Goal: Task Accomplishment & Management: Use online tool/utility

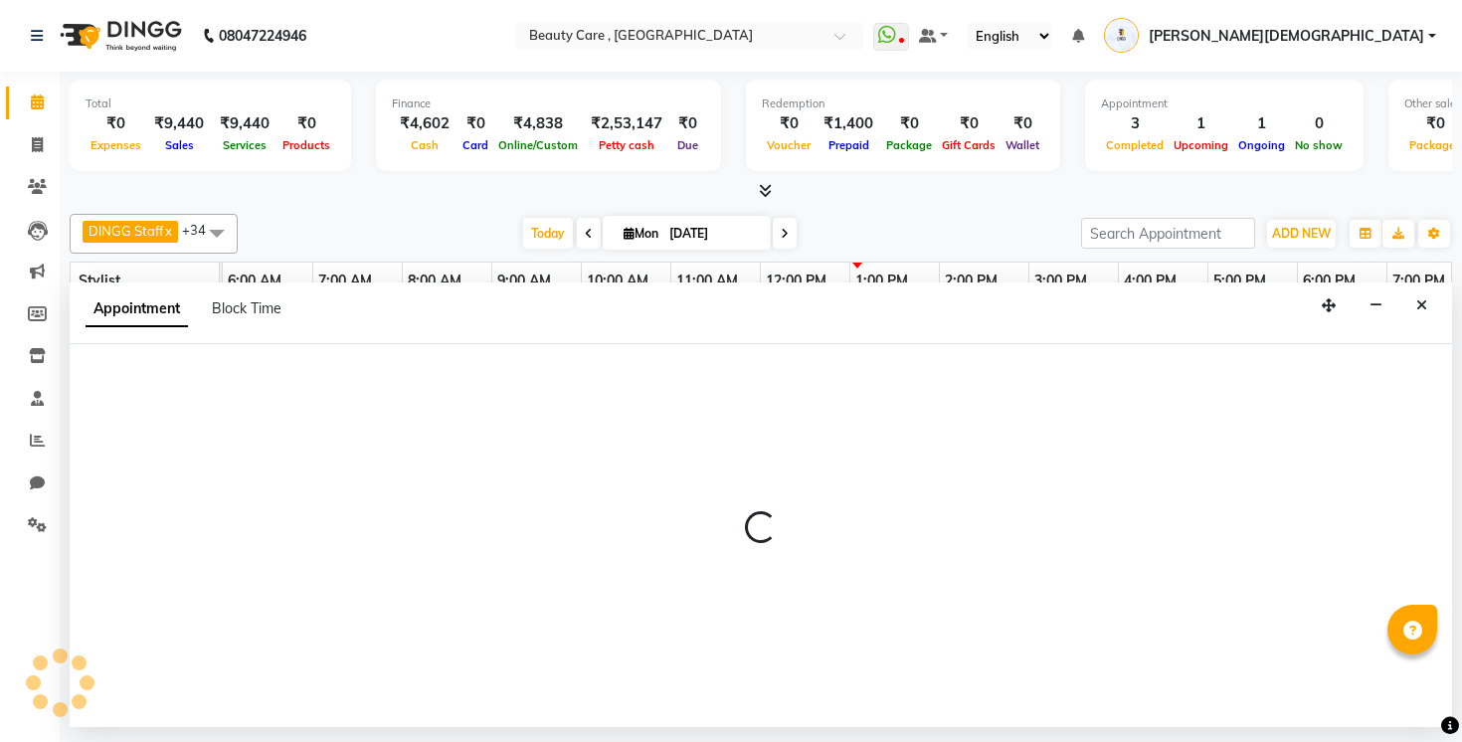
select select "77951"
select select "795"
select select "tentative"
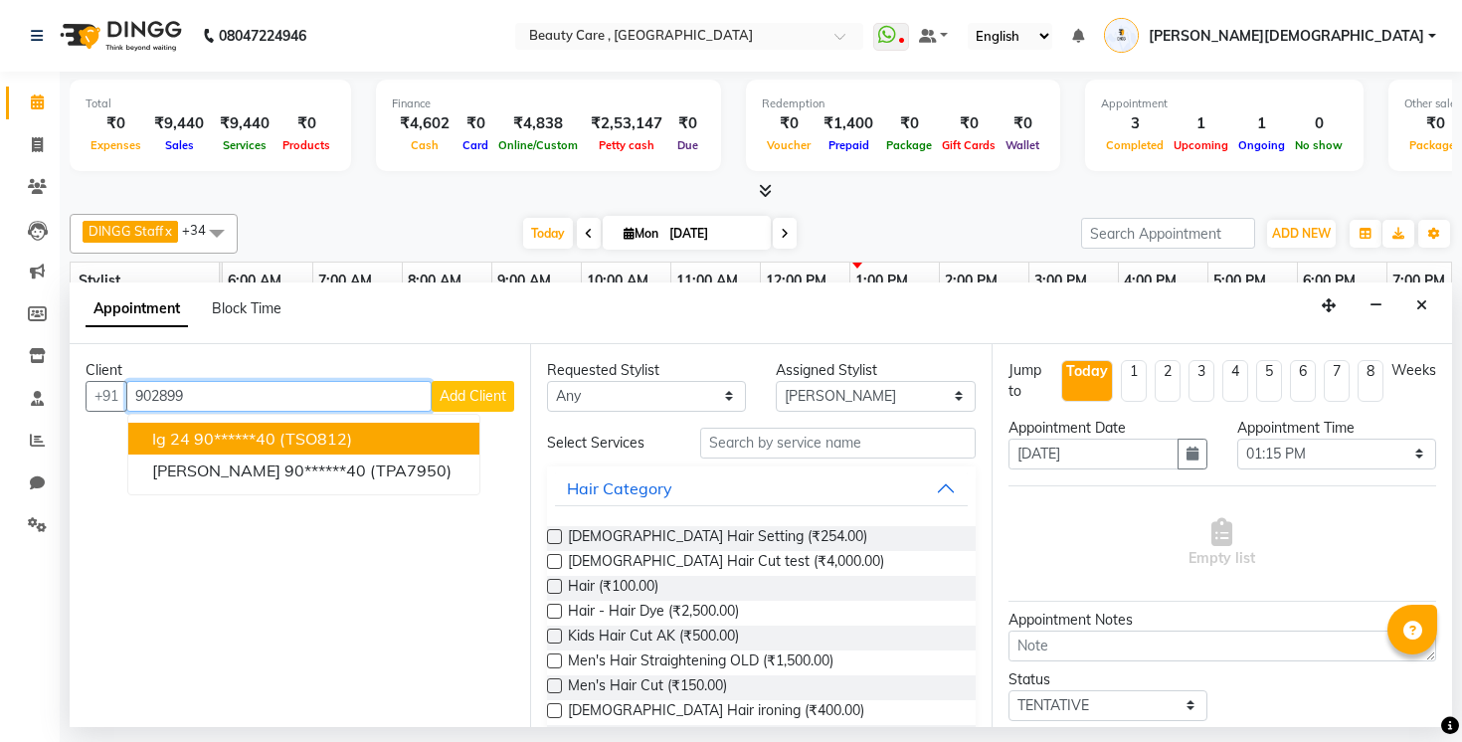
click at [295, 430] on span "(TSO812)" at bounding box center [315, 439] width 73 height 20
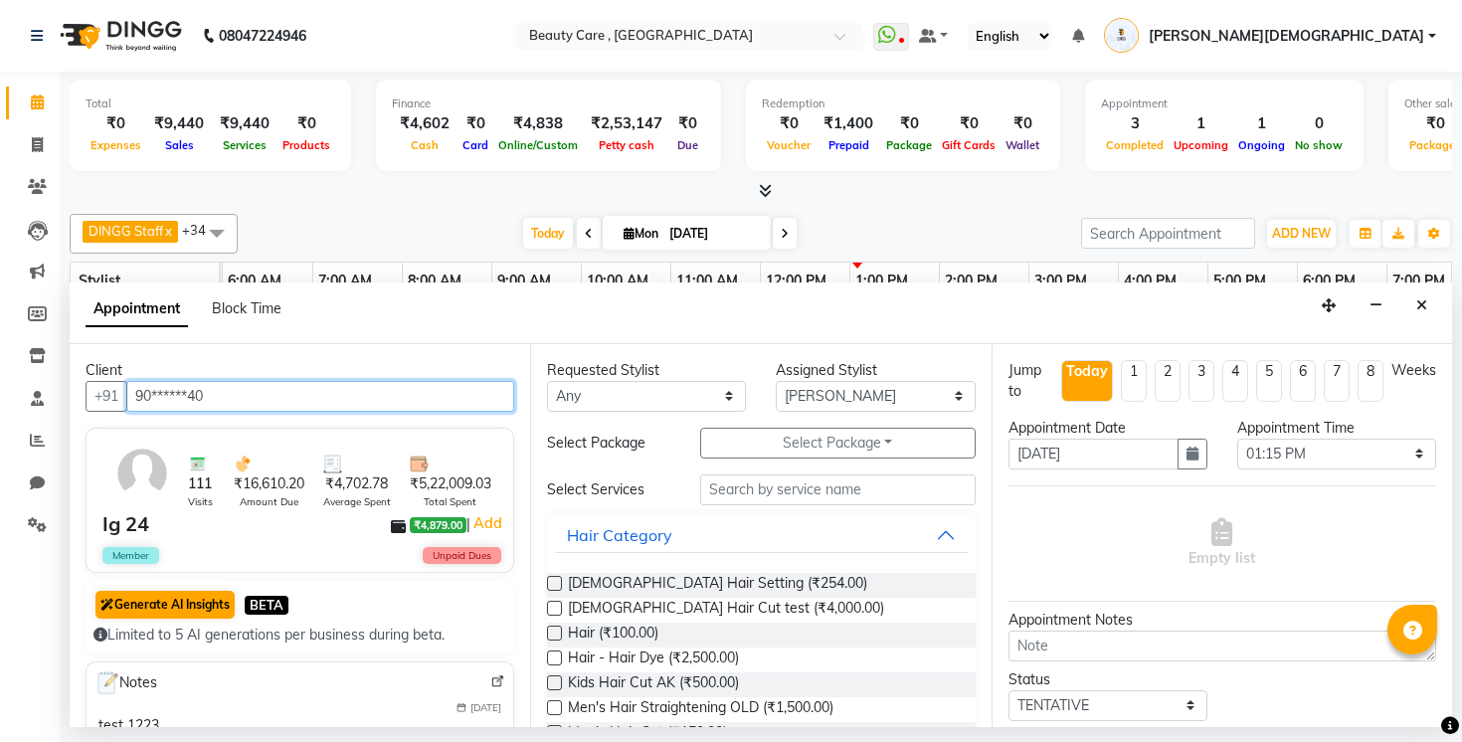
type input "90******40"
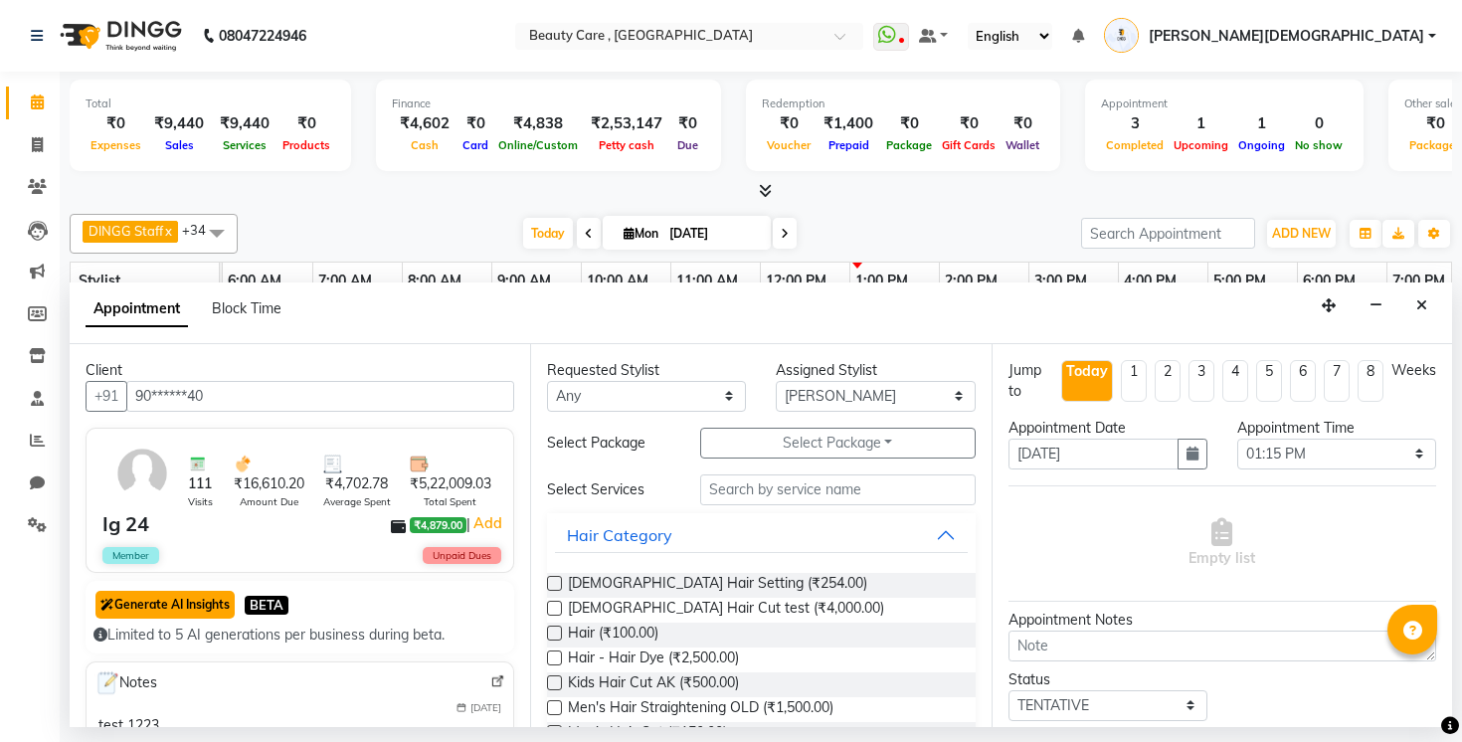
click at [180, 612] on button "Generate AI Insights" at bounding box center [164, 605] width 139 height 28
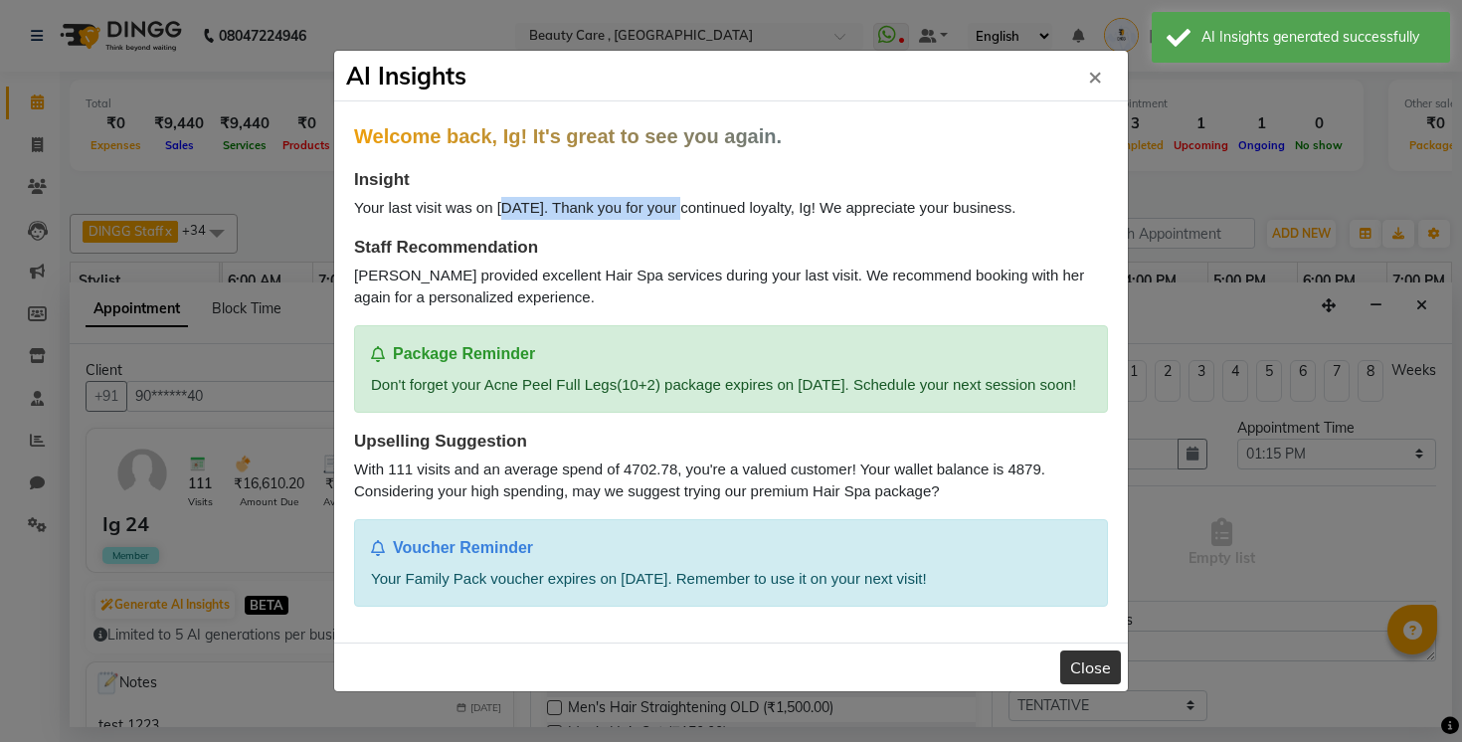
drag, startPoint x: 507, startPoint y: 197, endPoint x: 679, endPoint y: 201, distance: 172.1
click at [680, 201] on div "Your last visit was on 2025-08-21. Thank you for your continued loyalty, Ig! We…" at bounding box center [731, 208] width 754 height 23
click at [679, 201] on div "Your last visit was on 2025-08-21. Thank you for your continued loyalty, Ig! We…" at bounding box center [731, 208] width 754 height 23
drag, startPoint x: 359, startPoint y: 269, endPoint x: 418, endPoint y: 269, distance: 58.7
click at [419, 269] on div "Divyani provided excellent Hair Spa services during your last visit. We recomme…" at bounding box center [731, 286] width 754 height 45
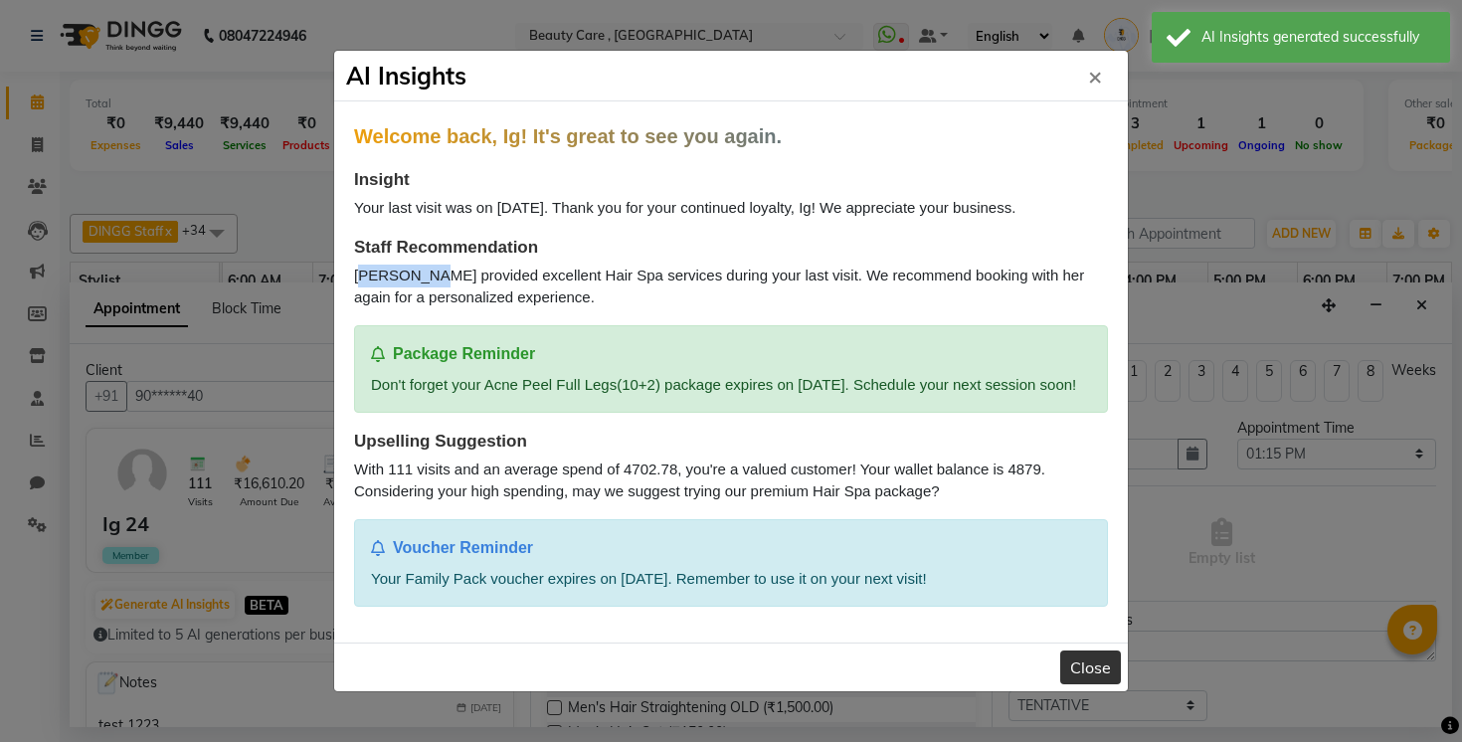
click at [418, 269] on div "Divyani provided excellent Hair Spa services during your last visit. We recomme…" at bounding box center [731, 286] width 754 height 45
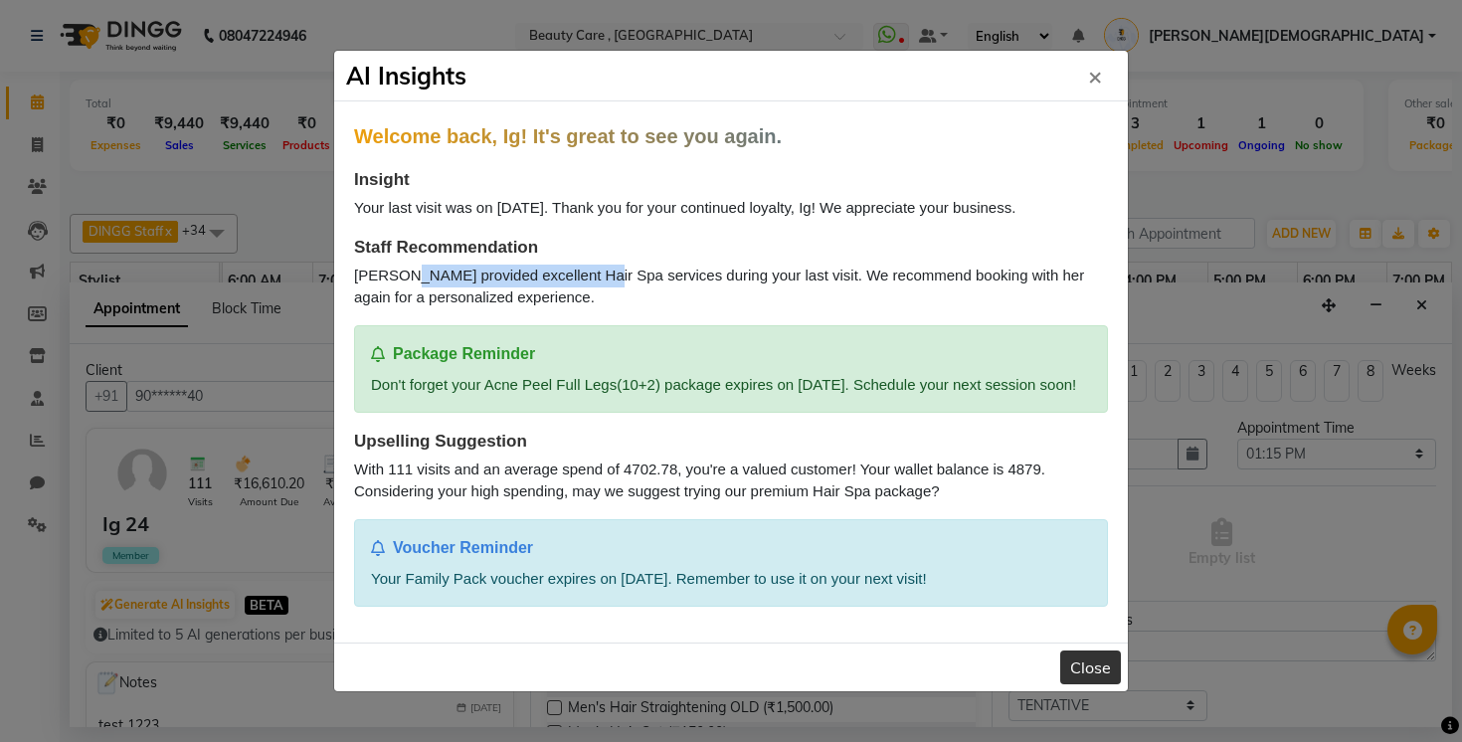
drag, startPoint x: 403, startPoint y: 261, endPoint x: 586, endPoint y: 262, distance: 183.0
click at [586, 264] on div "Divyani provided excellent Hair Spa services during your last visit. We recomme…" at bounding box center [731, 286] width 754 height 45
click at [650, 266] on div "Divyani provided excellent Hair Spa services during your last visit. We recomme…" at bounding box center [731, 286] width 754 height 45
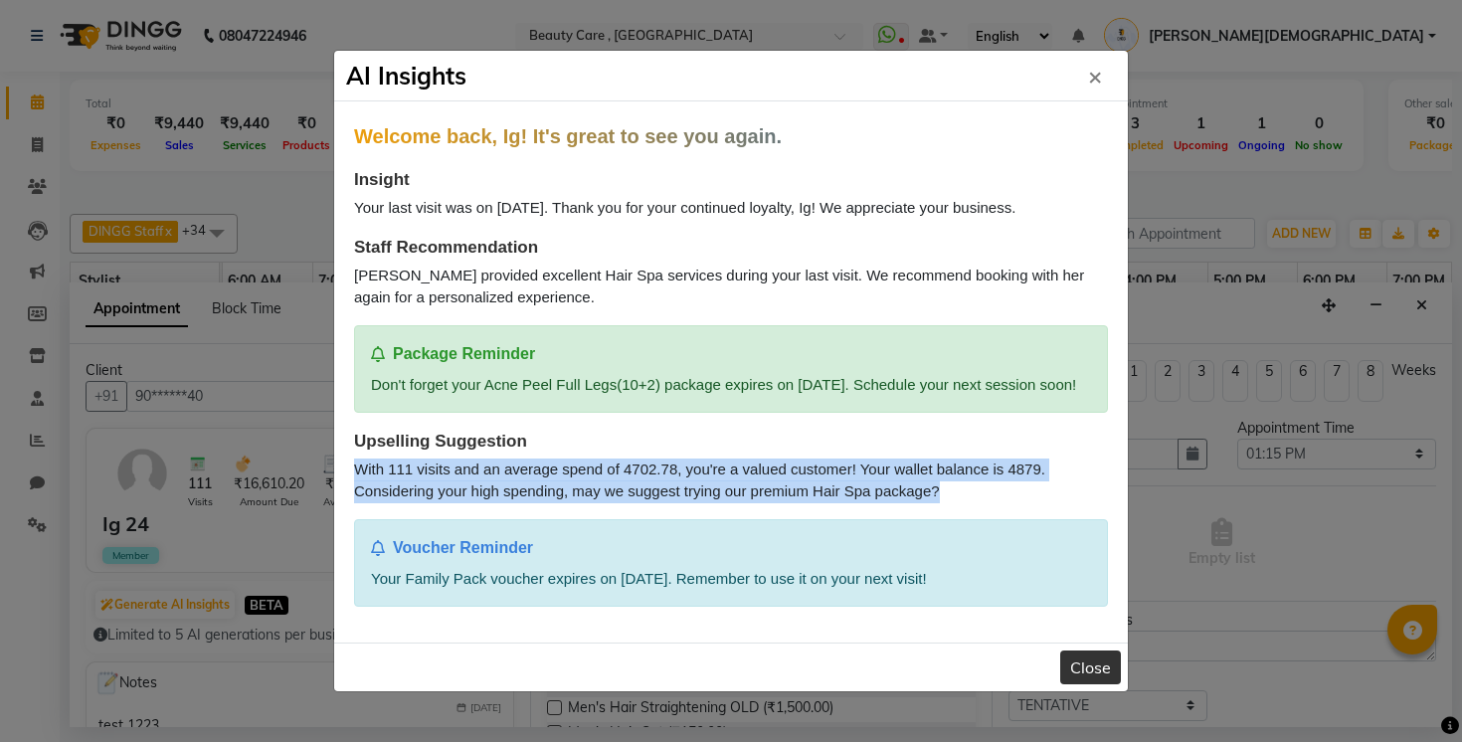
drag, startPoint x: 354, startPoint y: 477, endPoint x: 929, endPoint y: 515, distance: 576.0
click at [929, 515] on div "Welcome back, Ig! It's great to see you again. Insight Your last visit was on 2…" at bounding box center [731, 363] width 754 height 485
drag, startPoint x: 940, startPoint y: 506, endPoint x: 475, endPoint y: 472, distance: 465.6
click at [475, 472] on div "With 111 visits and an average spend of 4702.78, you're a valued customer! Your…" at bounding box center [731, 480] width 754 height 45
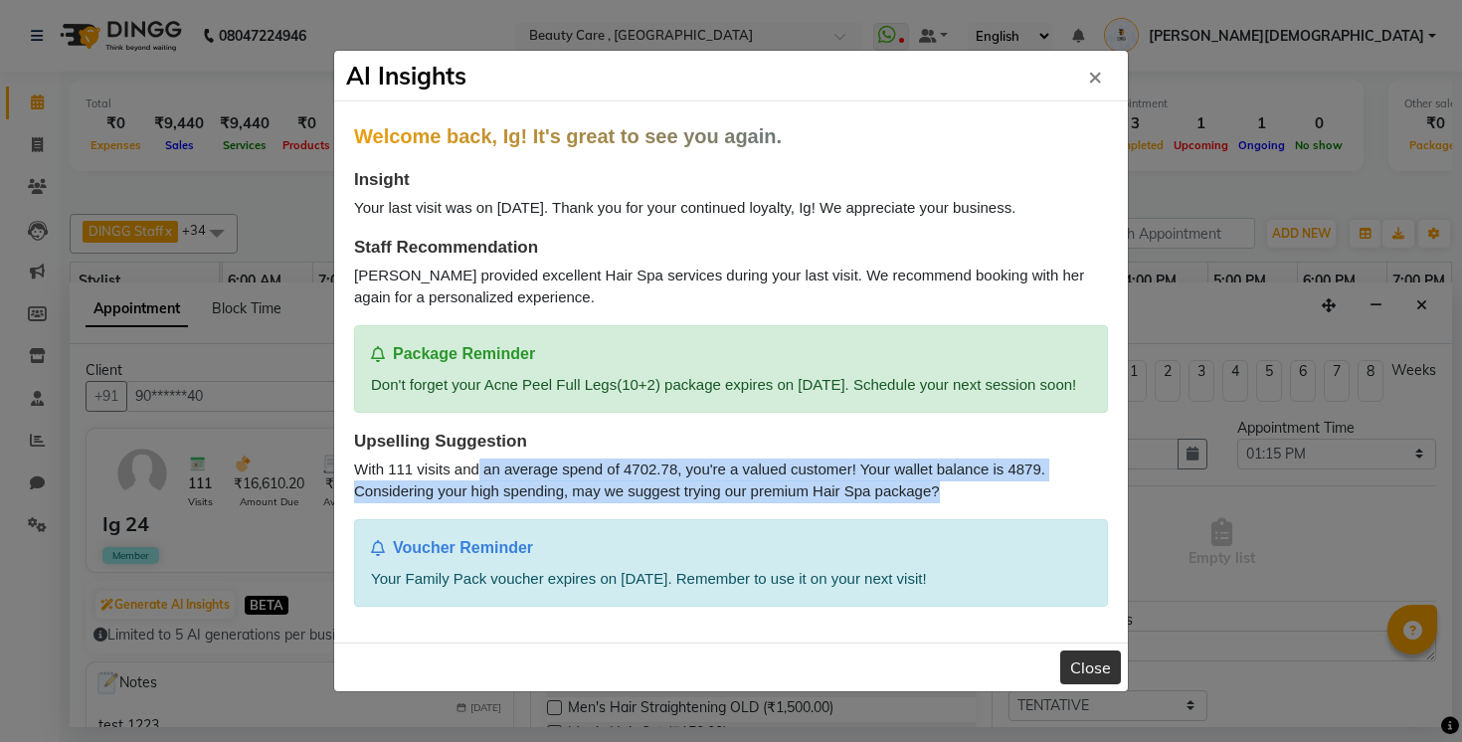
click at [475, 472] on div "With 111 visits and an average spend of 4702.78, you're a valued customer! Your…" at bounding box center [731, 480] width 754 height 45
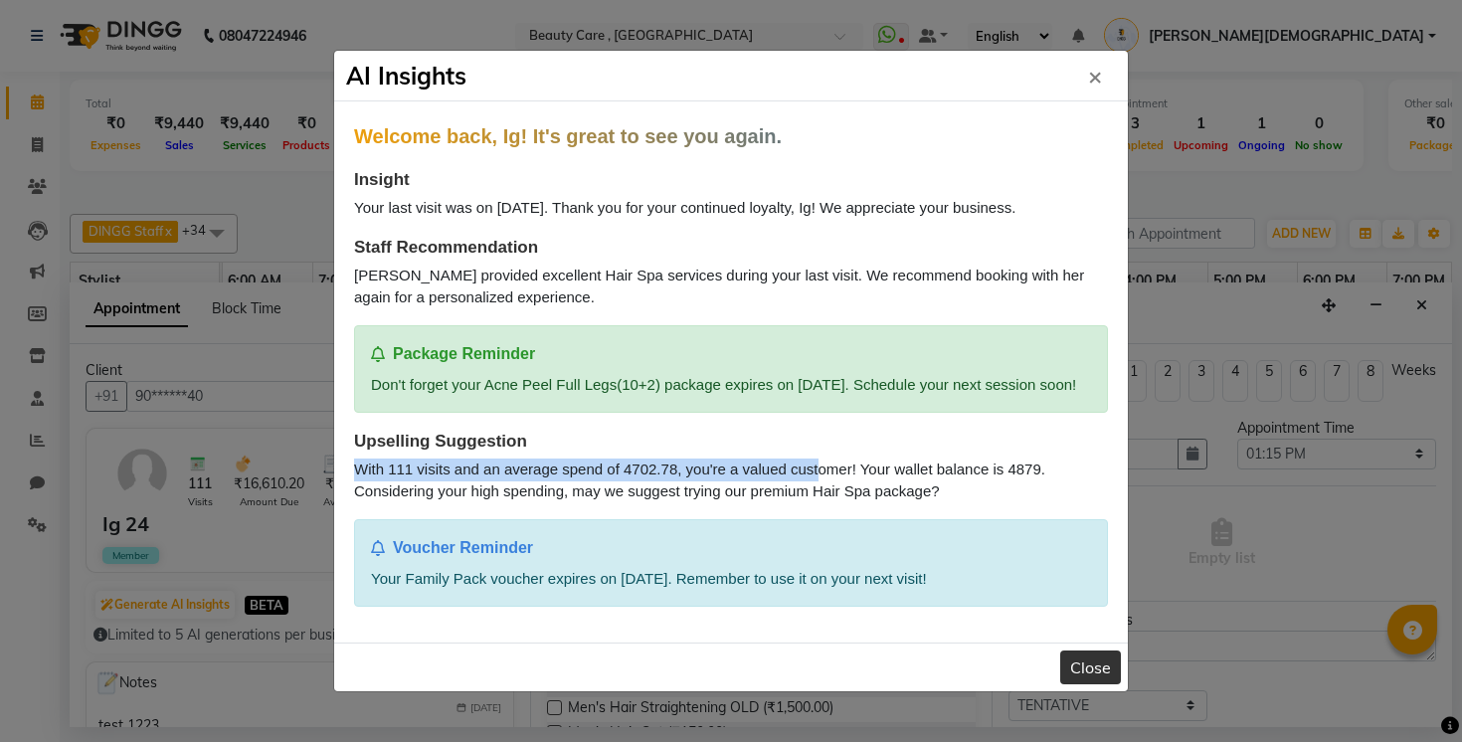
drag, startPoint x: 347, startPoint y: 481, endPoint x: 818, endPoint y: 486, distance: 471.3
click at [818, 486] on div "Welcome back, Ig! It's great to see you again. Insight Your last visit was on 2…" at bounding box center [730, 371] width 793 height 541
click at [405, 495] on div "With 111 visits and an average spend of 4702.78, you're a valued customer! Your…" at bounding box center [731, 480] width 754 height 45
drag, startPoint x: 610, startPoint y: 481, endPoint x: 677, endPoint y: 478, distance: 67.7
click at [677, 478] on div "With 111 visits and an average spend of 4702.78, you're a valued customer! Your…" at bounding box center [731, 480] width 754 height 45
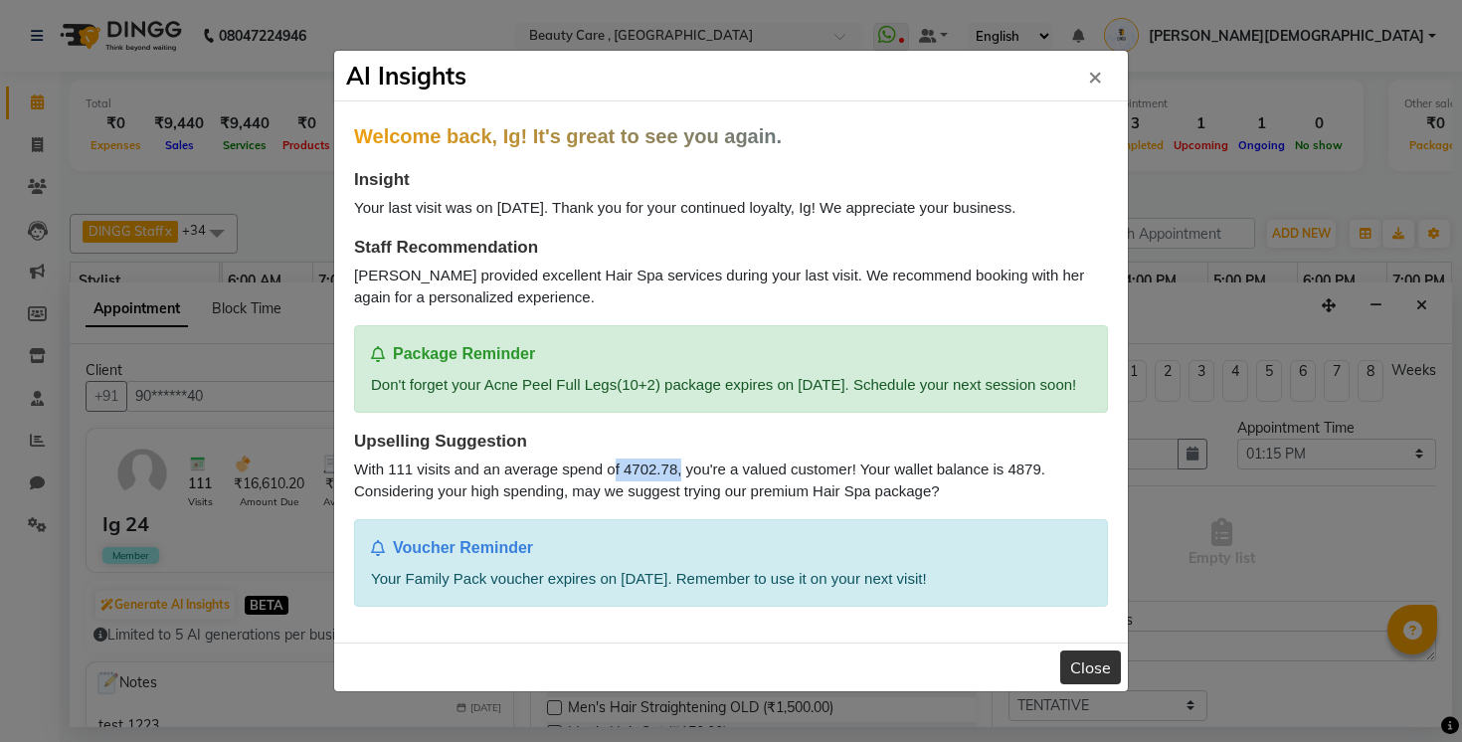
click at [677, 478] on div "With 111 visits and an average spend of 4702.78, you're a valued customer! Your…" at bounding box center [731, 480] width 754 height 45
drag, startPoint x: 1002, startPoint y: 473, endPoint x: 1040, endPoint y: 473, distance: 37.8
click at [1041, 473] on div "With 111 visits and an average spend of 4702.78, you're a valued customer! Your…" at bounding box center [731, 480] width 754 height 45
click at [1040, 473] on div "With 111 visits and an average spend of 4702.78, you're a valued customer! Your…" at bounding box center [731, 480] width 754 height 45
click at [697, 495] on div "With 111 visits and an average spend of 4702.78, you're a valued customer! Your…" at bounding box center [731, 480] width 754 height 45
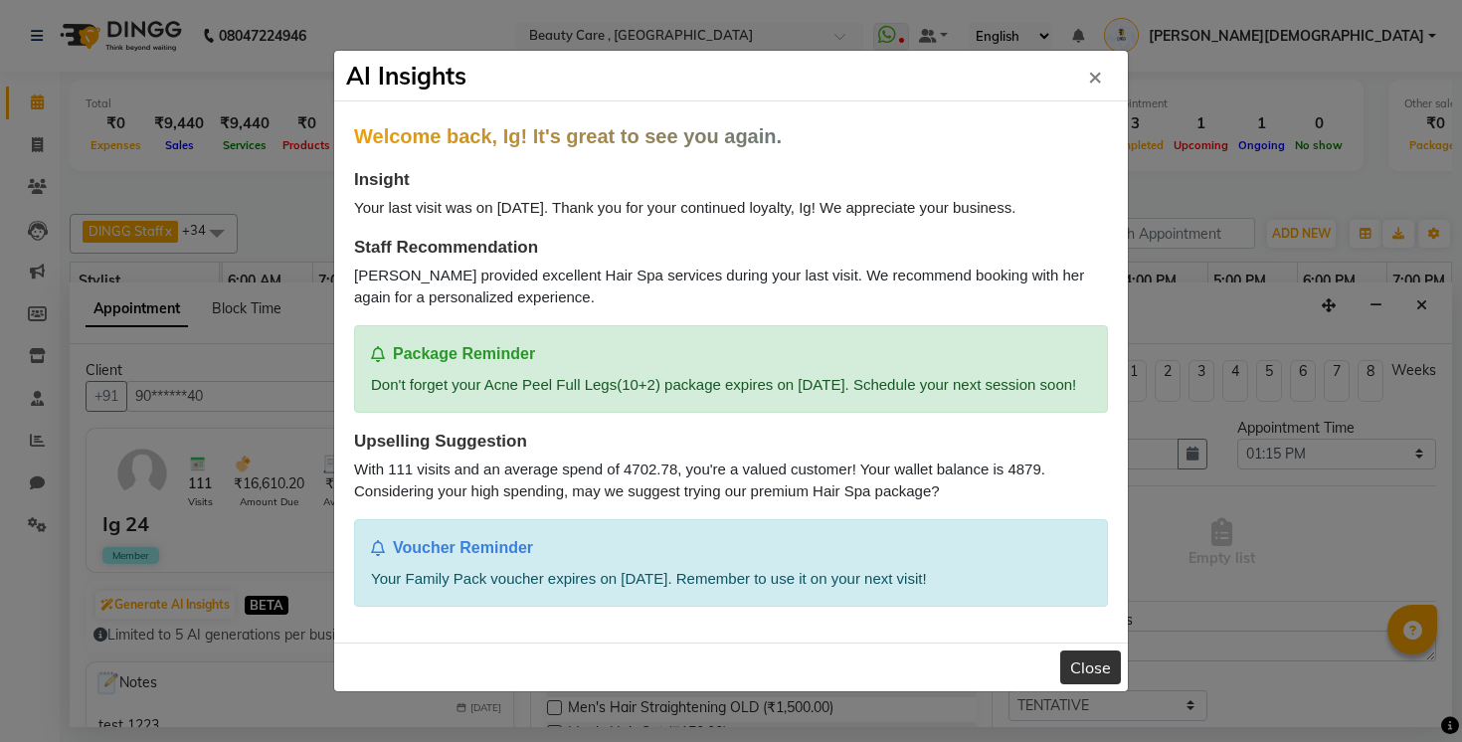
click at [693, 383] on div "Don't forget your Acne Peel Full Legs(10+2) package expires on 2026-01-27. Sche…" at bounding box center [731, 385] width 720 height 23
drag, startPoint x: 606, startPoint y: 351, endPoint x: 848, endPoint y: 378, distance: 244.1
click at [848, 378] on div "Package Reminder Don't forget your Acne Peel Full Legs(10+2) package expires on…" at bounding box center [731, 369] width 754 height 88
click at [848, 378] on div "Don't forget your Acne Peel Full Legs(10+2) package expires on 2026-01-27. Sche…" at bounding box center [731, 385] width 720 height 23
click at [880, 374] on div "Don't forget your Acne Peel Full Legs(10+2) package expires on 2026-01-27. Sche…" at bounding box center [731, 385] width 720 height 23
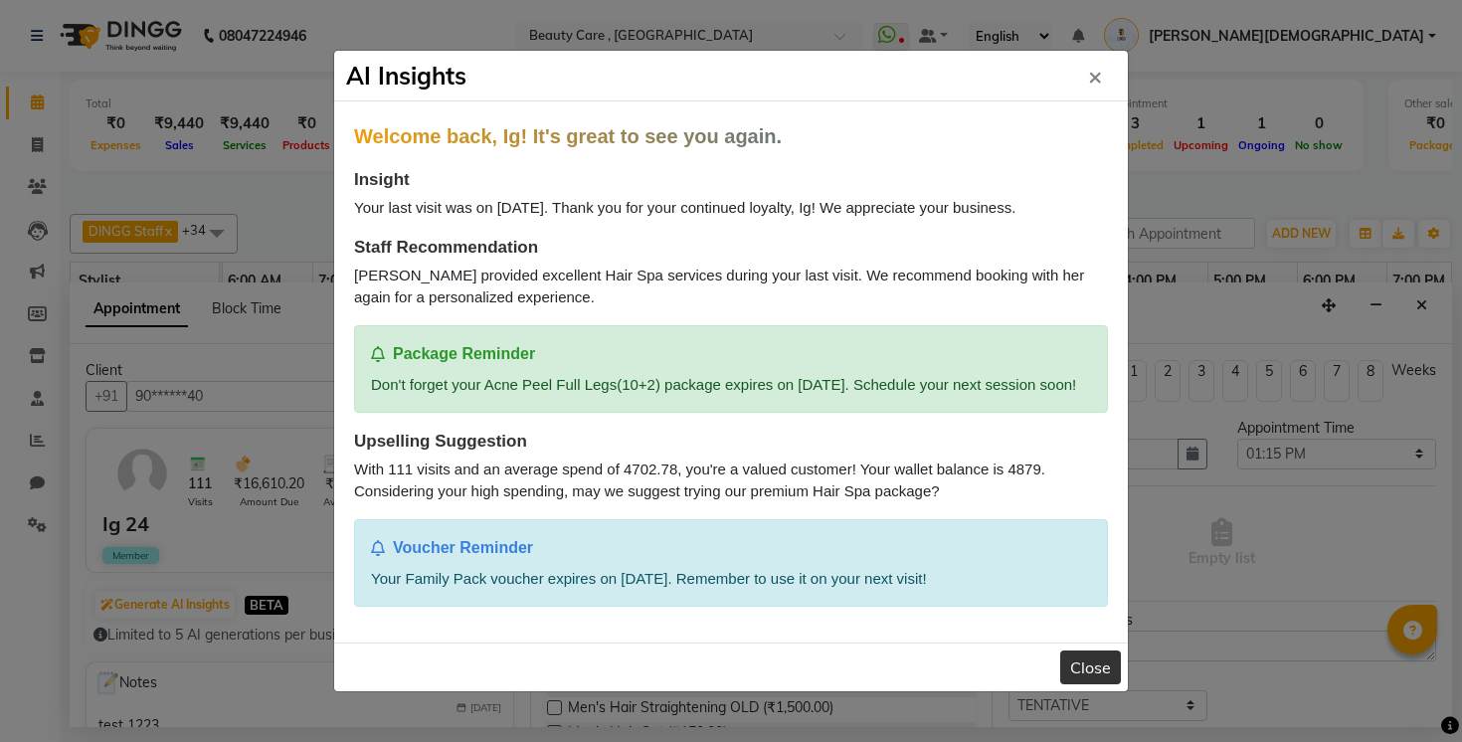
drag, startPoint x: 380, startPoint y: 576, endPoint x: 565, endPoint y: 611, distance: 188.2
click at [565, 608] on div "Voucher Reminder Your Family Pack voucher expires on 2026-08-09. Remember to us…" at bounding box center [731, 563] width 754 height 88
drag, startPoint x: 698, startPoint y: 591, endPoint x: 677, endPoint y: 591, distance: 20.9
click at [677, 591] on div "Your Family Pack voucher expires on 2026-08-09. Remember to use it on your next…" at bounding box center [731, 579] width 720 height 23
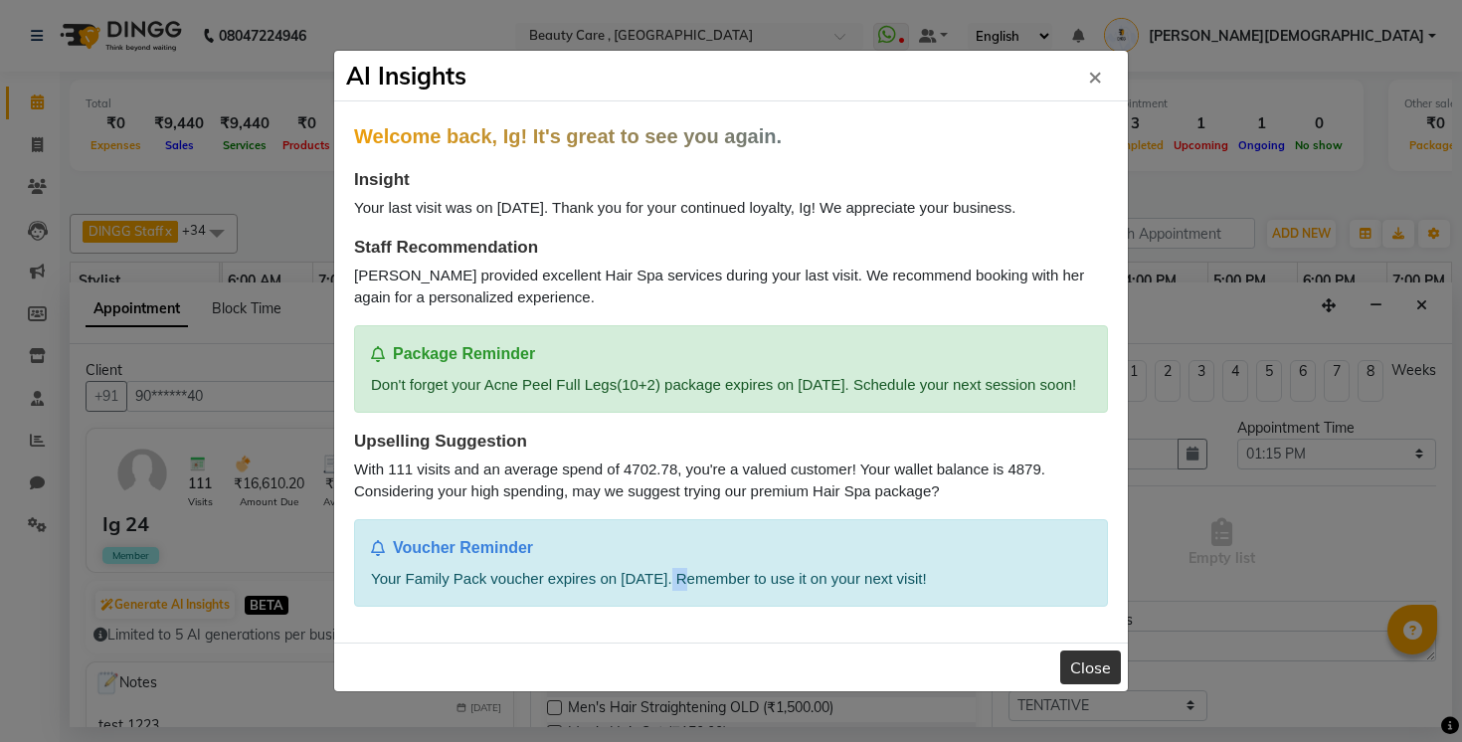
click at [677, 591] on div "Your Family Pack voucher expires on 2026-08-09. Remember to use it on your next…" at bounding box center [731, 579] width 720 height 23
click at [528, 454] on p "Upselling Suggestion" at bounding box center [731, 442] width 754 height 26
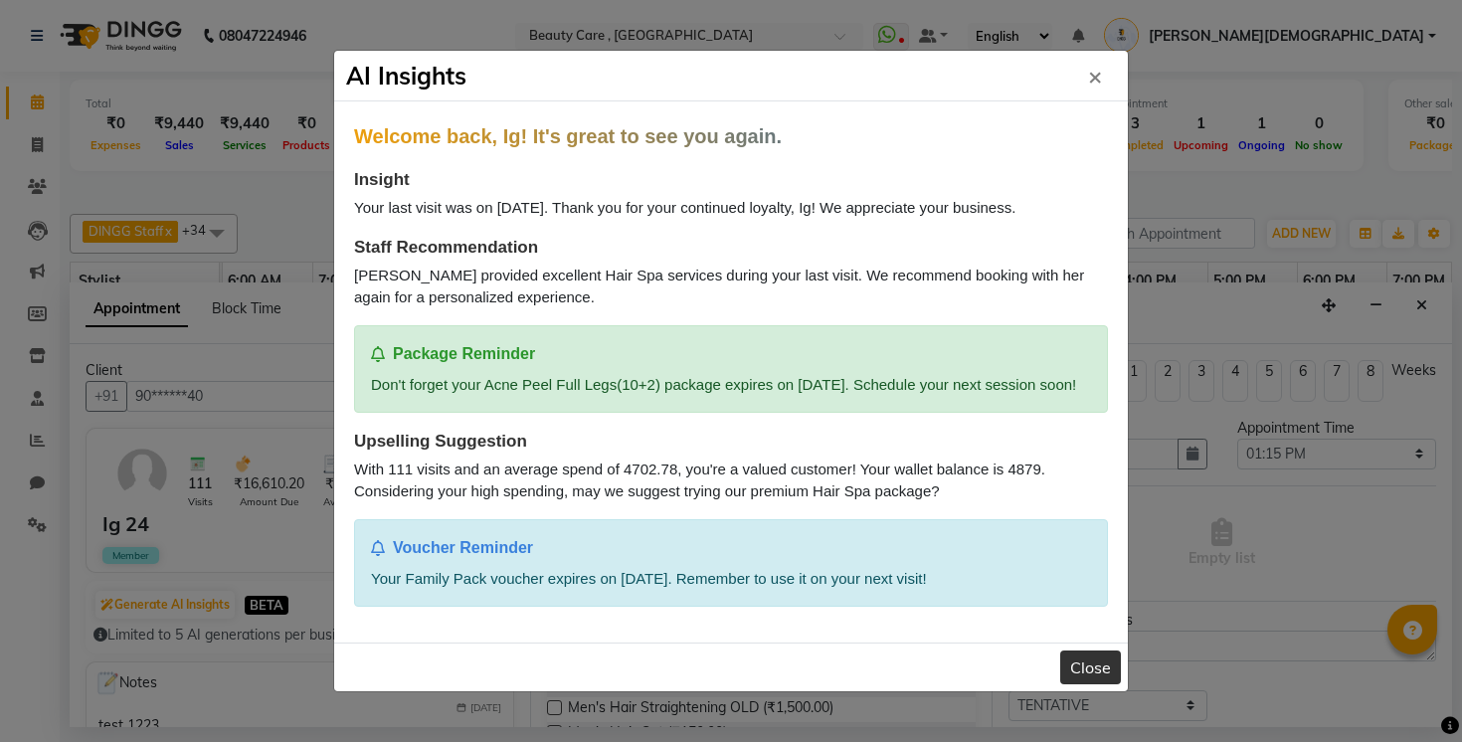
click at [528, 454] on p "Upselling Suggestion" at bounding box center [731, 442] width 754 height 26
click at [664, 451] on p "Upselling Suggestion" at bounding box center [731, 442] width 754 height 26
click at [1099, 670] on button "Close" at bounding box center [1090, 667] width 61 height 34
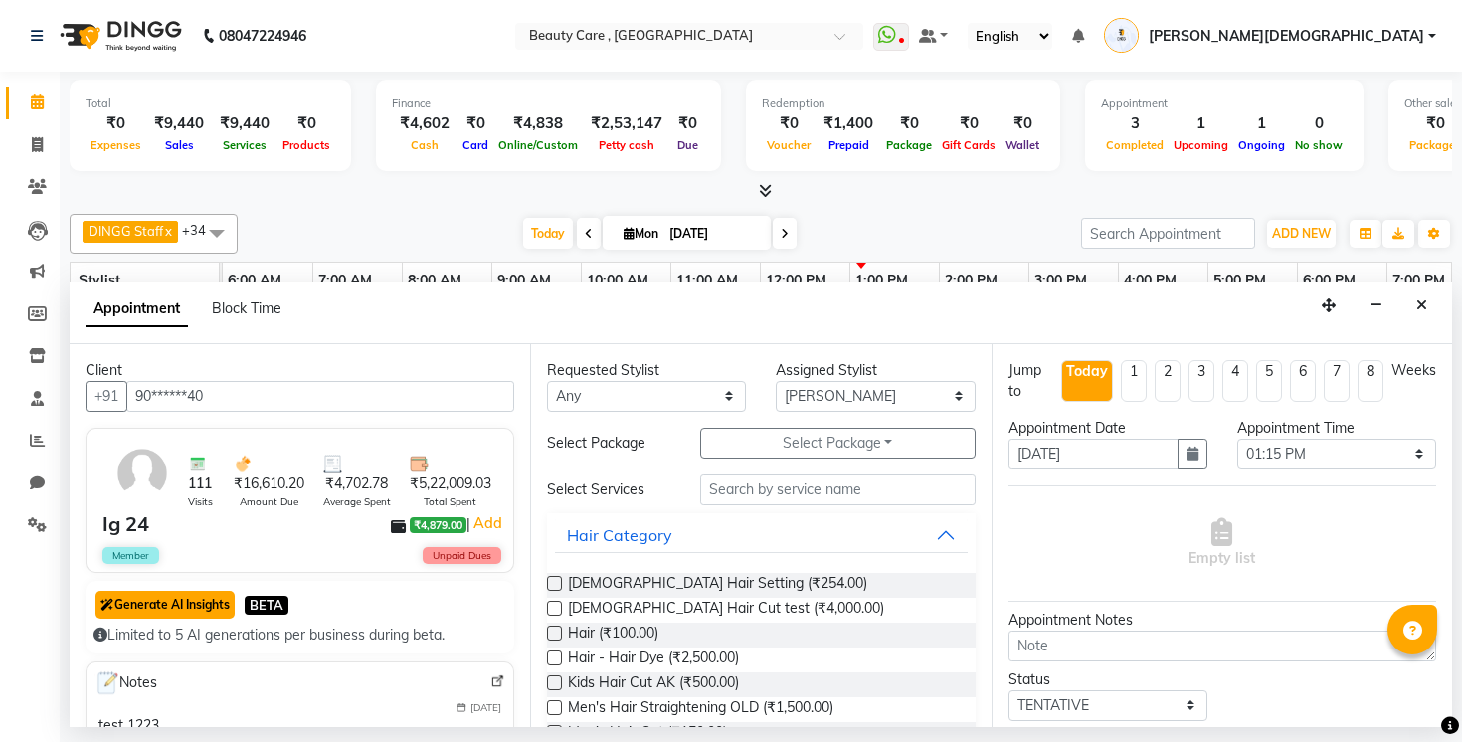
click at [190, 606] on button "Generate AI Insights" at bounding box center [164, 605] width 139 height 28
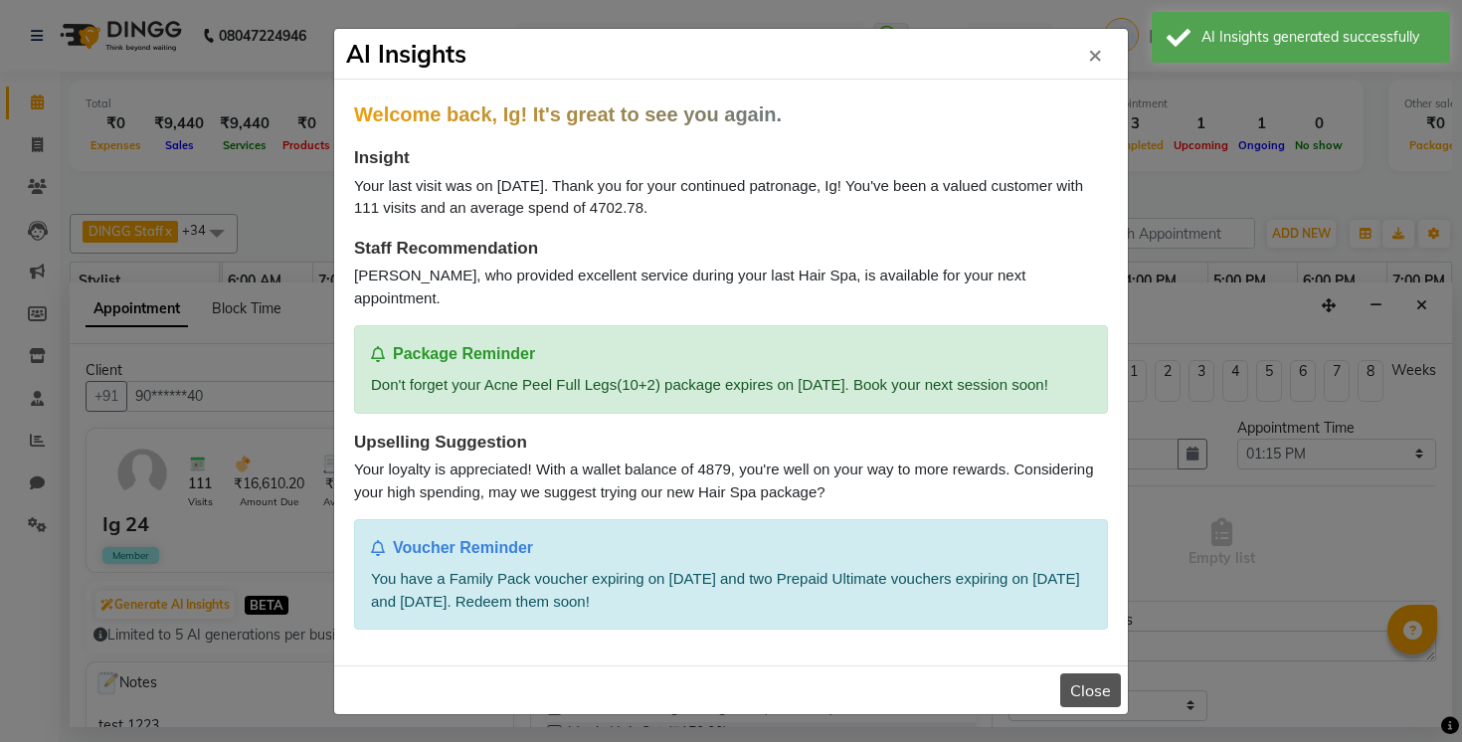
click at [1084, 673] on button "Close" at bounding box center [1090, 690] width 61 height 34
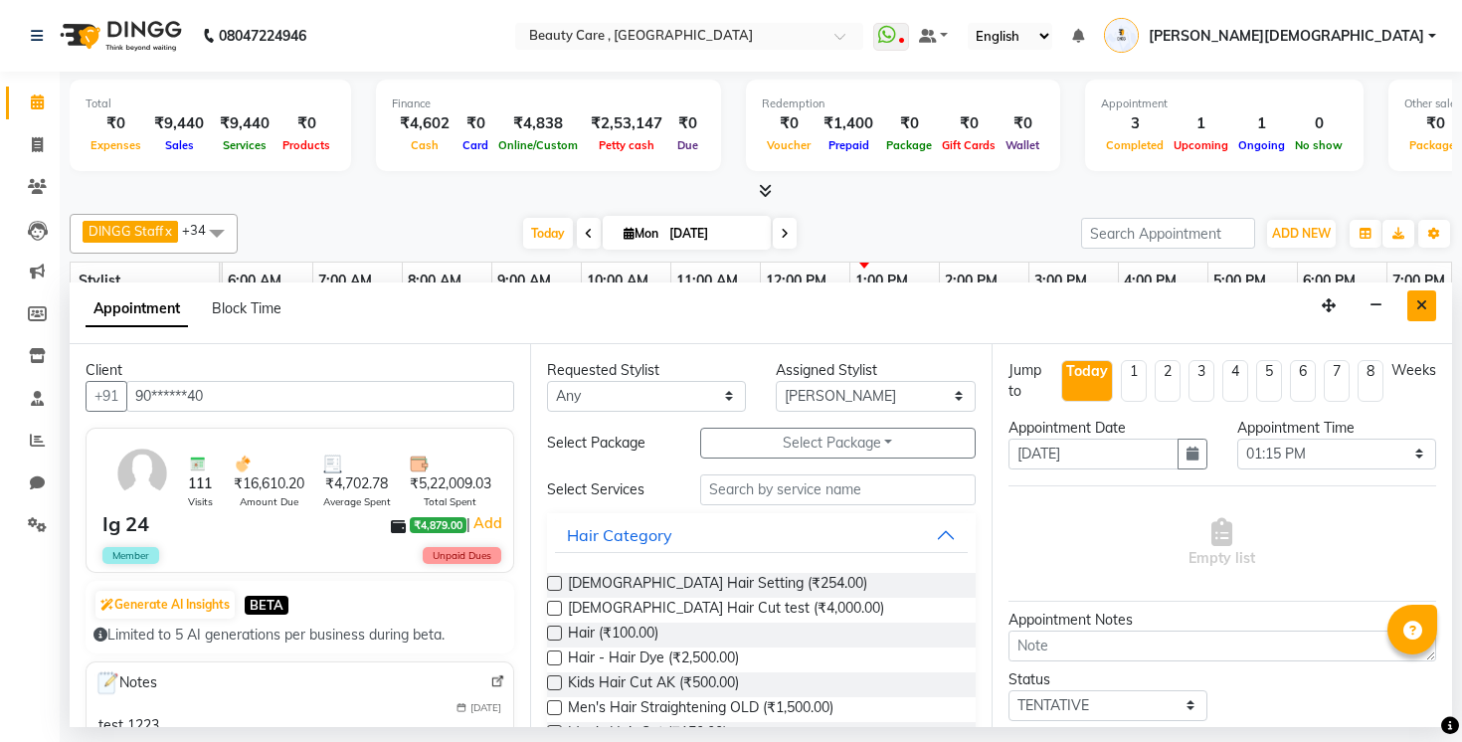
click at [1419, 298] on icon "Close" at bounding box center [1421, 305] width 11 height 14
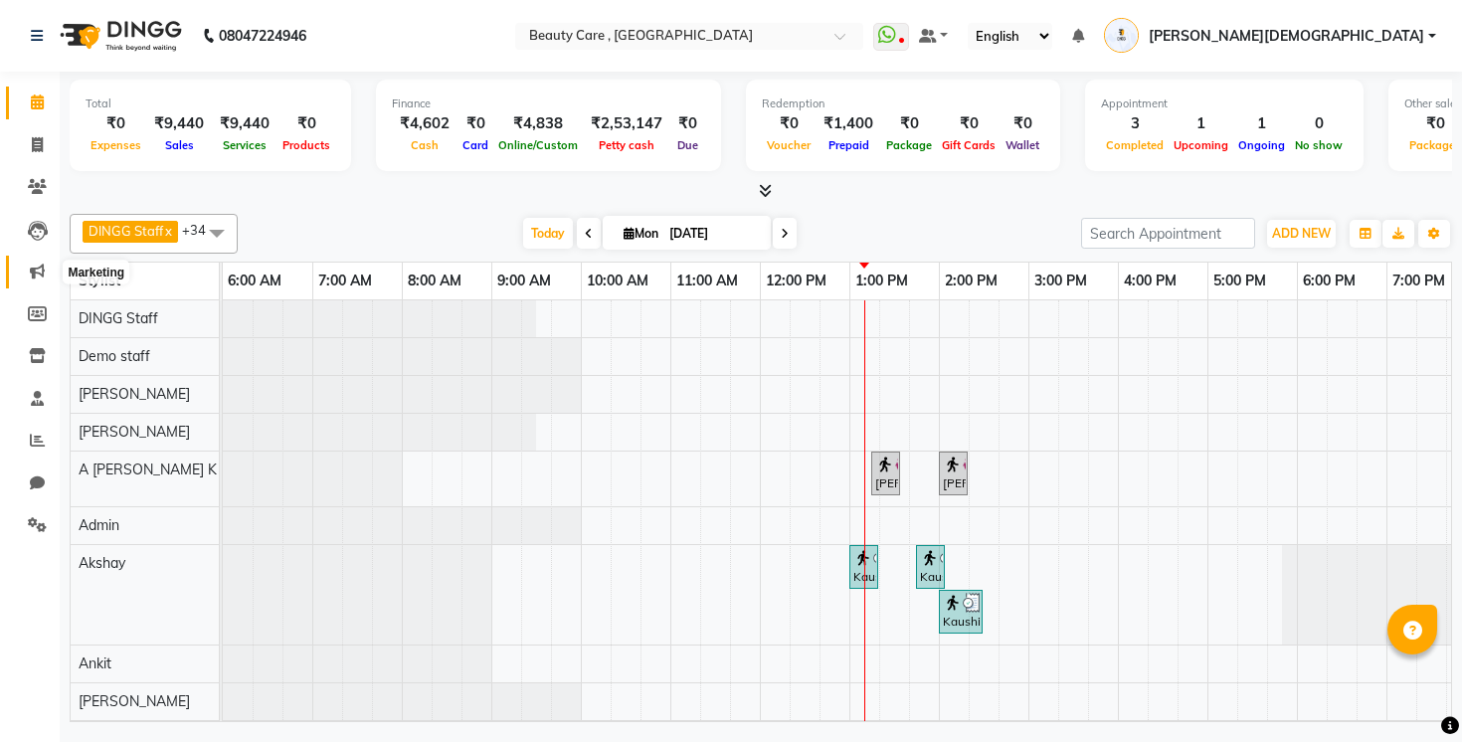
click at [39, 267] on icon at bounding box center [37, 270] width 15 height 15
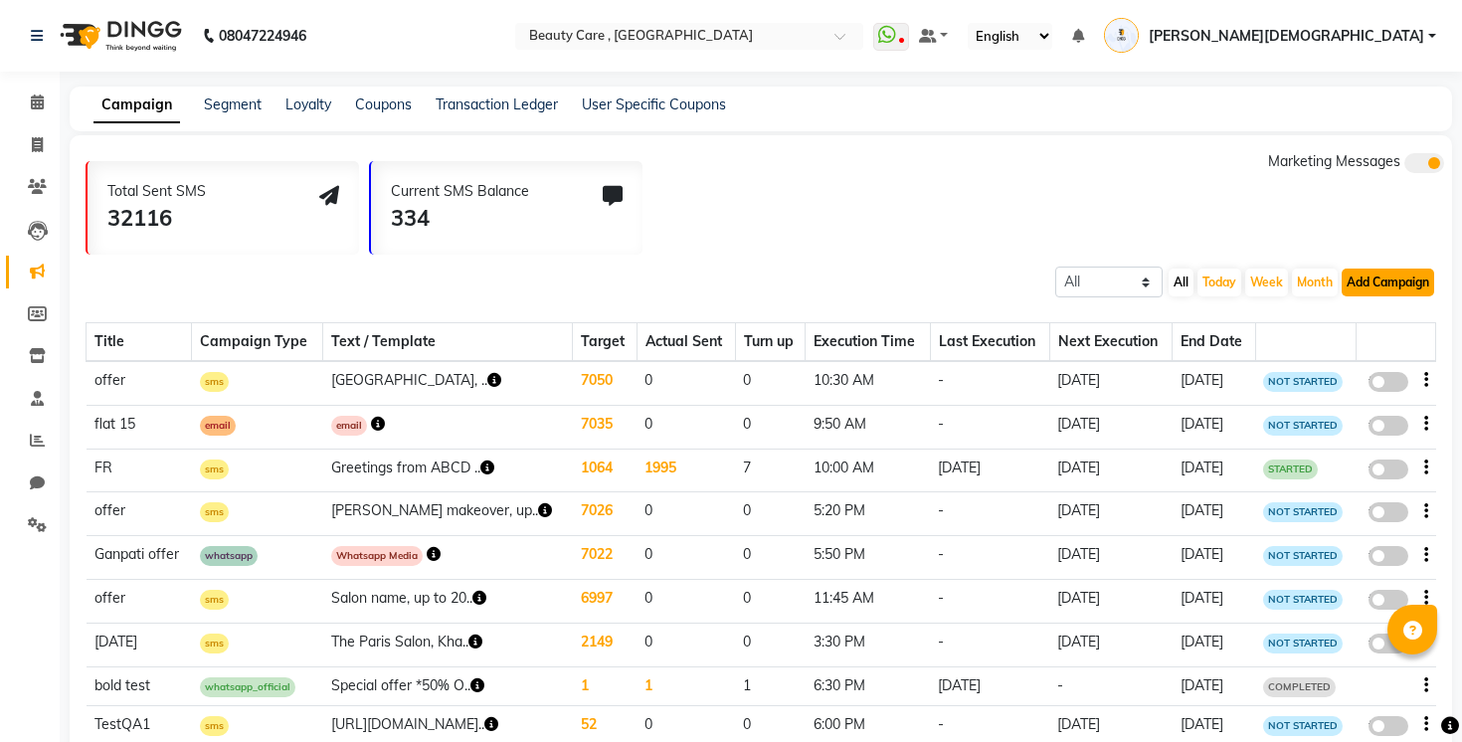
click at [1406, 279] on button "Add Campaign" at bounding box center [1387, 282] width 92 height 28
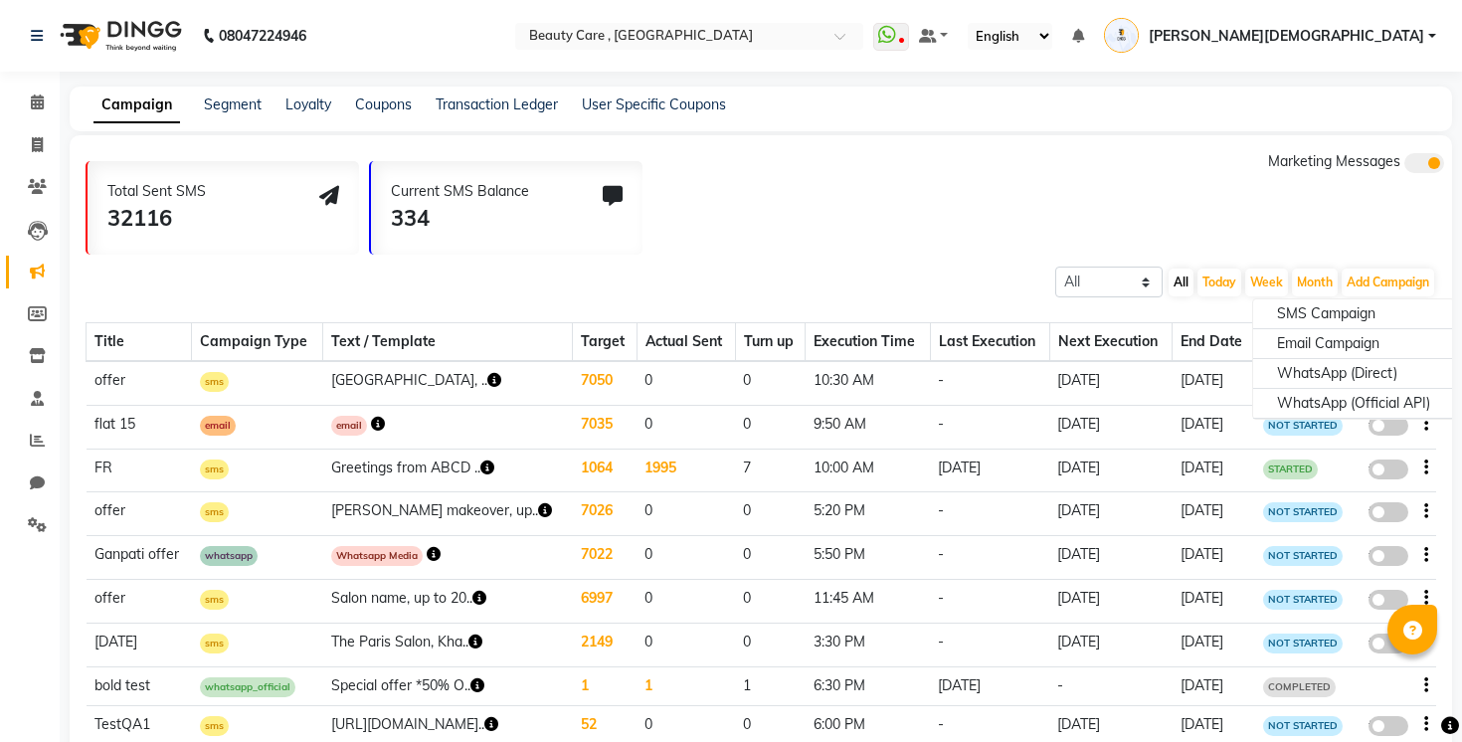
click at [848, 268] on div "All Scheduled Completed All Today Week Month Add Campaign SMS Campaign Email Ca…" at bounding box center [761, 280] width 1382 height 36
click at [39, 525] on icon at bounding box center [37, 524] width 19 height 15
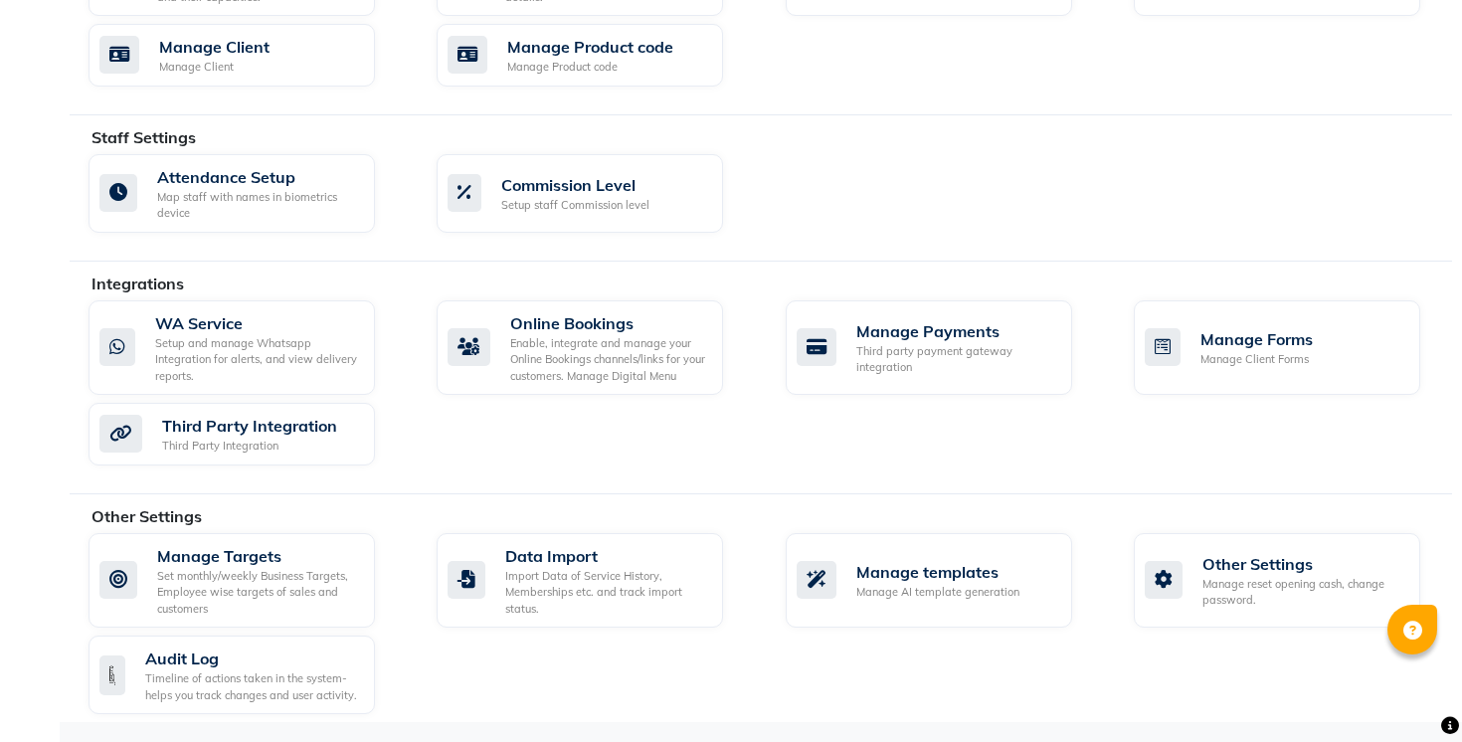
scroll to position [979, 0]
click at [975, 588] on div "Manage AI template generation" at bounding box center [937, 592] width 163 height 17
select select "APPROVED"
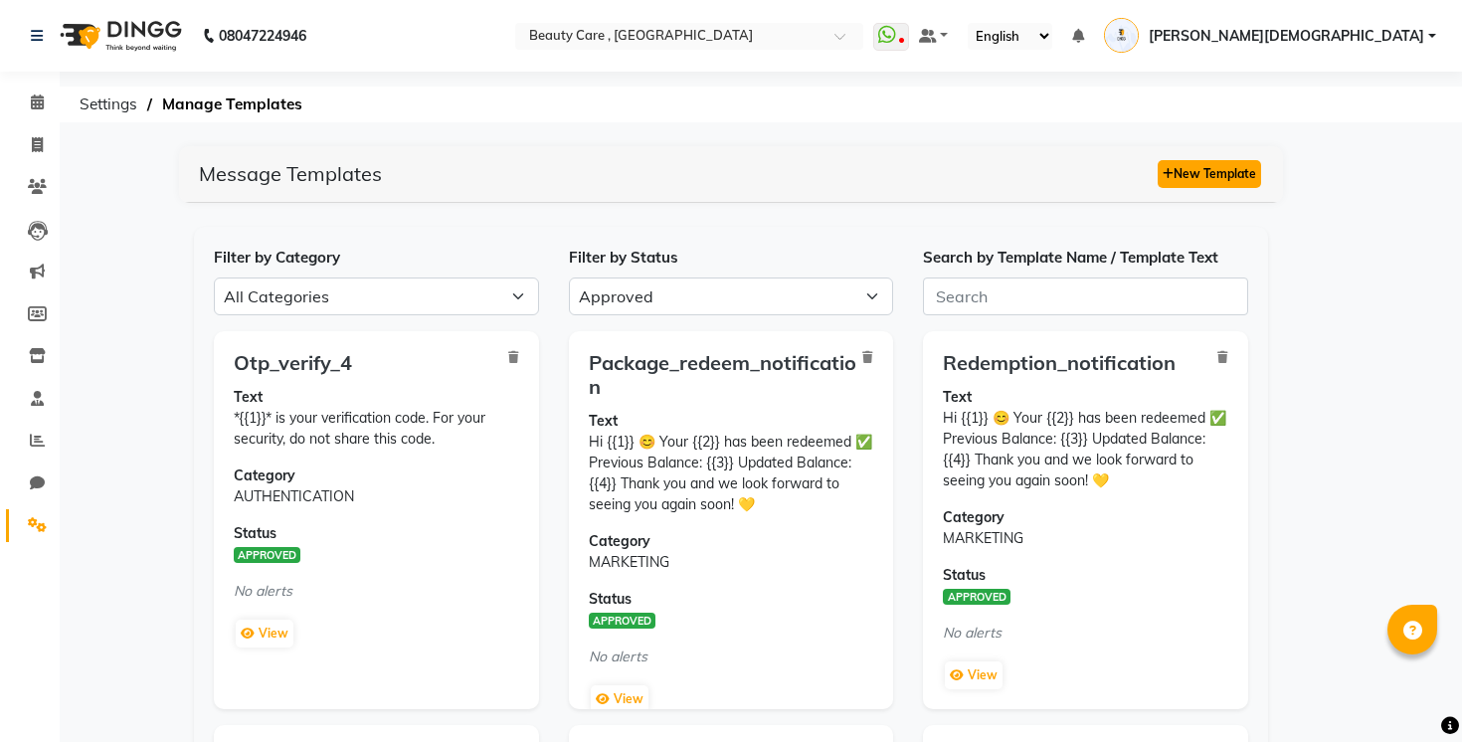
click at [1244, 166] on button "New Template" at bounding box center [1208, 174] width 103 height 28
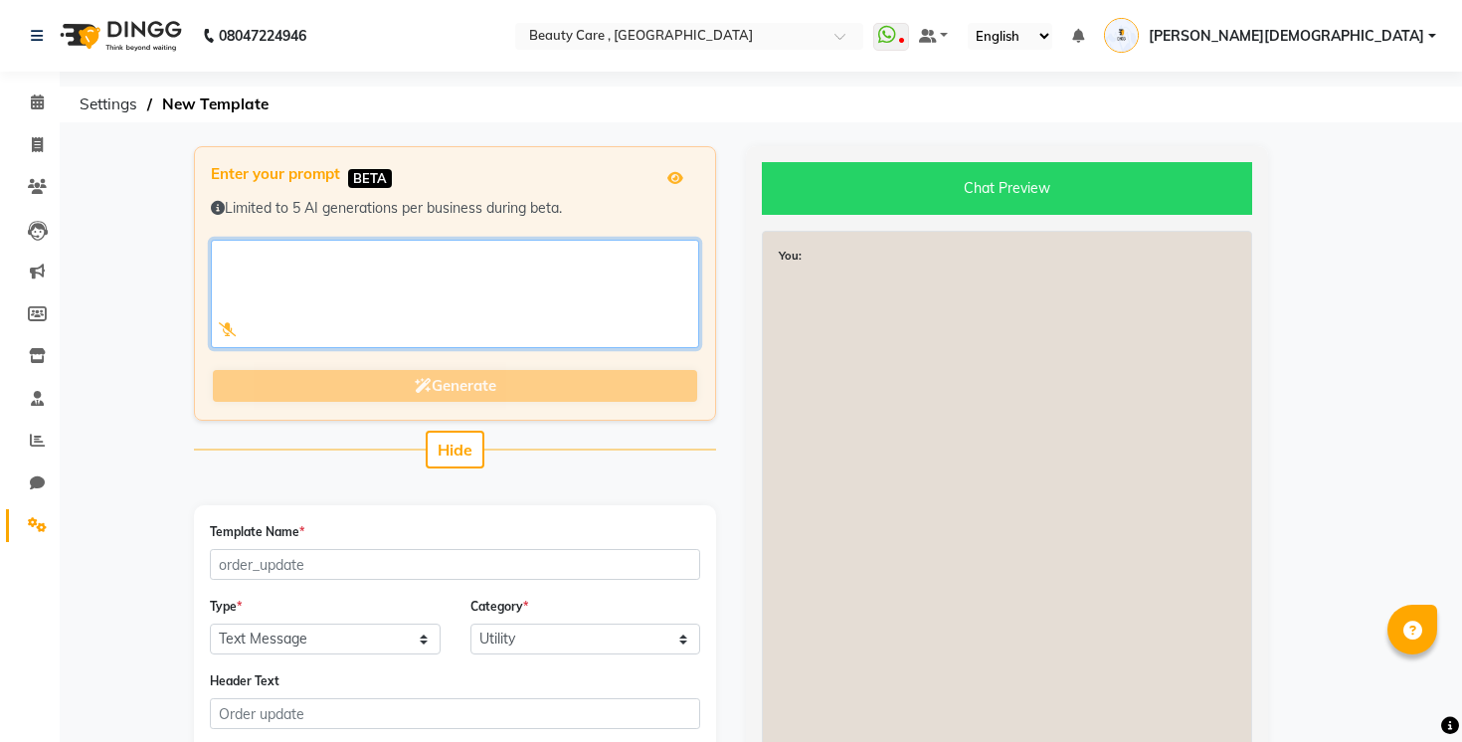
click at [407, 282] on textarea at bounding box center [455, 294] width 488 height 108
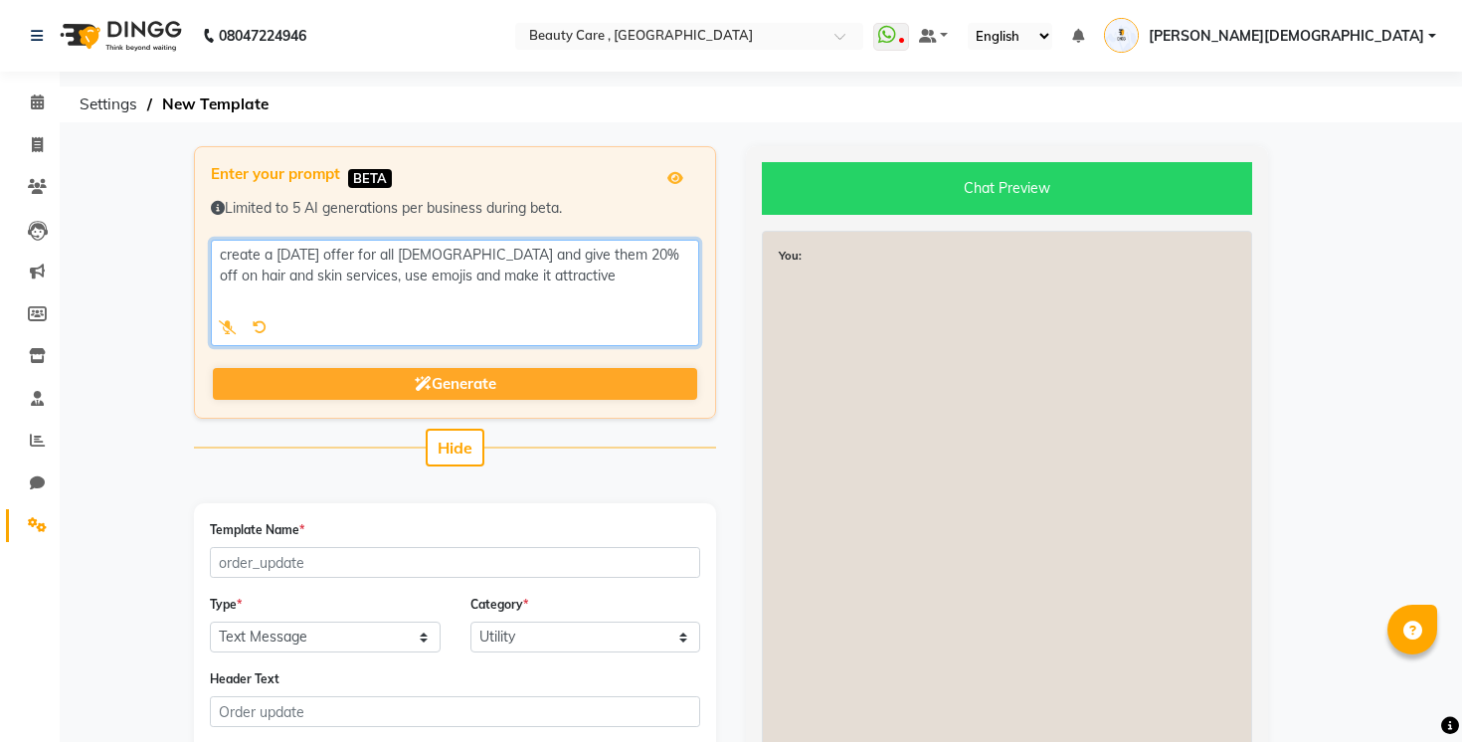
type textarea "create a navratri offer for all females and give them 20% off on hair and skin …"
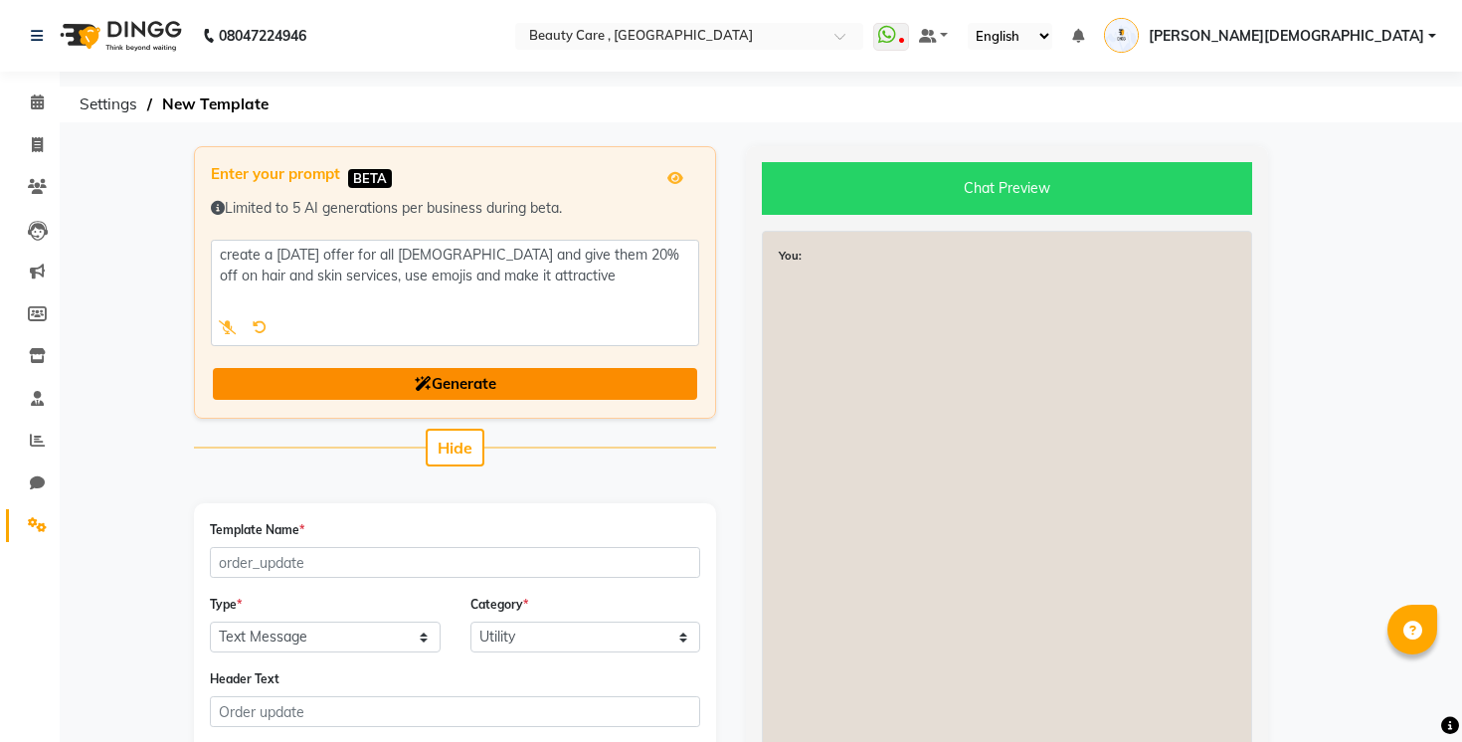
click at [464, 379] on span "Generate" at bounding box center [456, 383] width 82 height 19
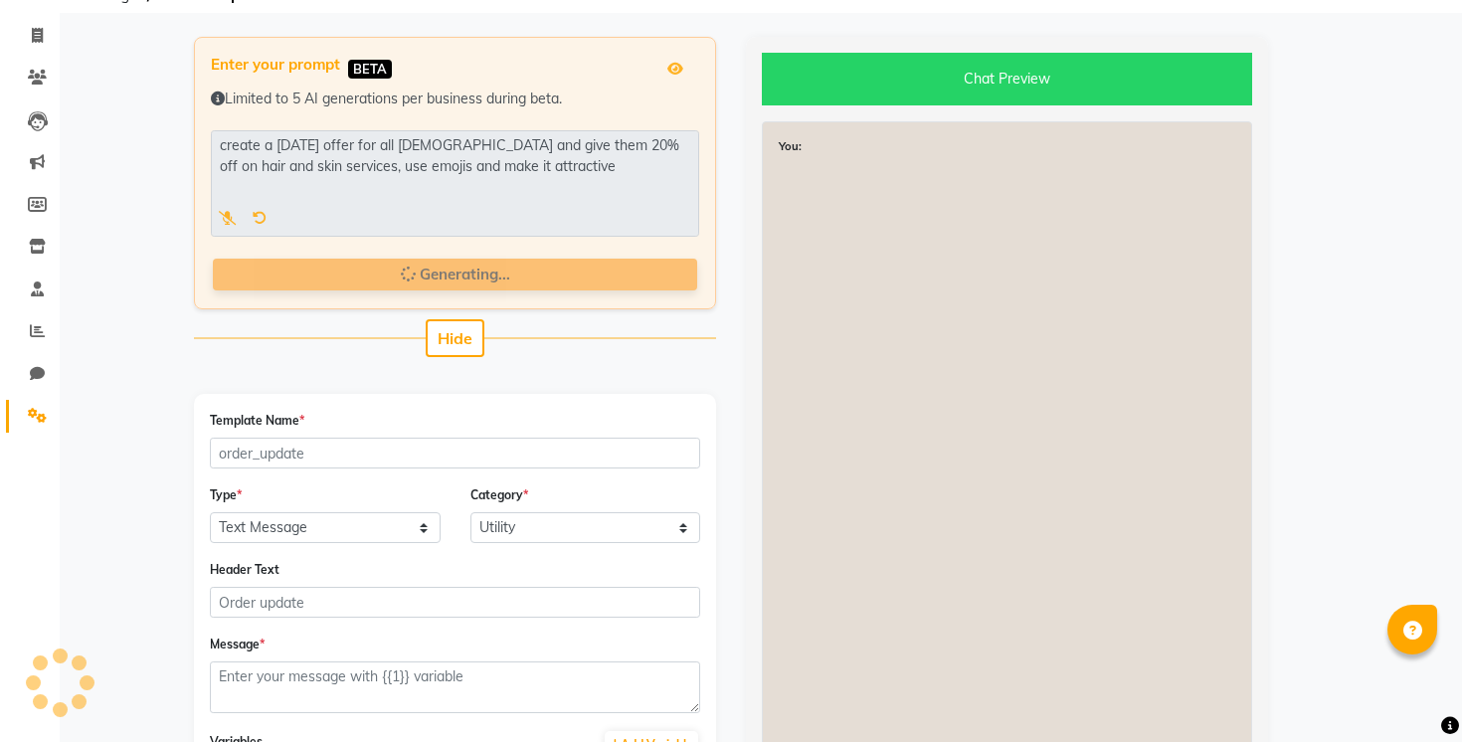
scroll to position [108, 0]
type input "navratri_offer_females"
select select "MARKETING"
type input "🎉 Navratri Special Offer for Women! 🎉"
type textarea "This Navratri, pamper yourself! ✨ Get 20% OFF on all hair and skin services! Tr…"
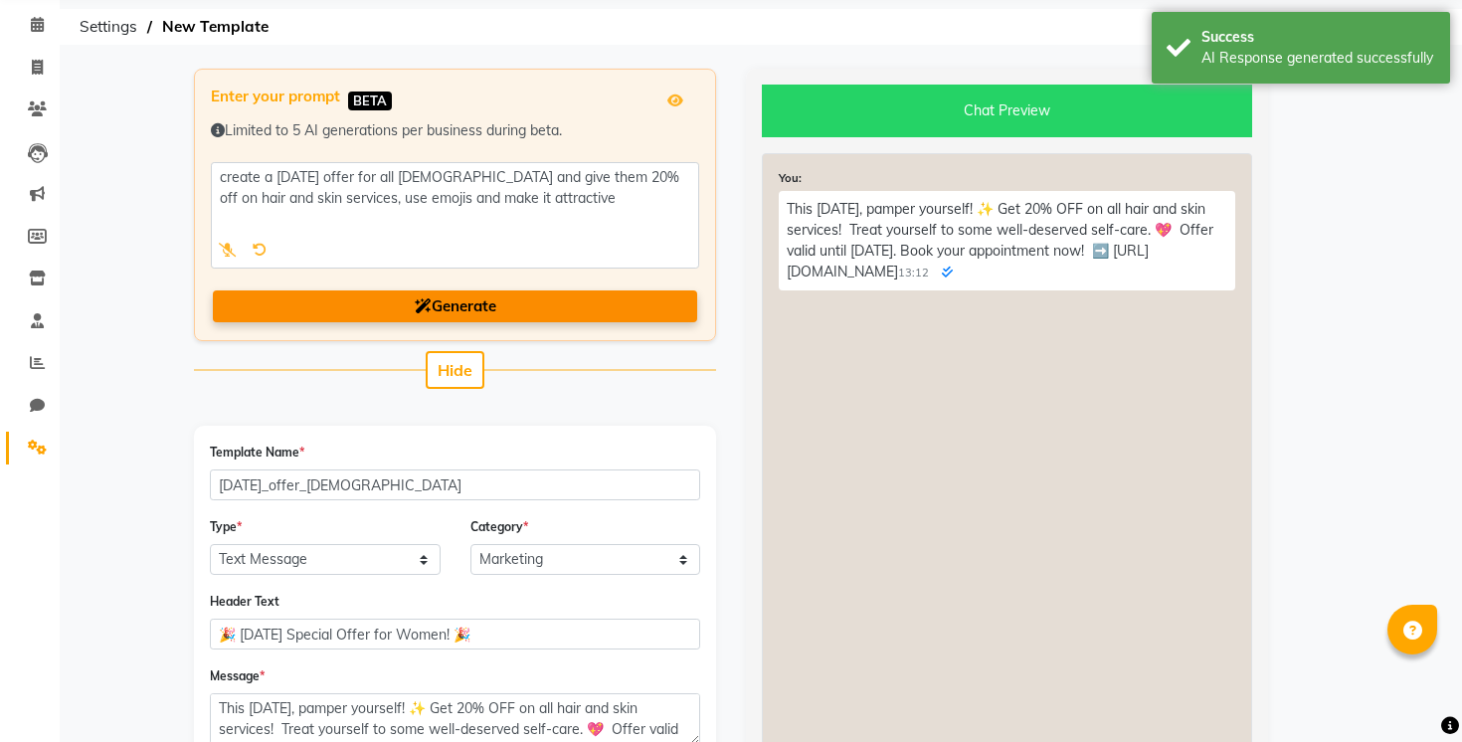
scroll to position [76, 0]
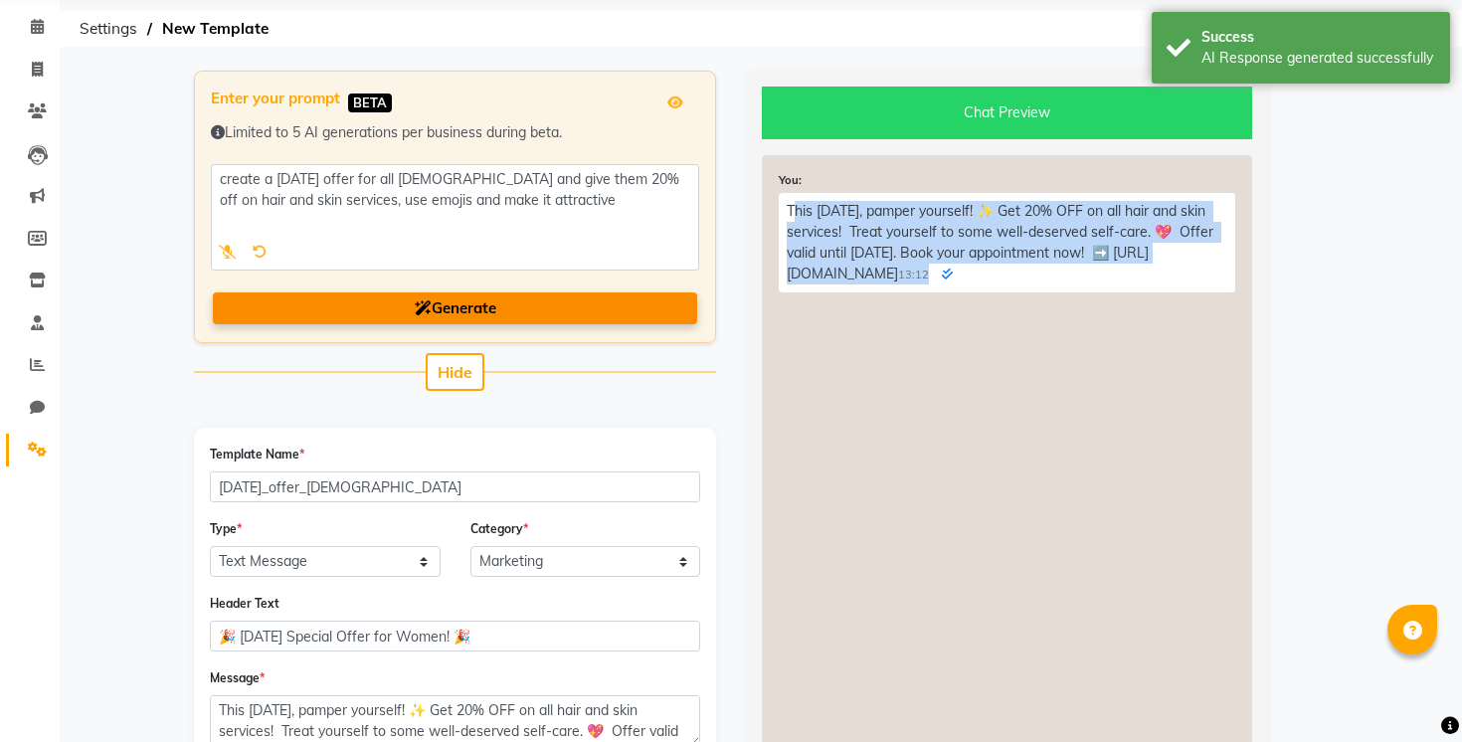
drag, startPoint x: 790, startPoint y: 207, endPoint x: 1017, endPoint y: 282, distance: 239.0
click at [1017, 282] on p "This Navratri, pamper yourself! ✨ Get 20% OFF on all hair and skin services! Tr…" at bounding box center [1007, 242] width 456 height 99
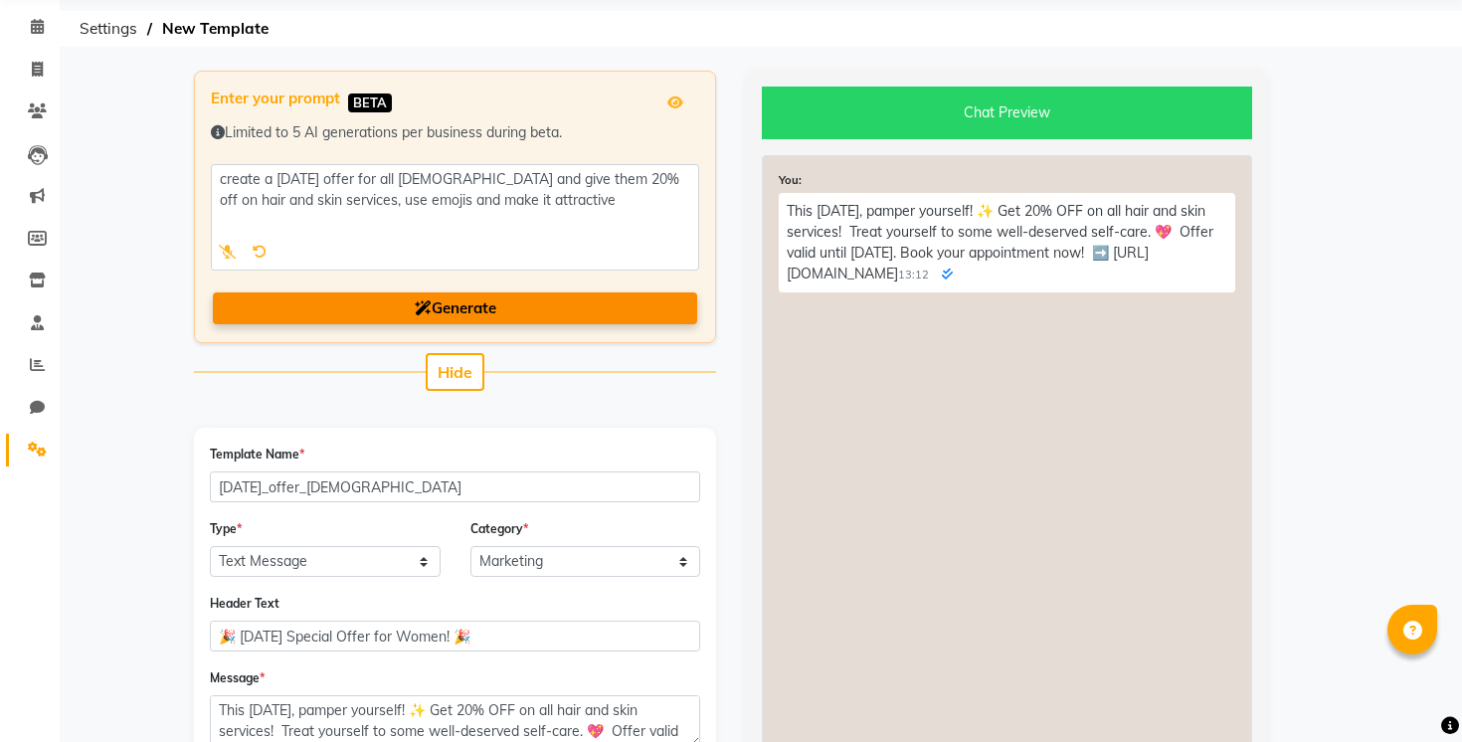
click at [942, 254] on p "This Navratri, pamper yourself! ✨ Get 20% OFF on all hair and skin services! Tr…" at bounding box center [1007, 242] width 456 height 99
click at [920, 300] on div "You: This Navratri, pamper yourself! ✨ Get 20% OFF on all hair and skin service…" at bounding box center [1007, 636] width 490 height 962
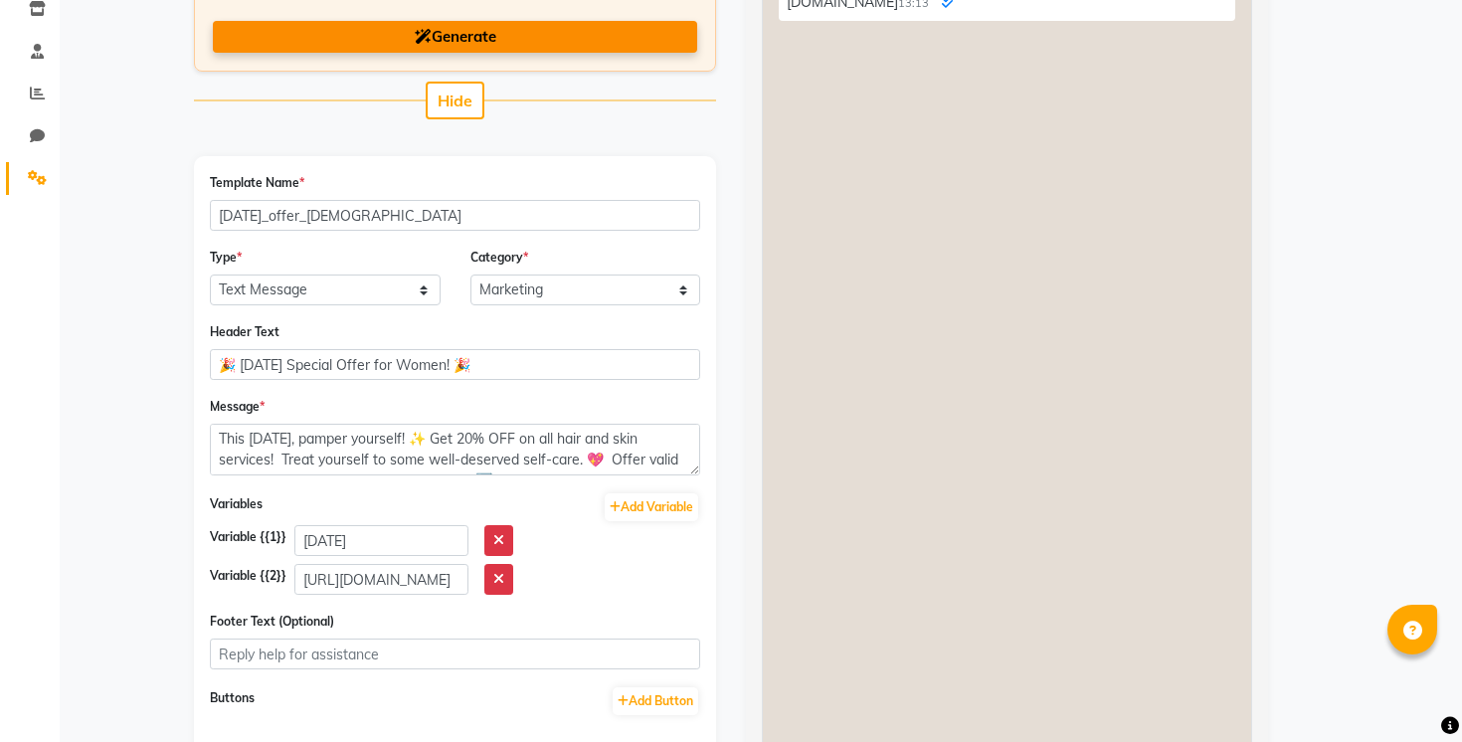
scroll to position [331, 0]
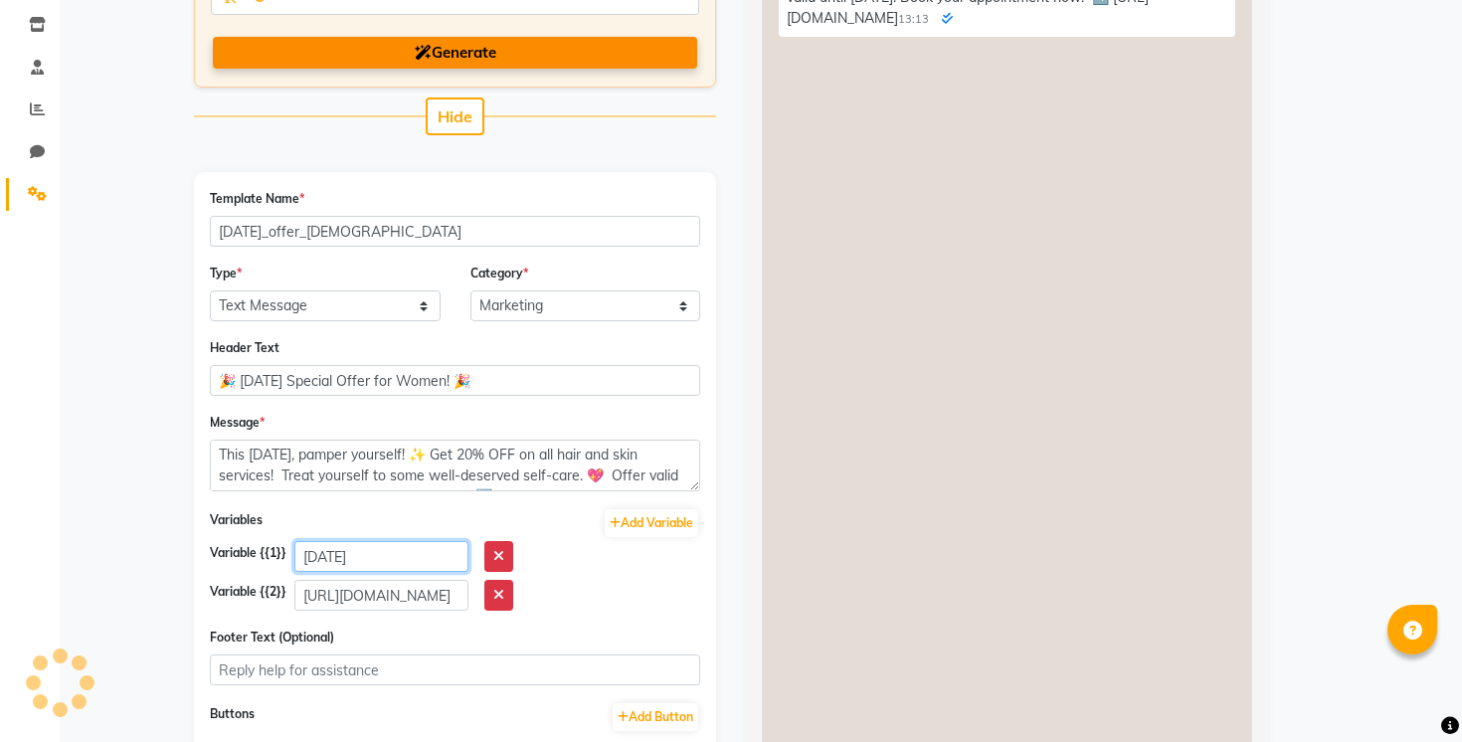
click at [423, 557] on input "October 2, 2024" at bounding box center [381, 556] width 174 height 31
type input "October 2, 2025"
click at [621, 571] on div "Variable {{1}} October 2, 2025" at bounding box center [455, 556] width 490 height 31
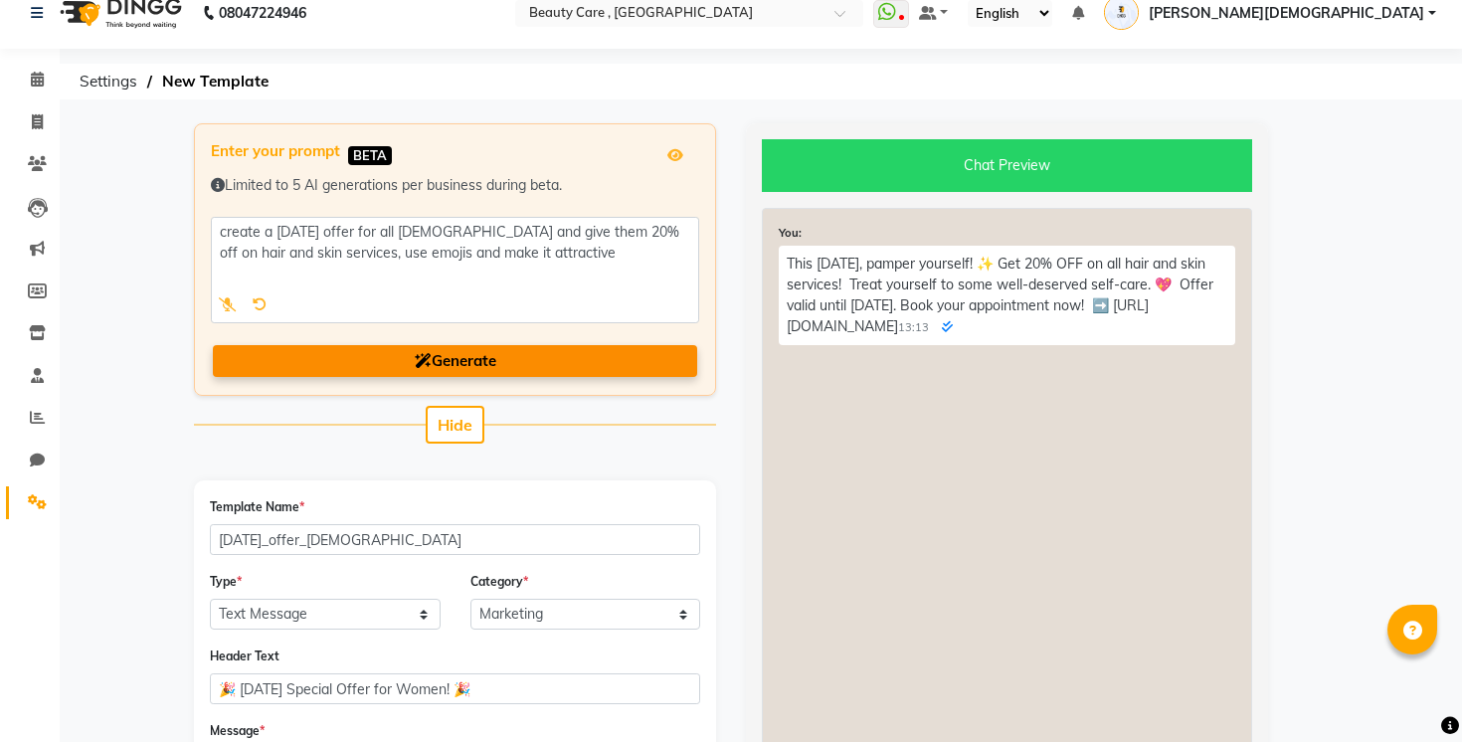
scroll to position [21, 0]
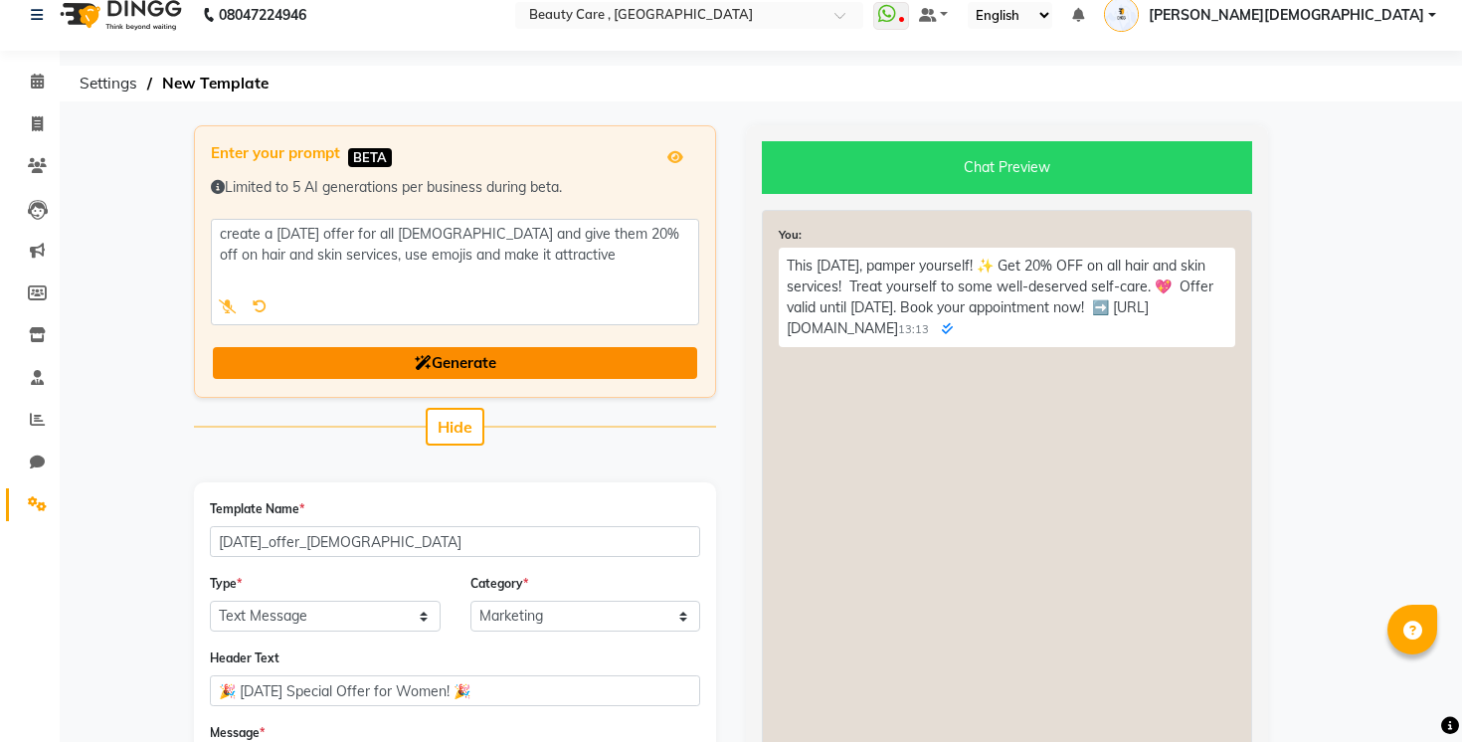
click at [583, 371] on button "Generate" at bounding box center [455, 363] width 484 height 33
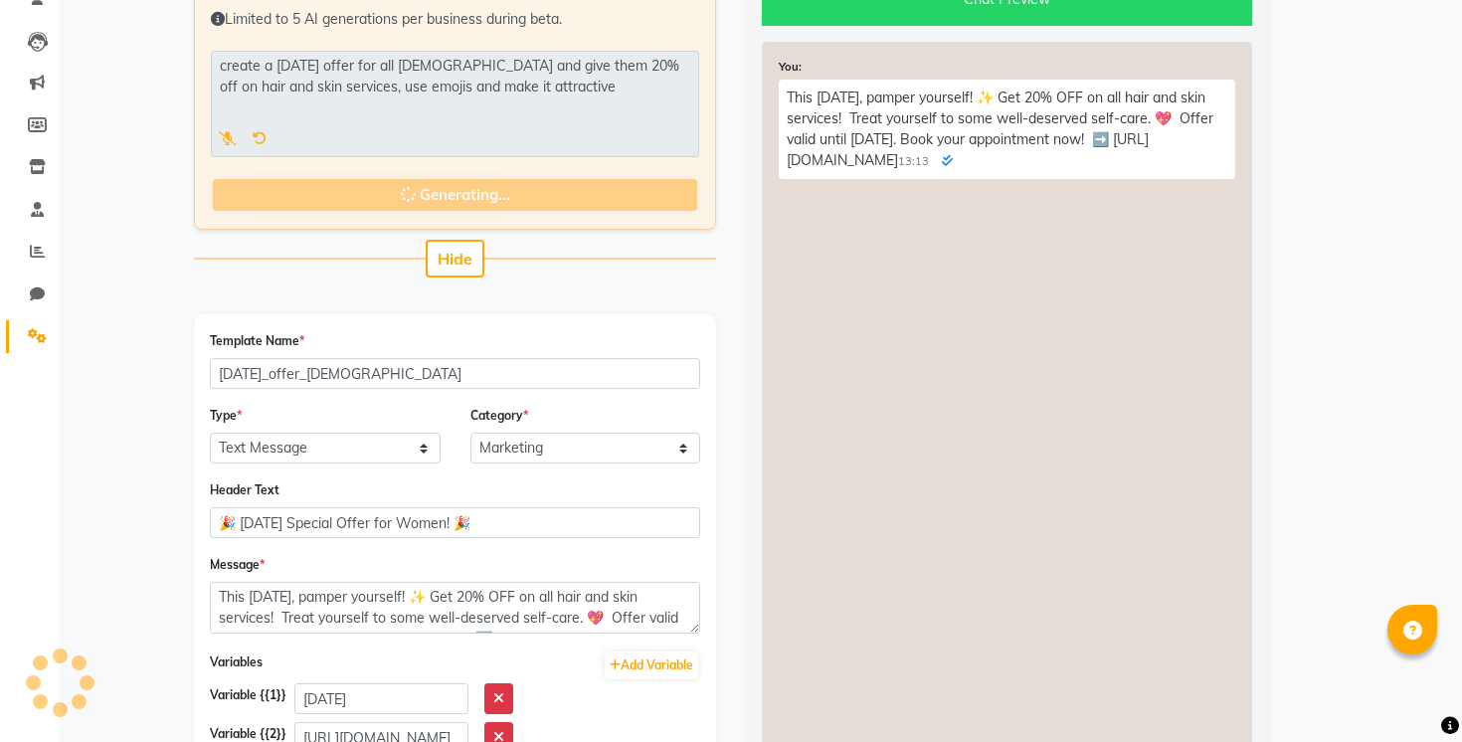
scroll to position [532, 0]
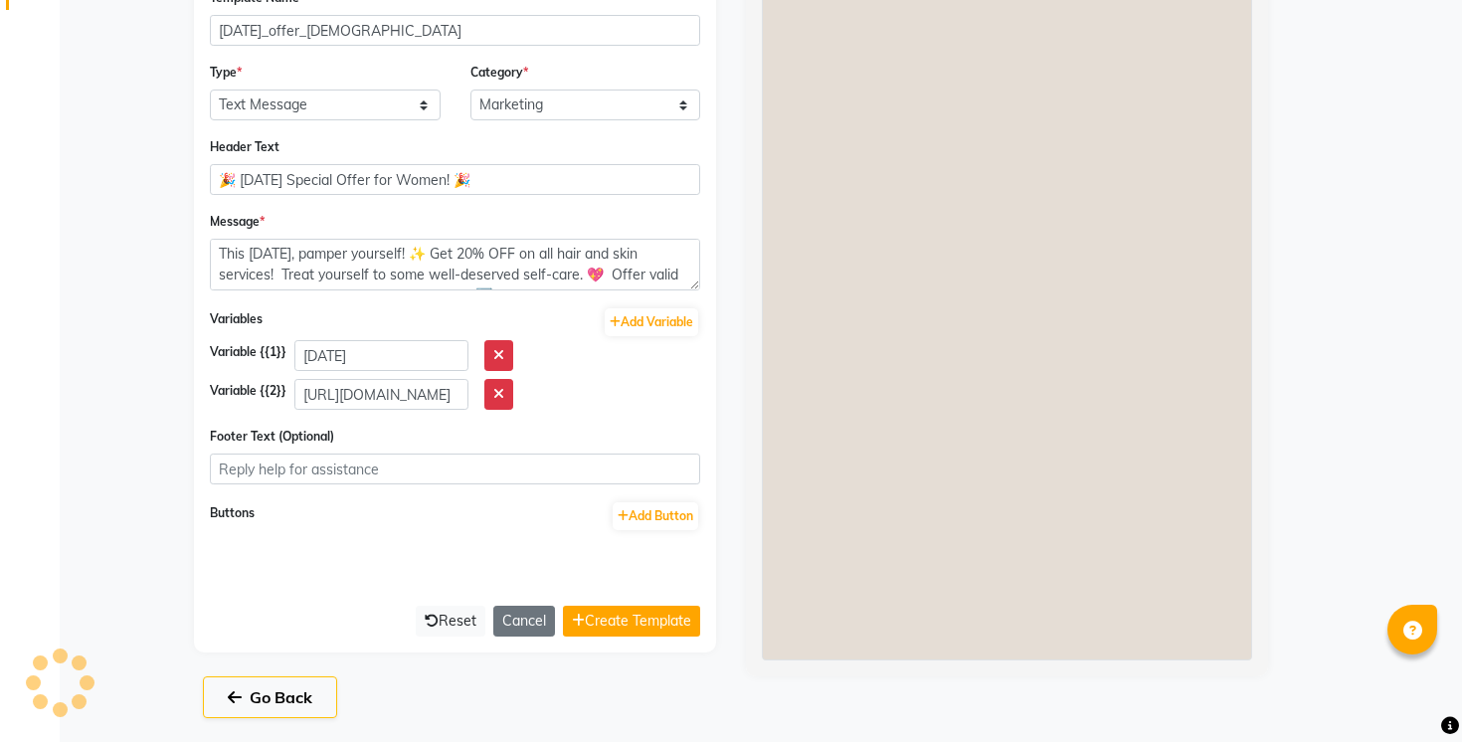
type input "navratri_women_offer"
type textarea "This Navratri, pamper yourself! ✨ Get 20% off on all hair and skin services. Tr…"
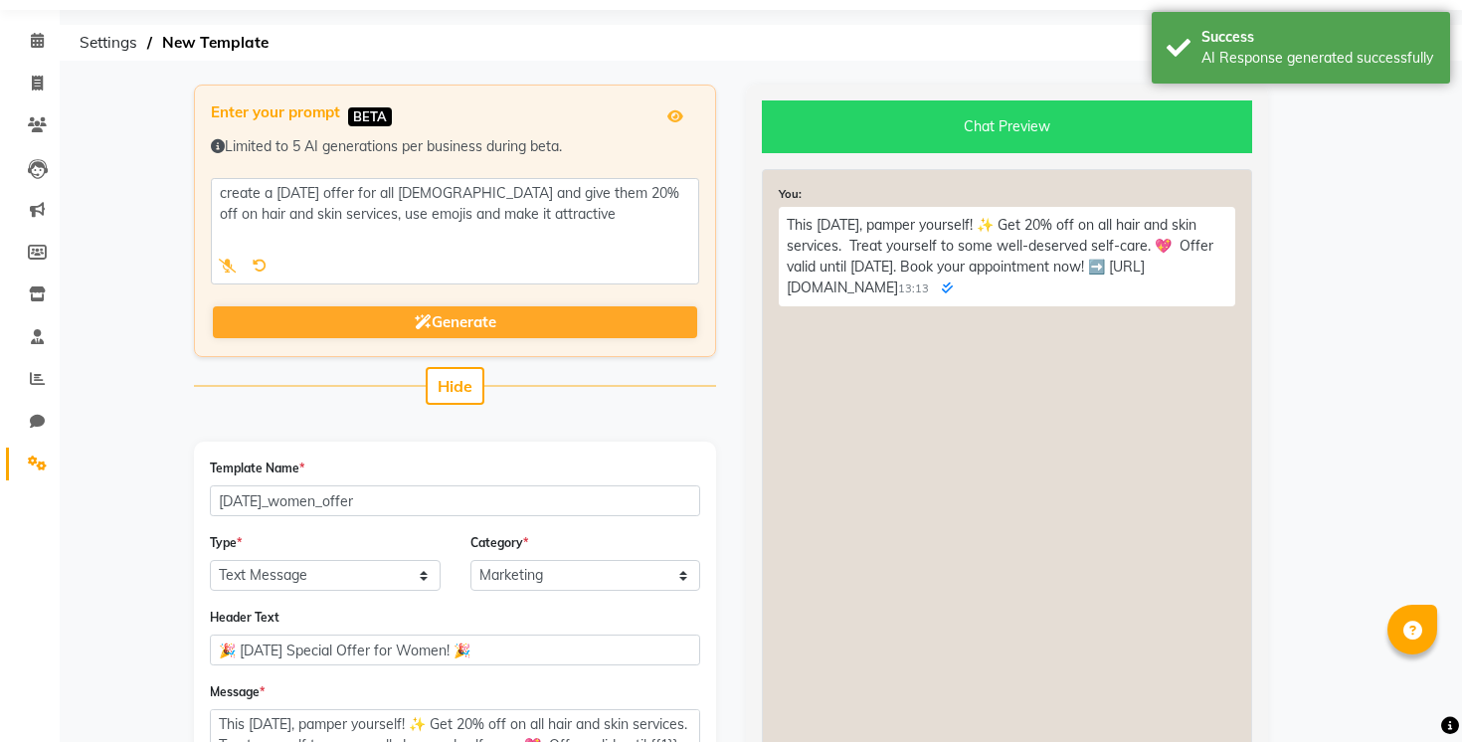
scroll to position [0, 0]
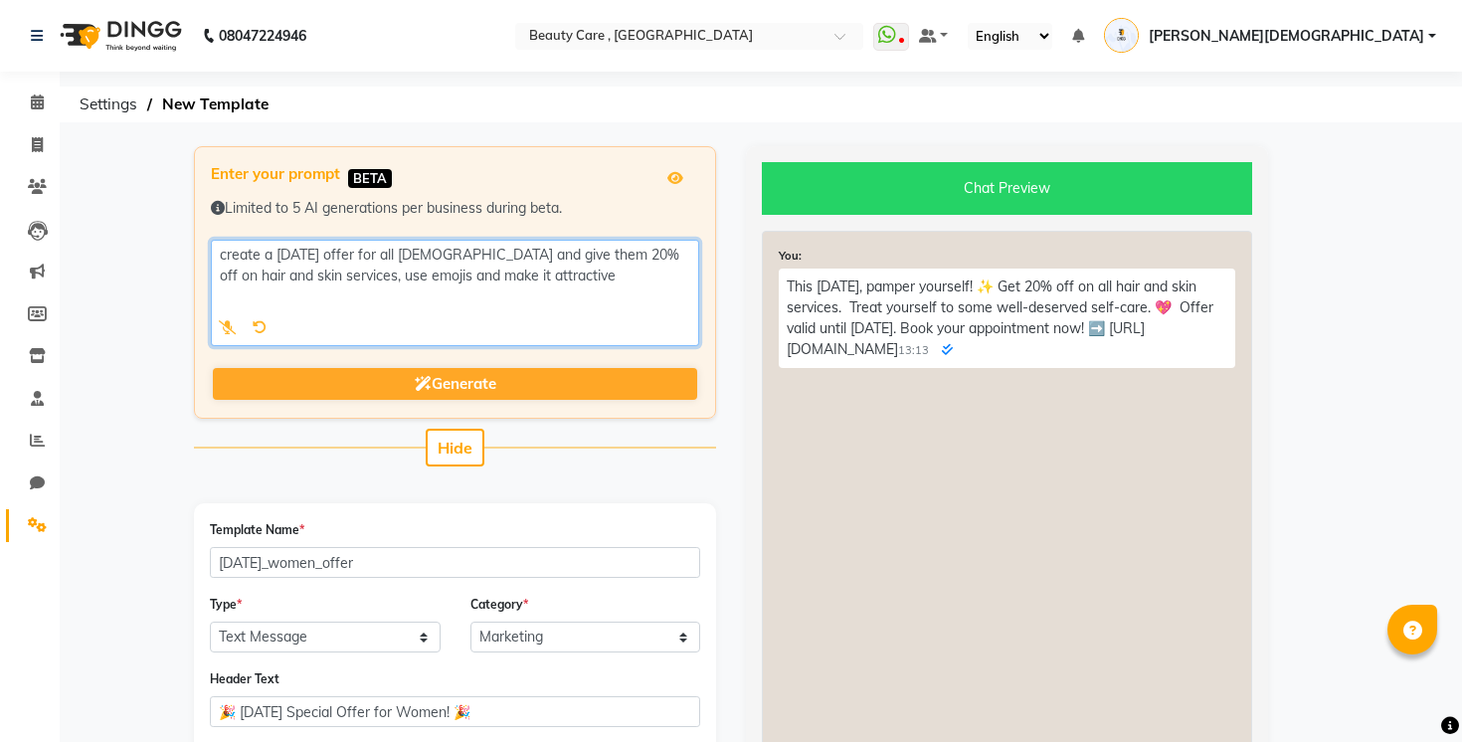
drag, startPoint x: 237, startPoint y: 256, endPoint x: 507, endPoint y: 276, distance: 271.3
click at [507, 276] on textarea at bounding box center [455, 293] width 488 height 106
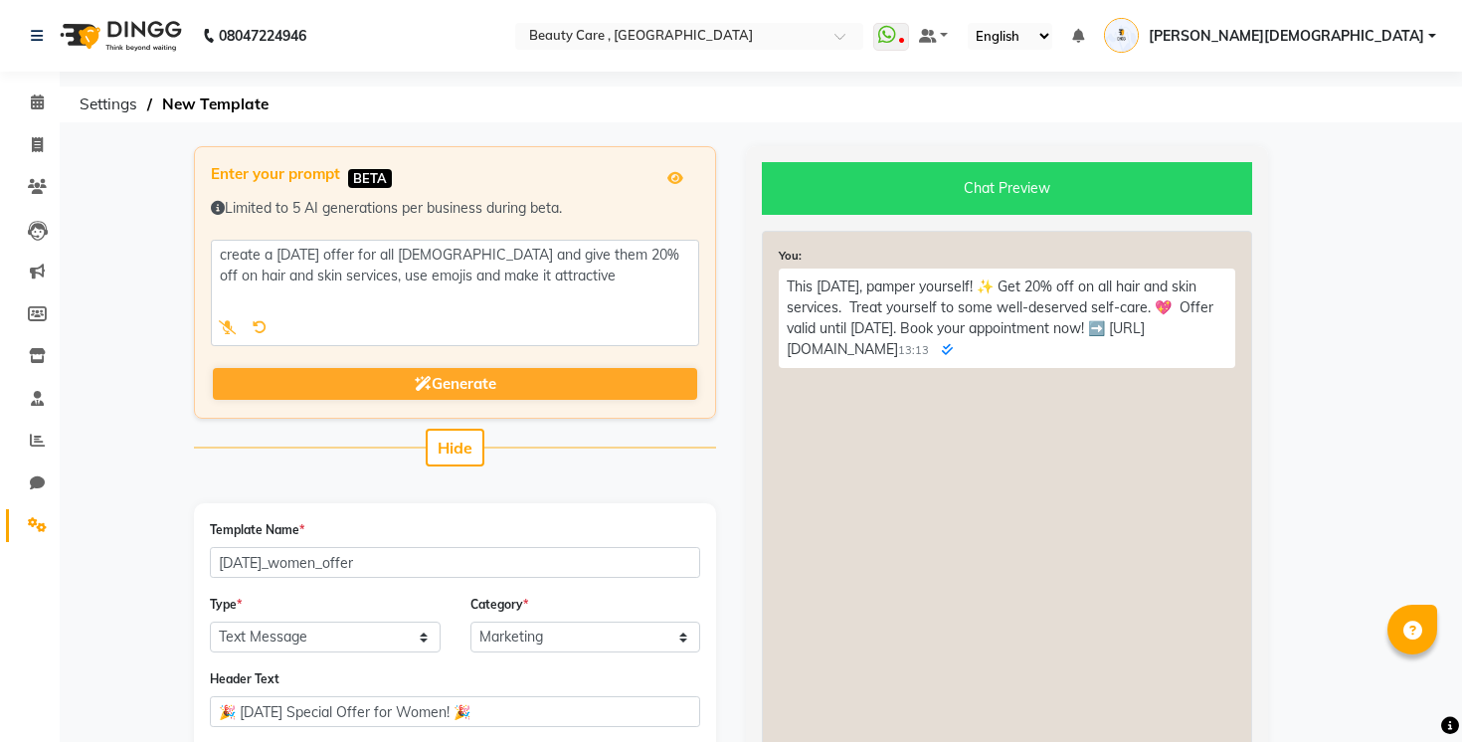
click at [259, 336] on span at bounding box center [260, 327] width 14 height 21
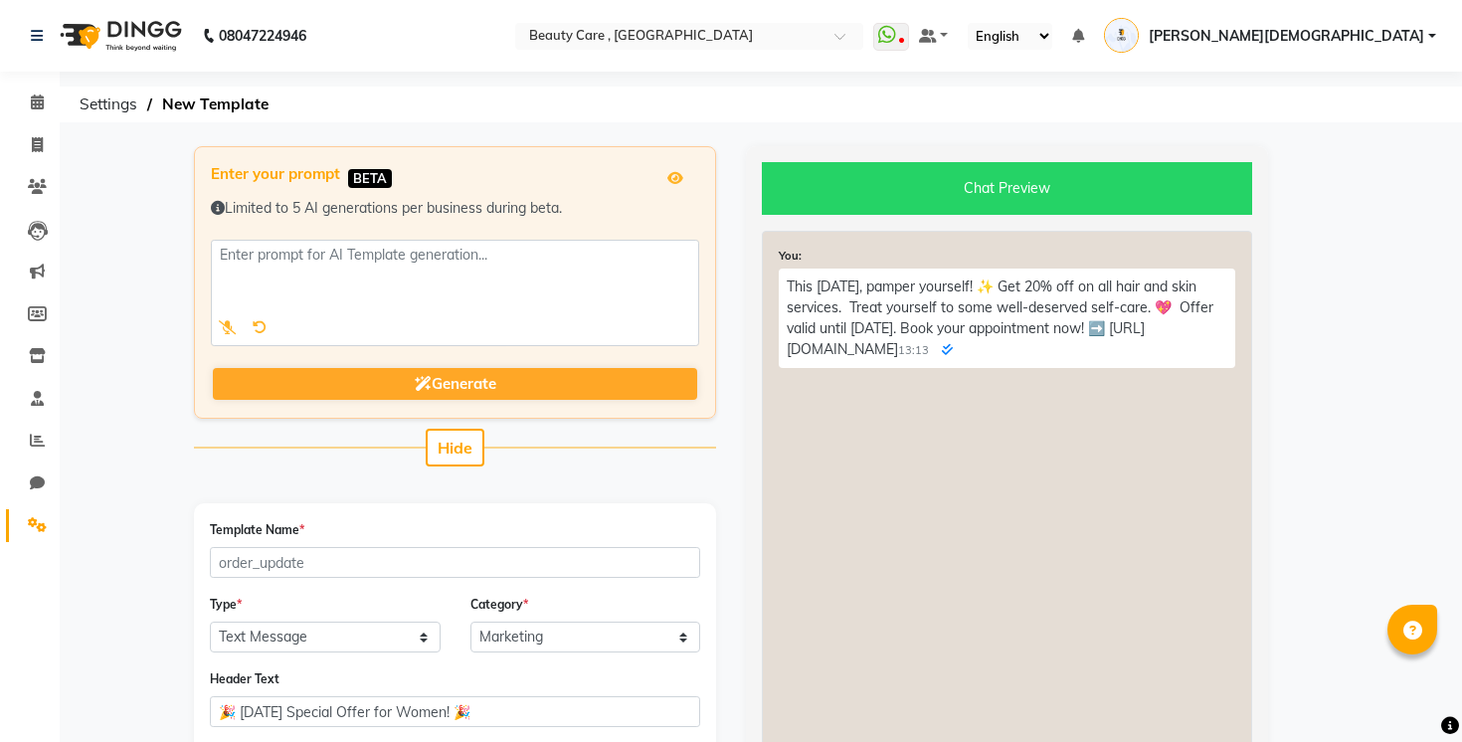
select select "TEXT"
select select "UTILITY"
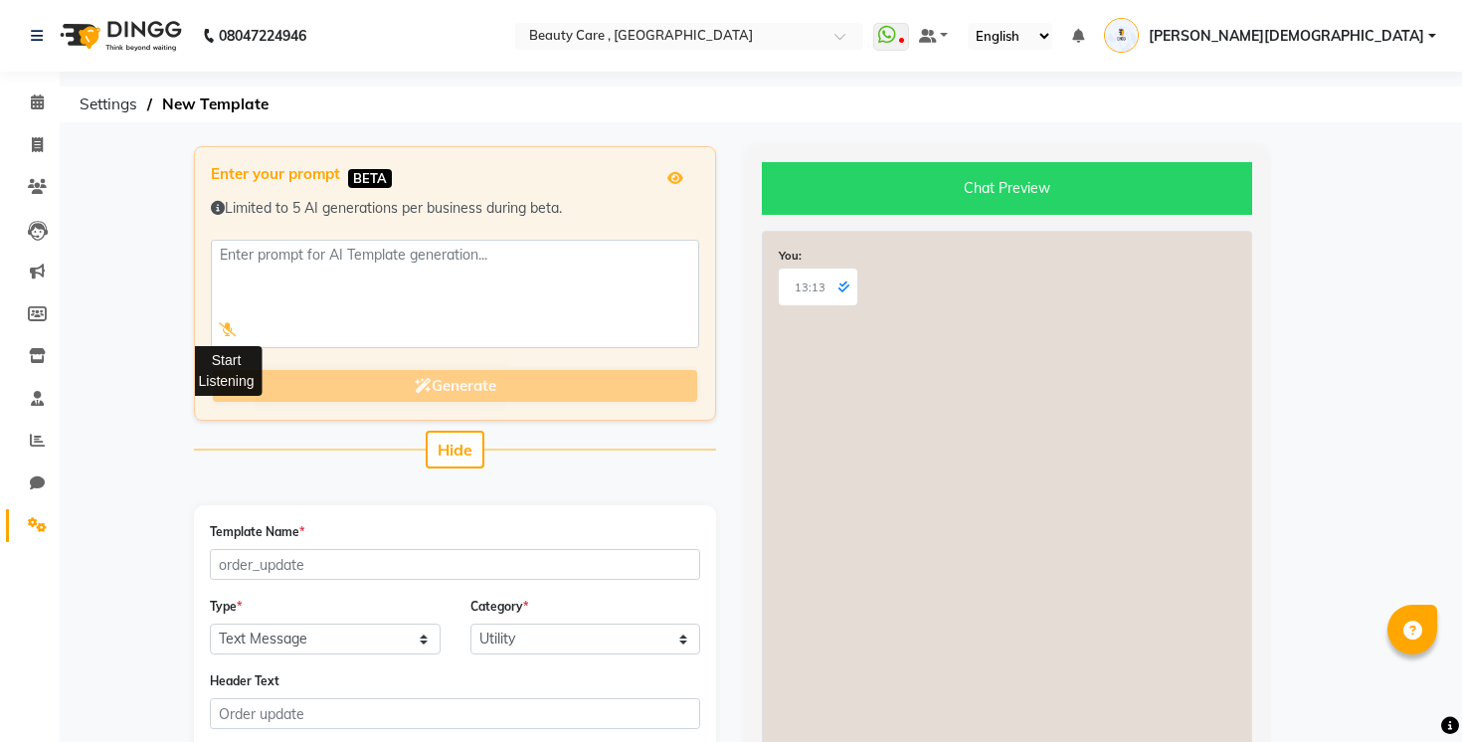
click at [229, 327] on icon at bounding box center [228, 329] width 18 height 14
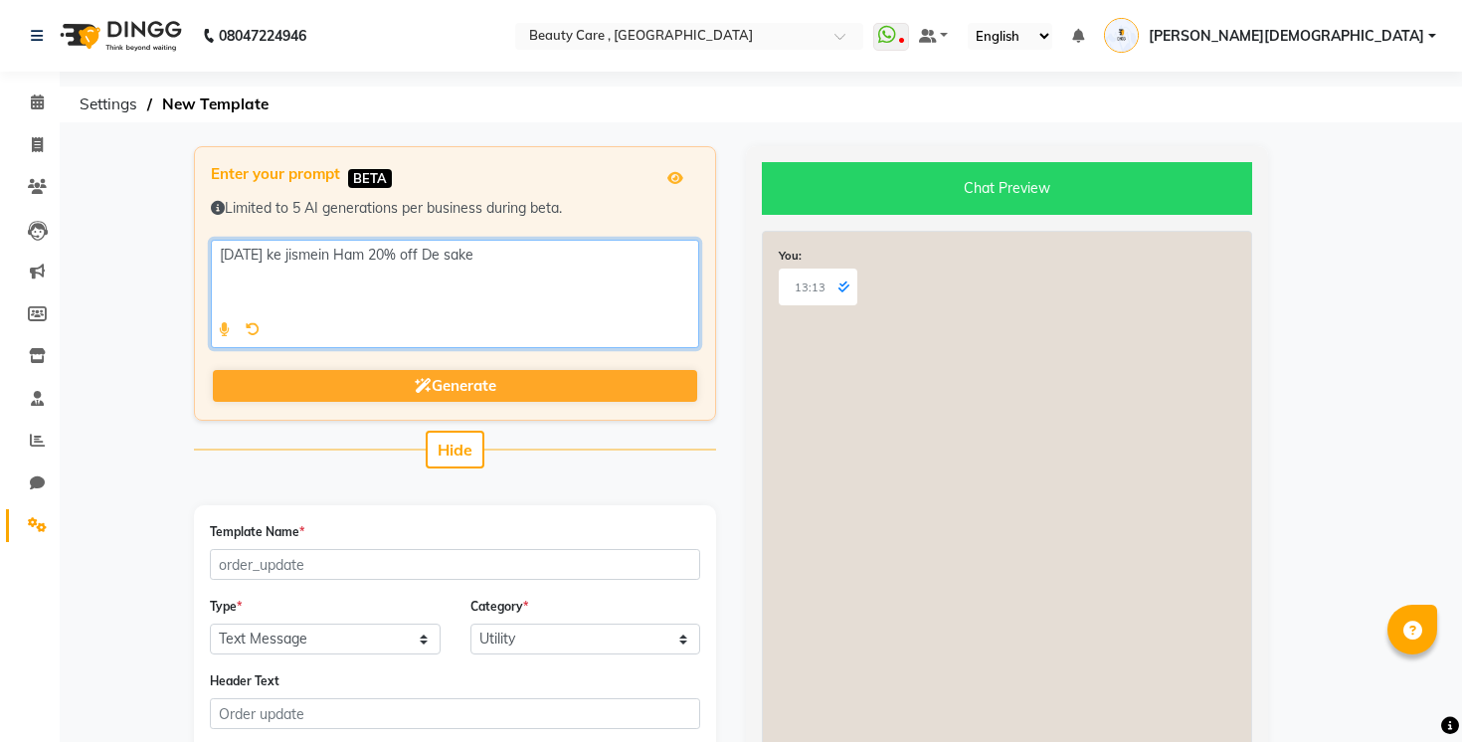
type textarea "20% off De sake"
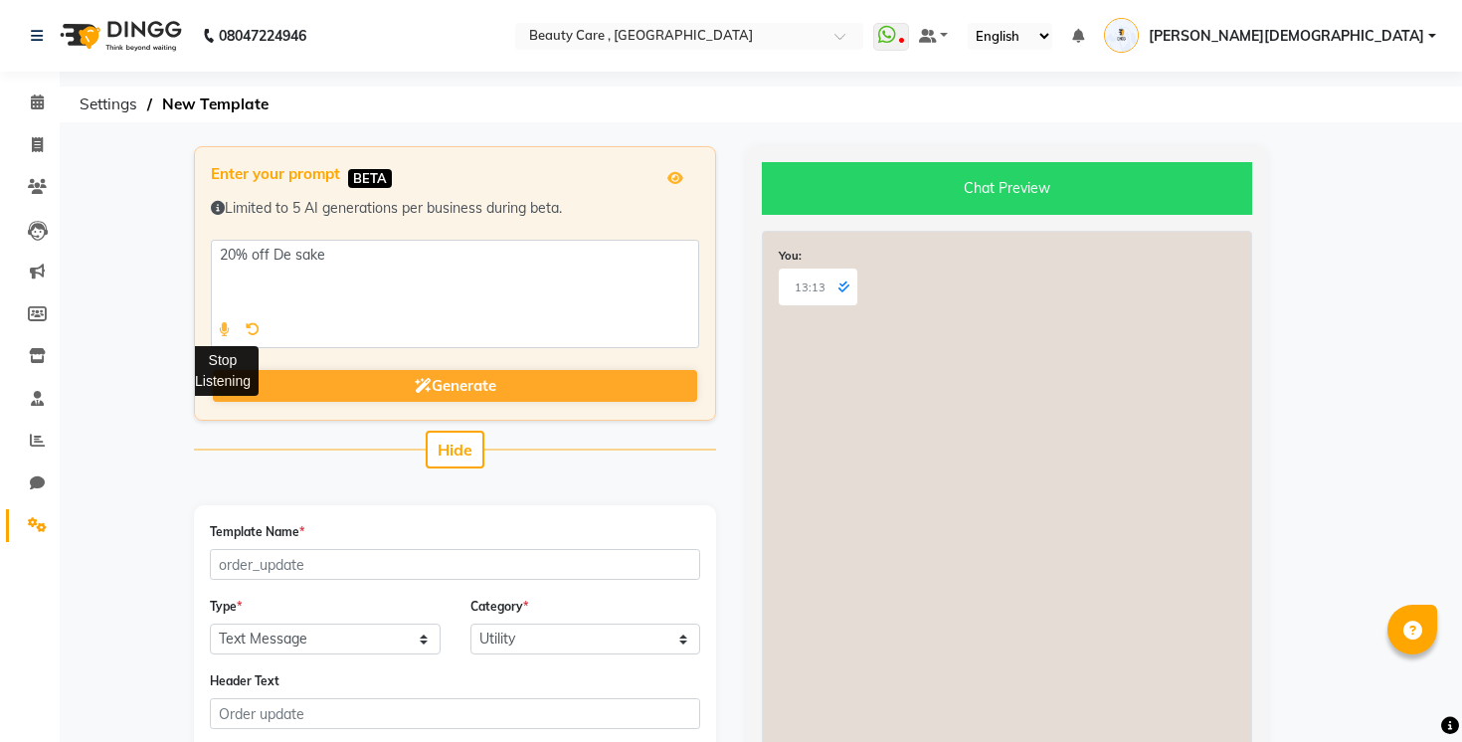
click at [224, 333] on icon at bounding box center [224, 329] width 11 height 14
click at [223, 328] on icon at bounding box center [228, 329] width 18 height 14
click at [255, 324] on icon at bounding box center [253, 329] width 14 height 14
select select "TEXT"
select select "UTILITY"
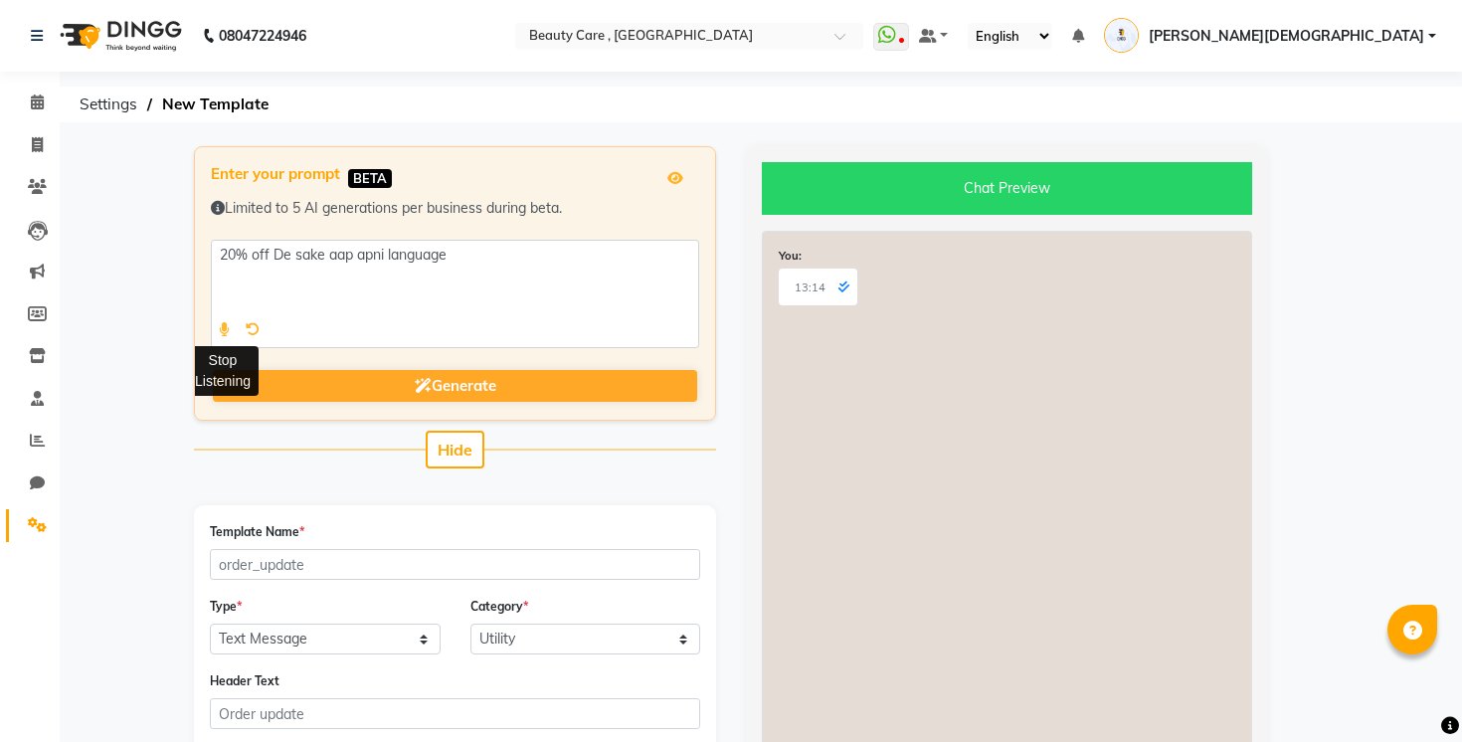
click at [220, 331] on icon at bounding box center [224, 329] width 11 height 14
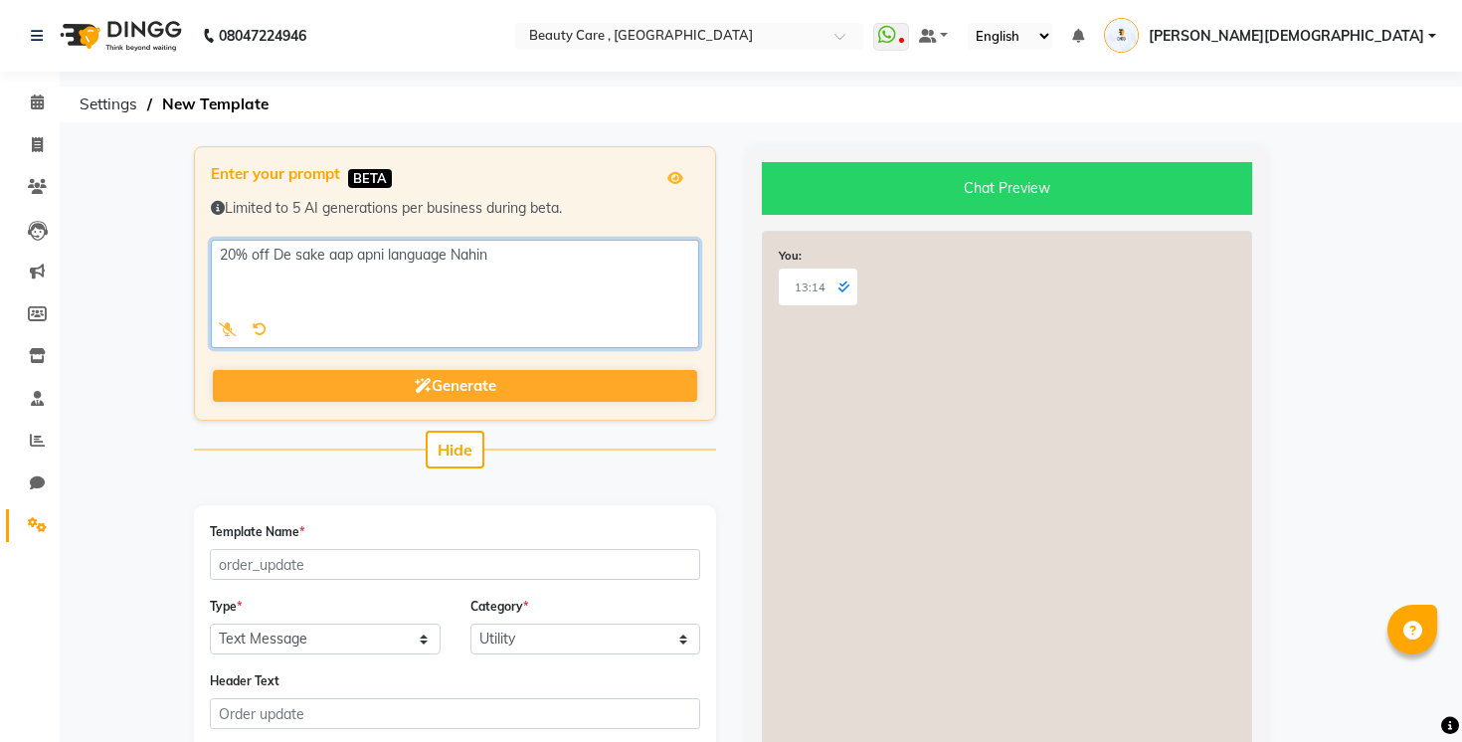
type textarea "20% off De sake aap apni language Nahin bol"
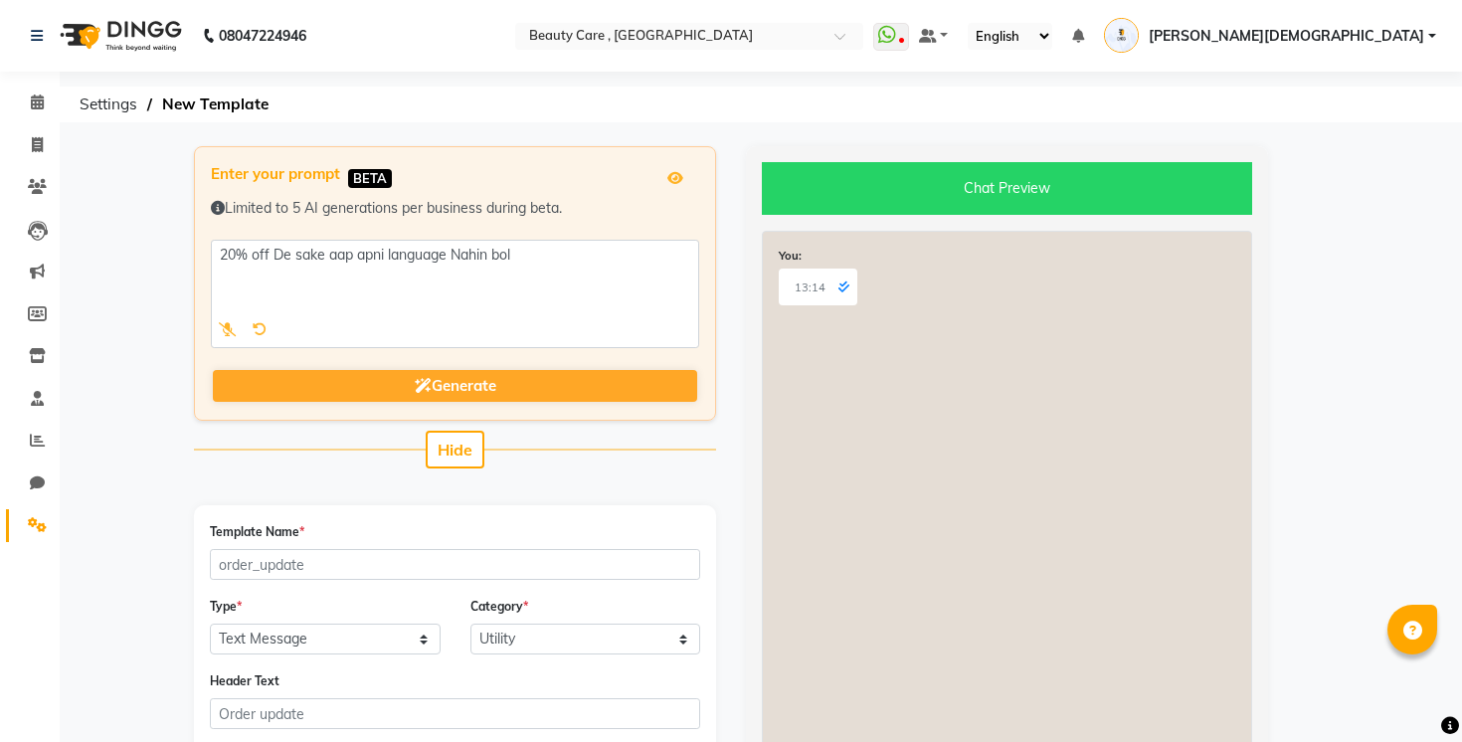
click at [258, 328] on icon at bounding box center [260, 329] width 14 height 14
select select "TEXT"
select select "UTILITY"
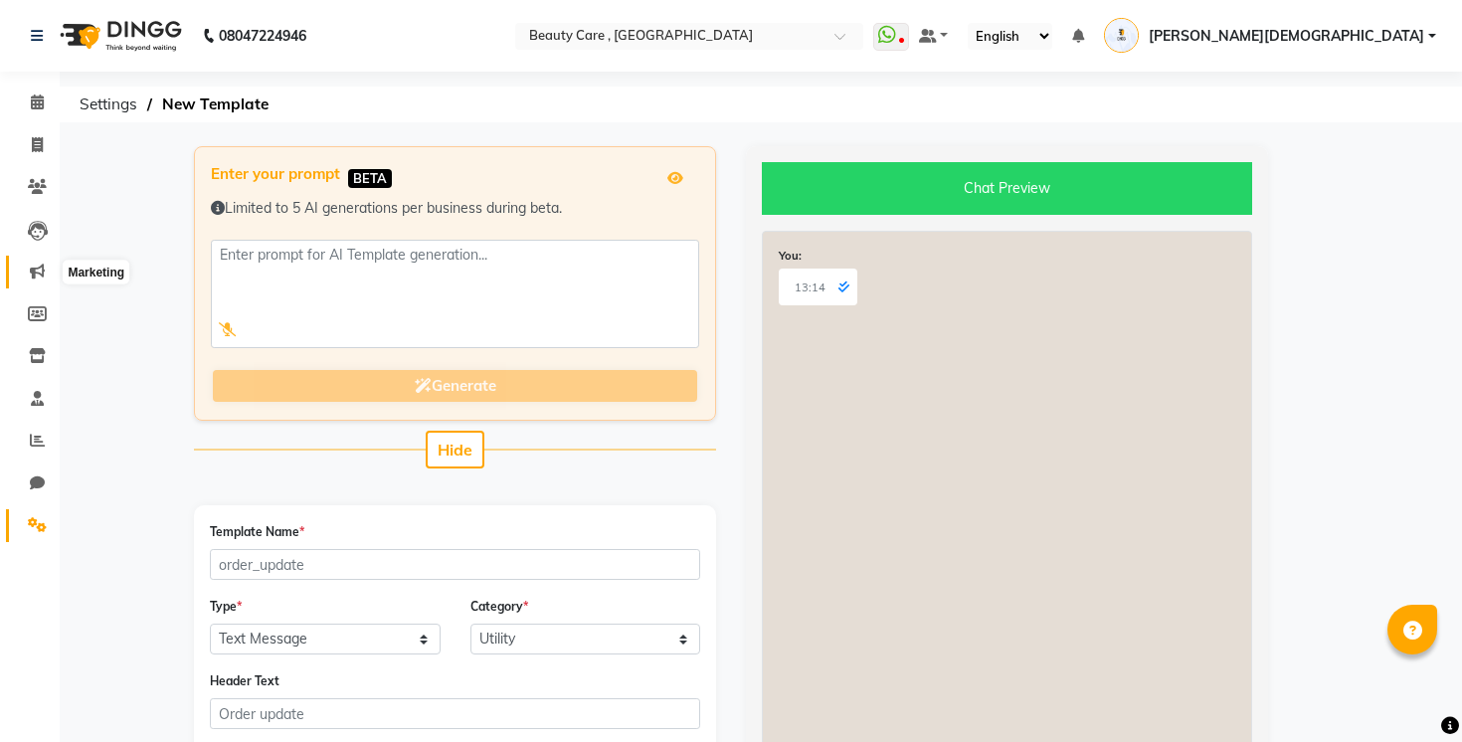
click at [37, 267] on icon at bounding box center [37, 270] width 15 height 15
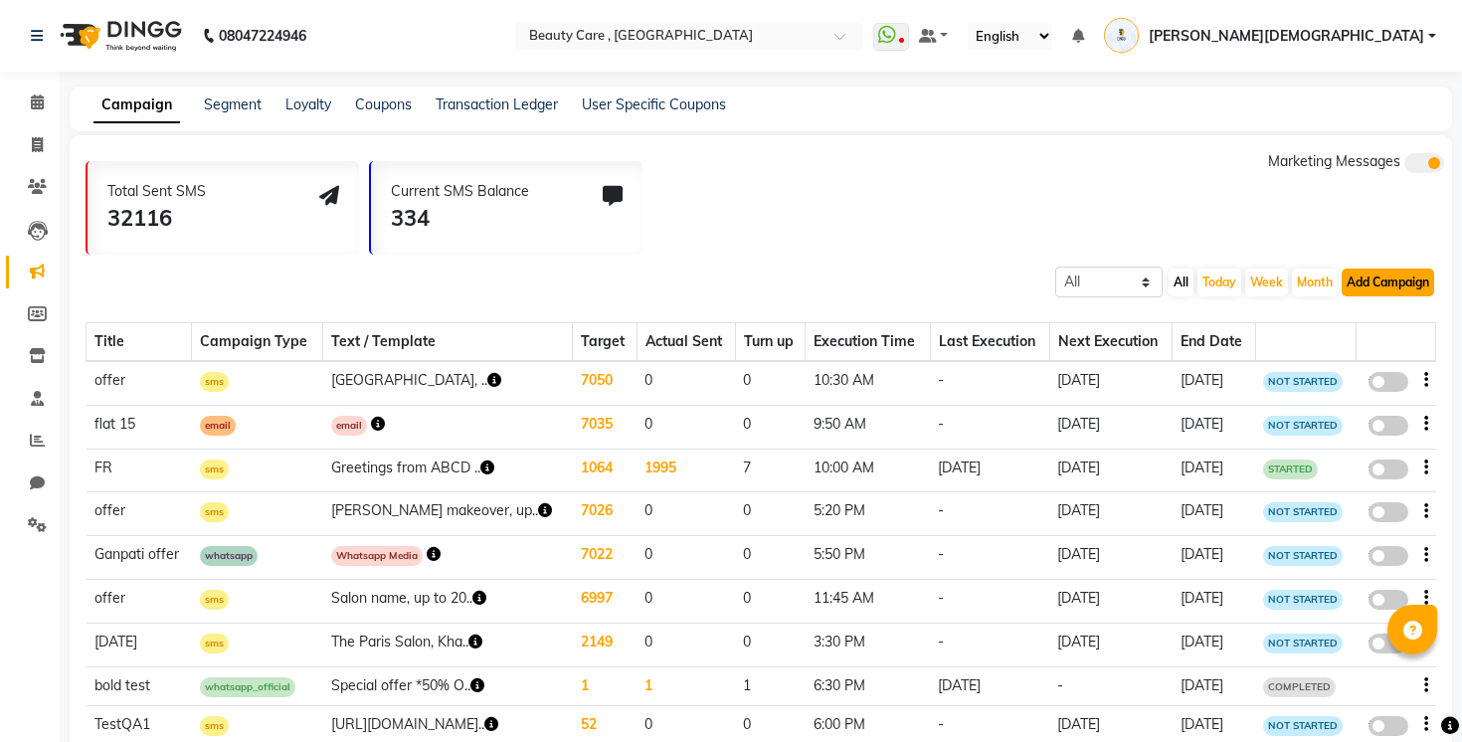
click at [1372, 278] on button "Add Campaign" at bounding box center [1387, 282] width 92 height 28
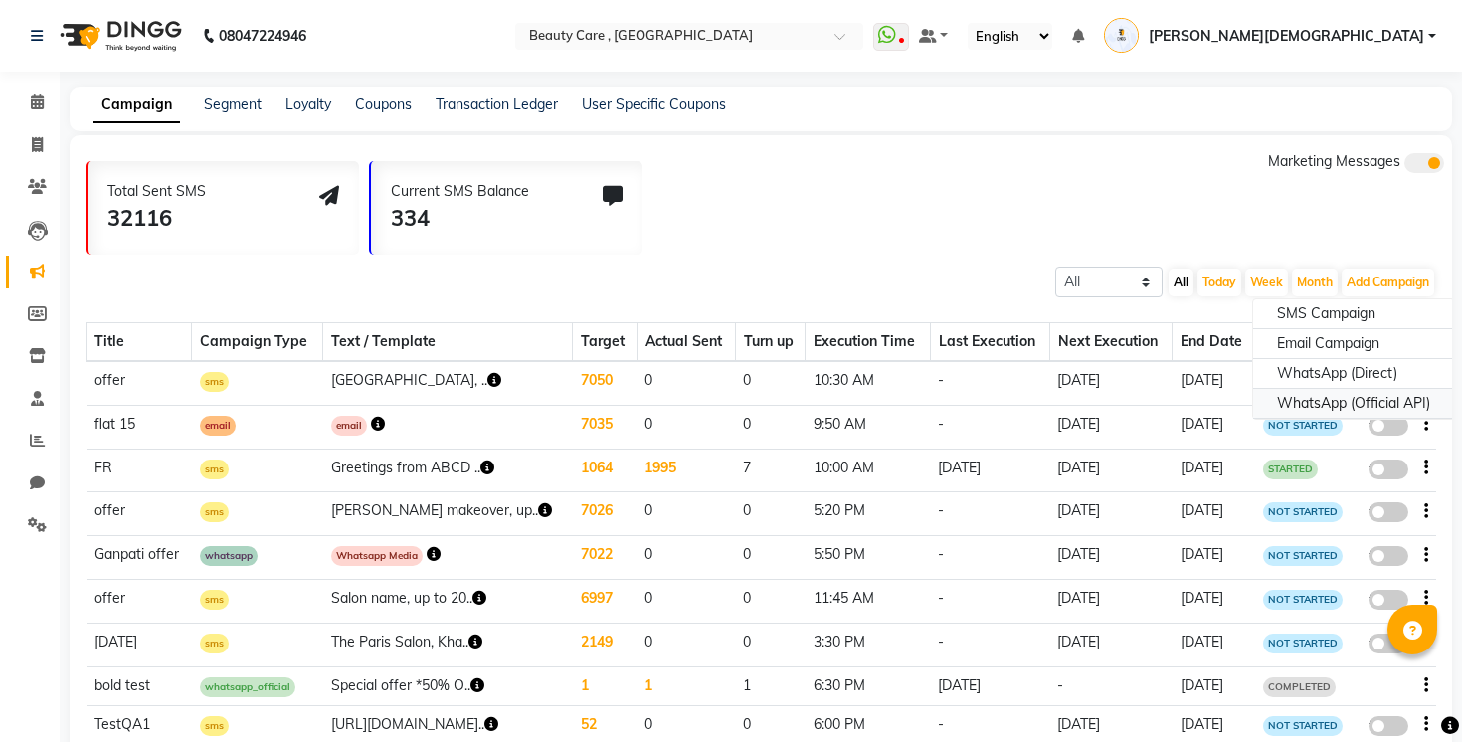
click at [1367, 401] on div "WhatsApp (Official API)" at bounding box center [1353, 404] width 201 height 30
select select "2"
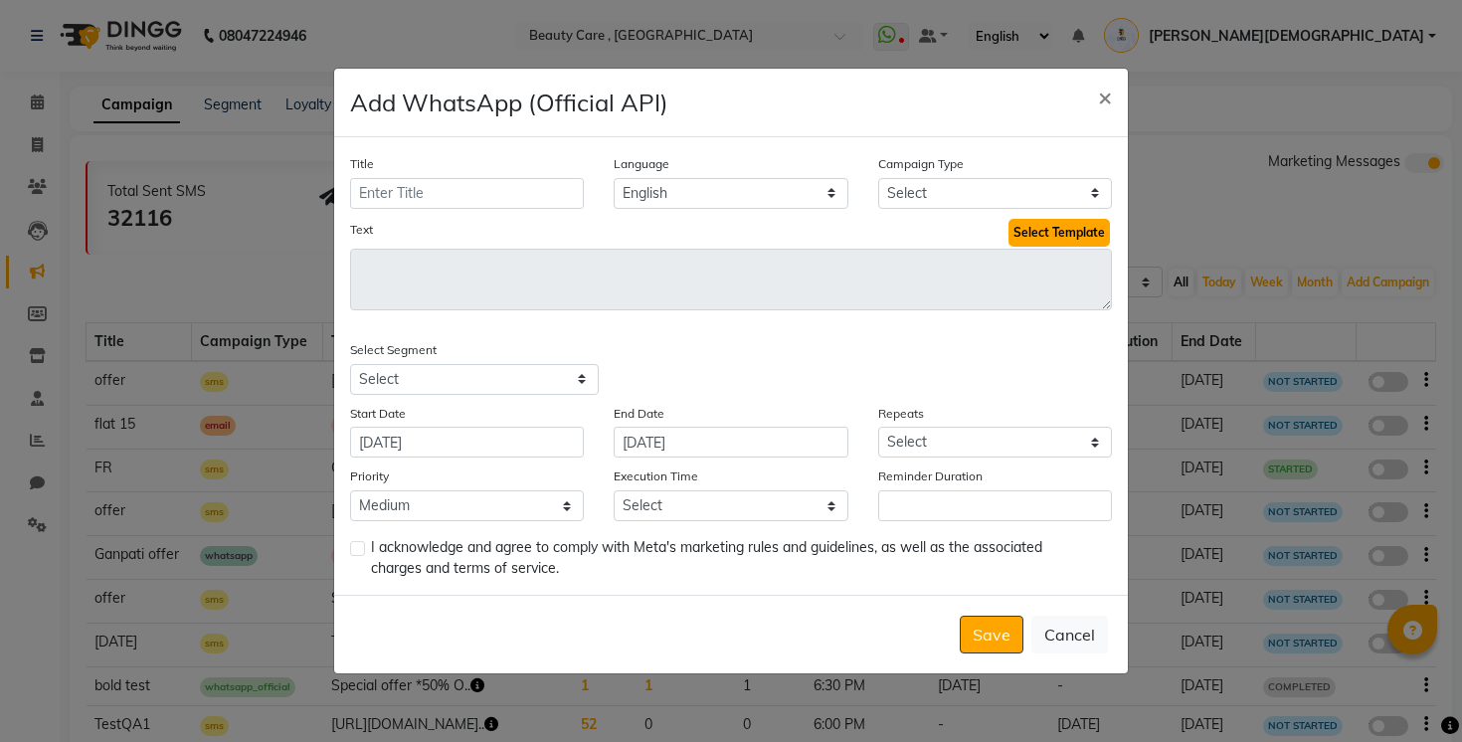
click at [1063, 233] on button "Select Template" at bounding box center [1058, 233] width 101 height 28
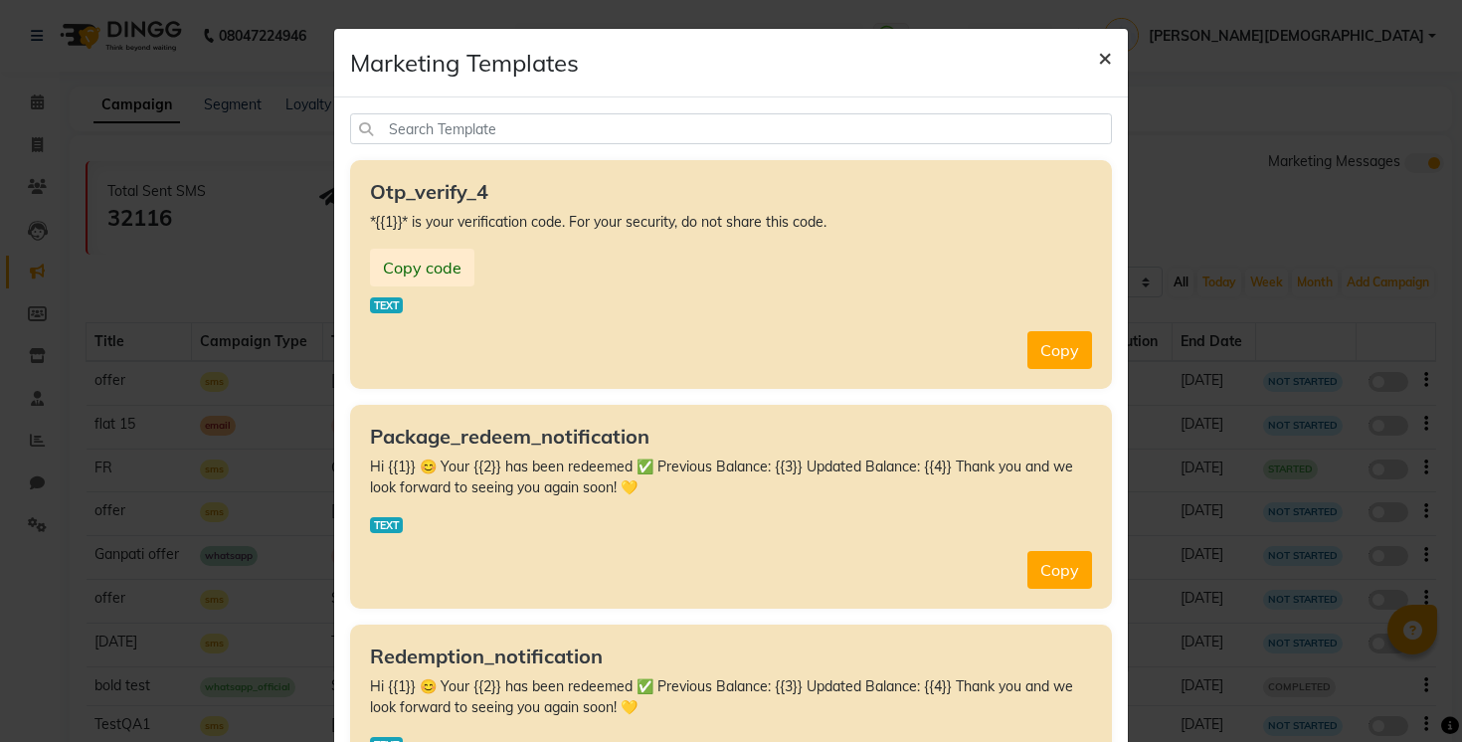
click at [1106, 60] on span "×" at bounding box center [1105, 57] width 14 height 30
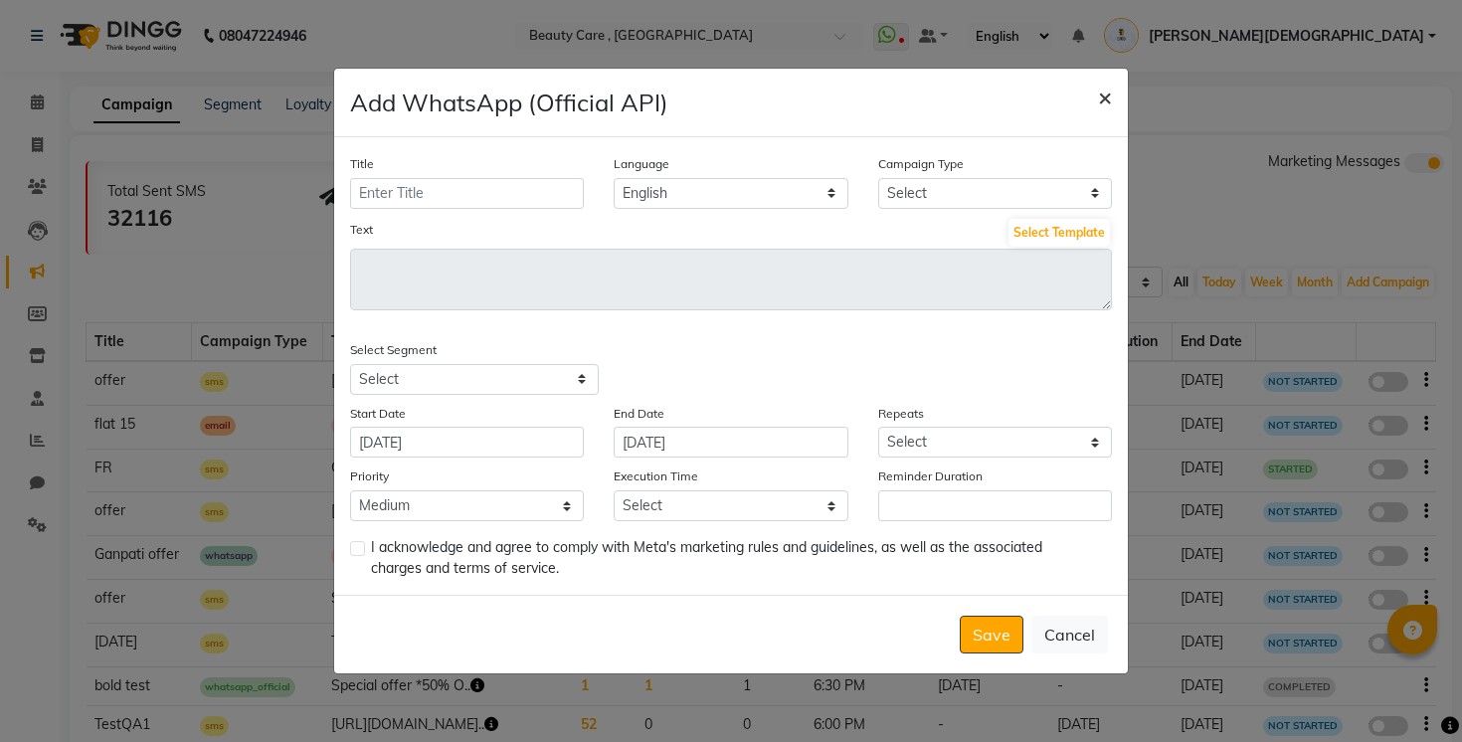
click at [1114, 92] on button "×" at bounding box center [1105, 97] width 46 height 56
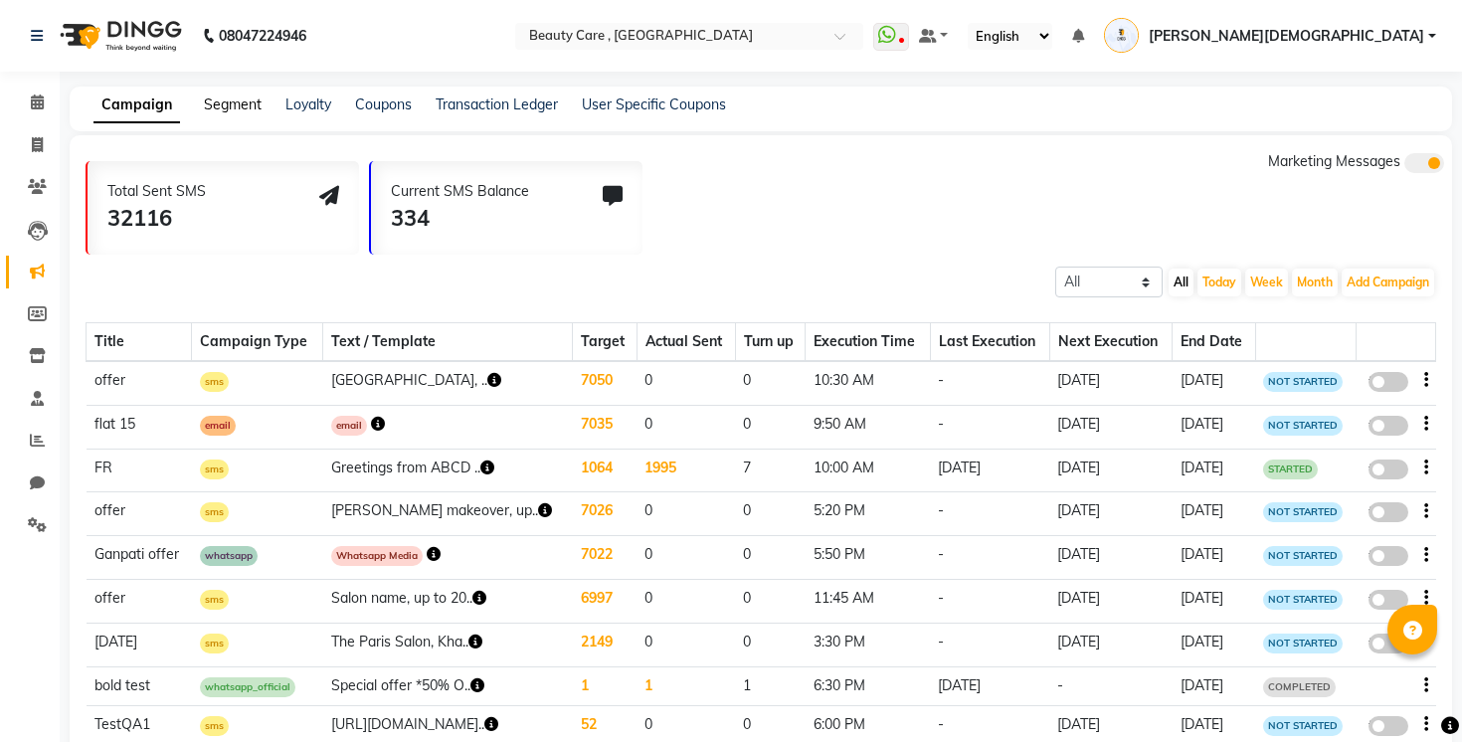
click at [237, 102] on link "Segment" at bounding box center [233, 104] width 58 height 18
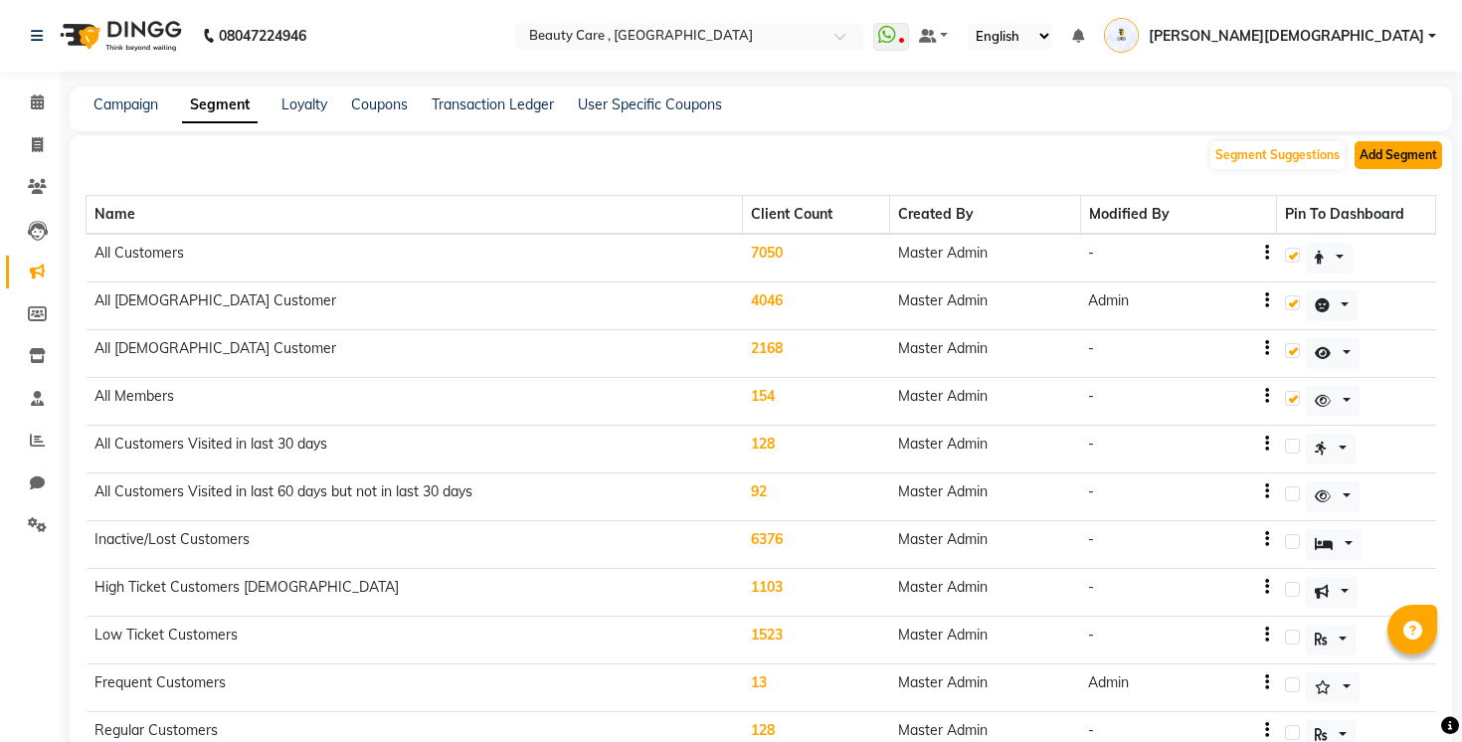
click at [1409, 158] on button "Add Segment" at bounding box center [1397, 155] width 87 height 28
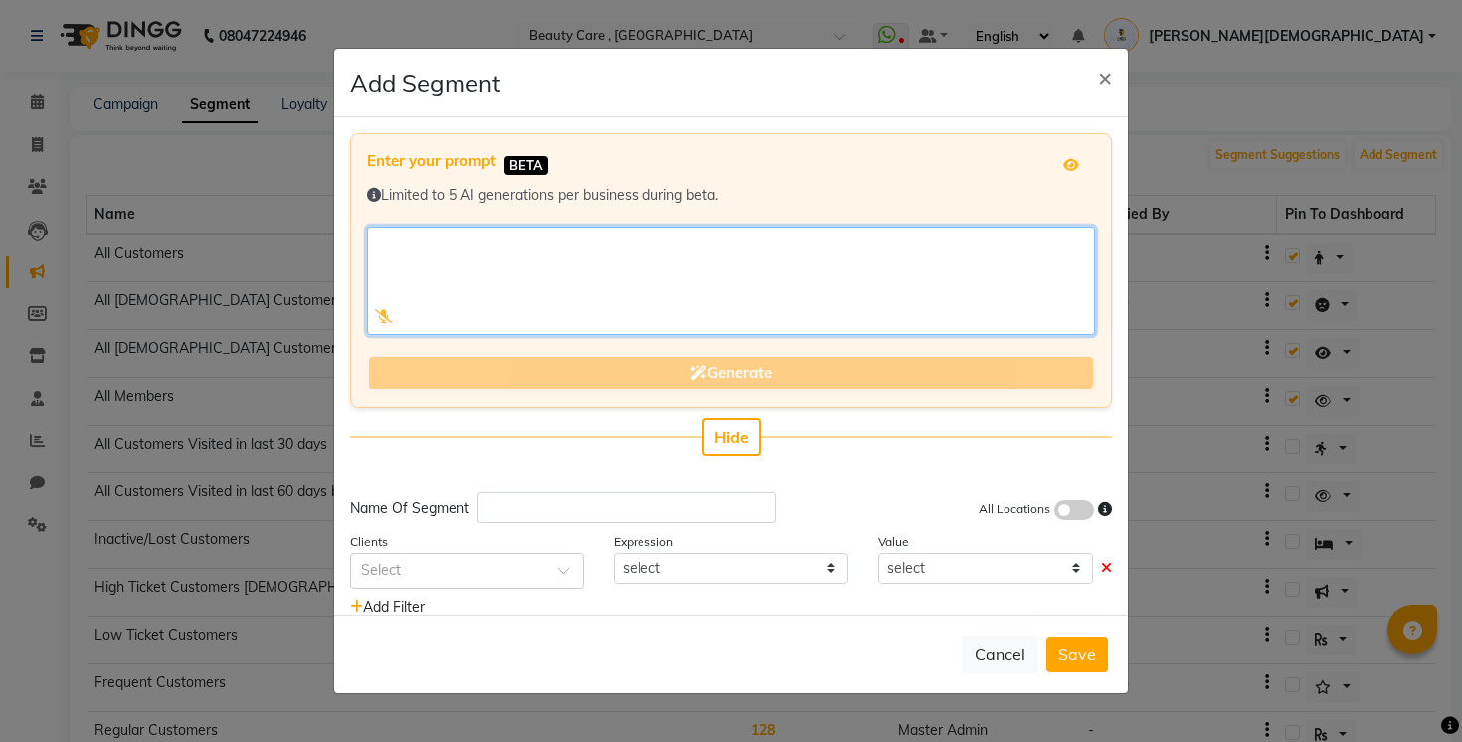
click at [659, 301] on textarea at bounding box center [731, 281] width 728 height 108
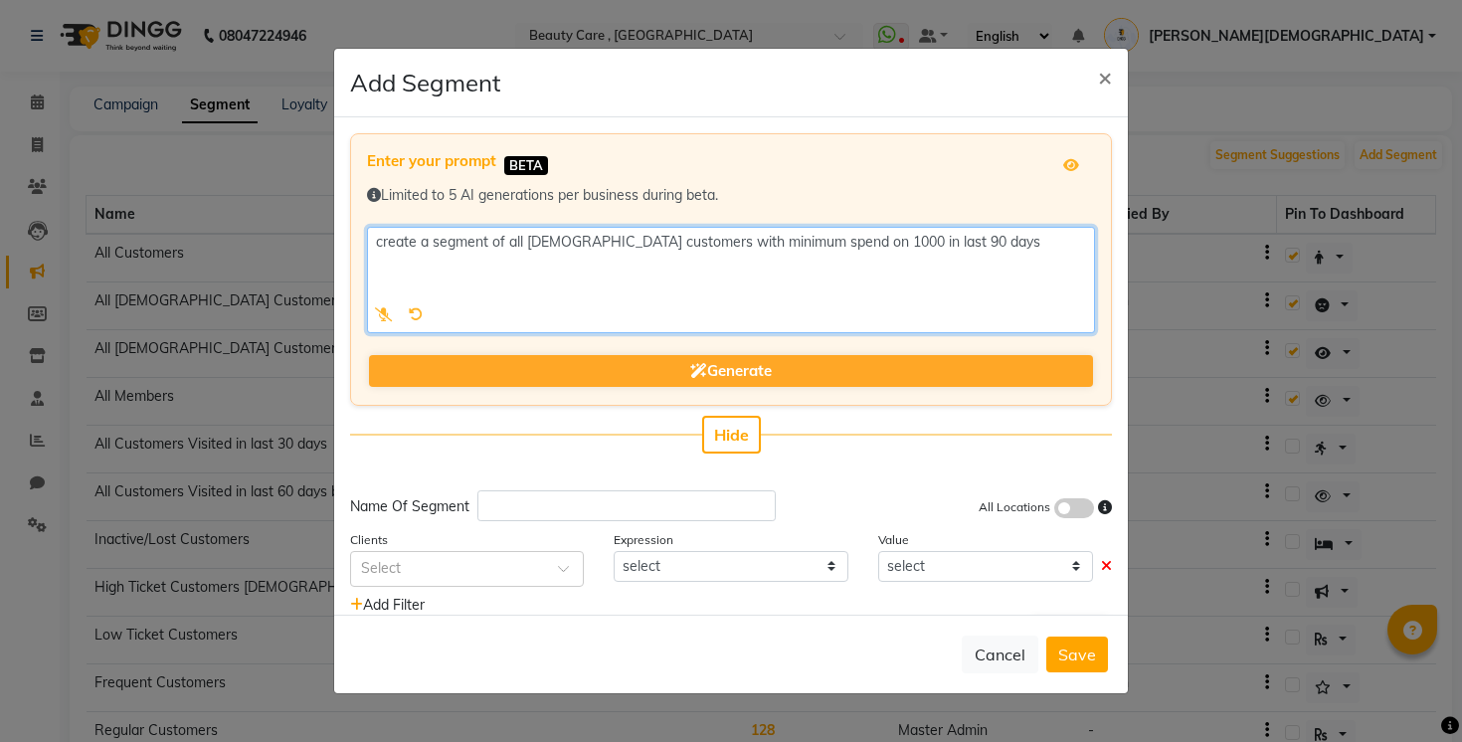
type textarea "create a segment of all male customers with minimum spend on 1000 in last 90 da…"
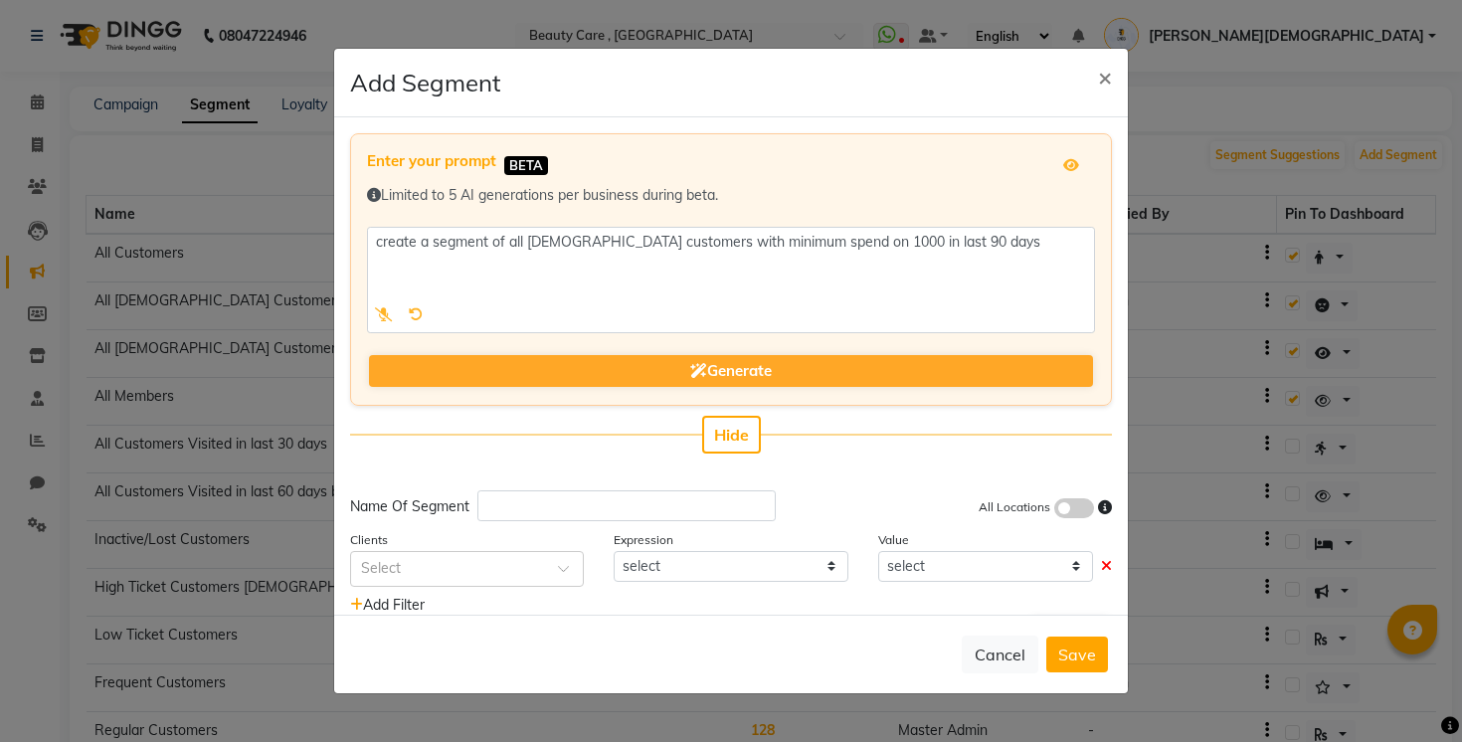
click at [742, 351] on div "Enter your prompt BETA Limited to 5 AI generations per business during beta. Ge…" at bounding box center [731, 269] width 762 height 272
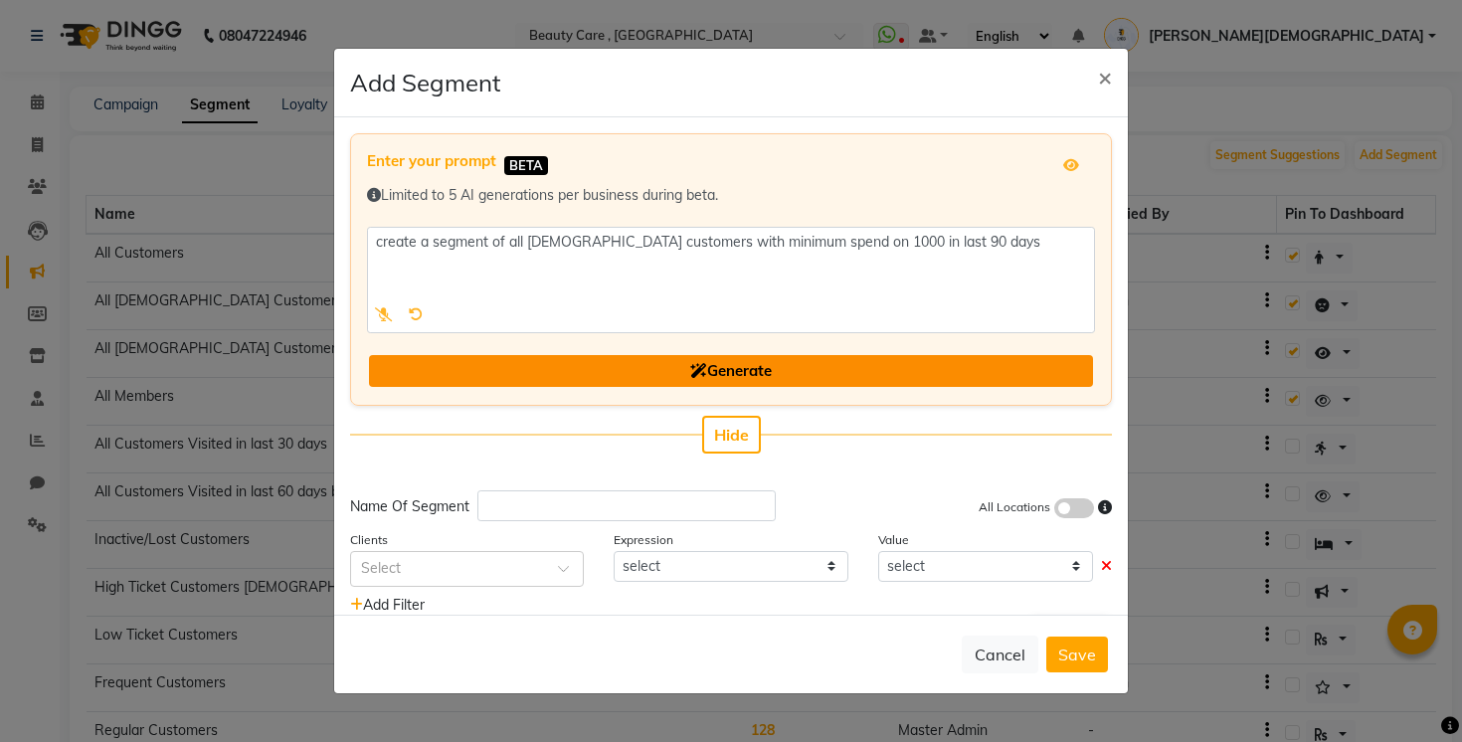
click at [737, 380] on button "Generate" at bounding box center [731, 371] width 724 height 33
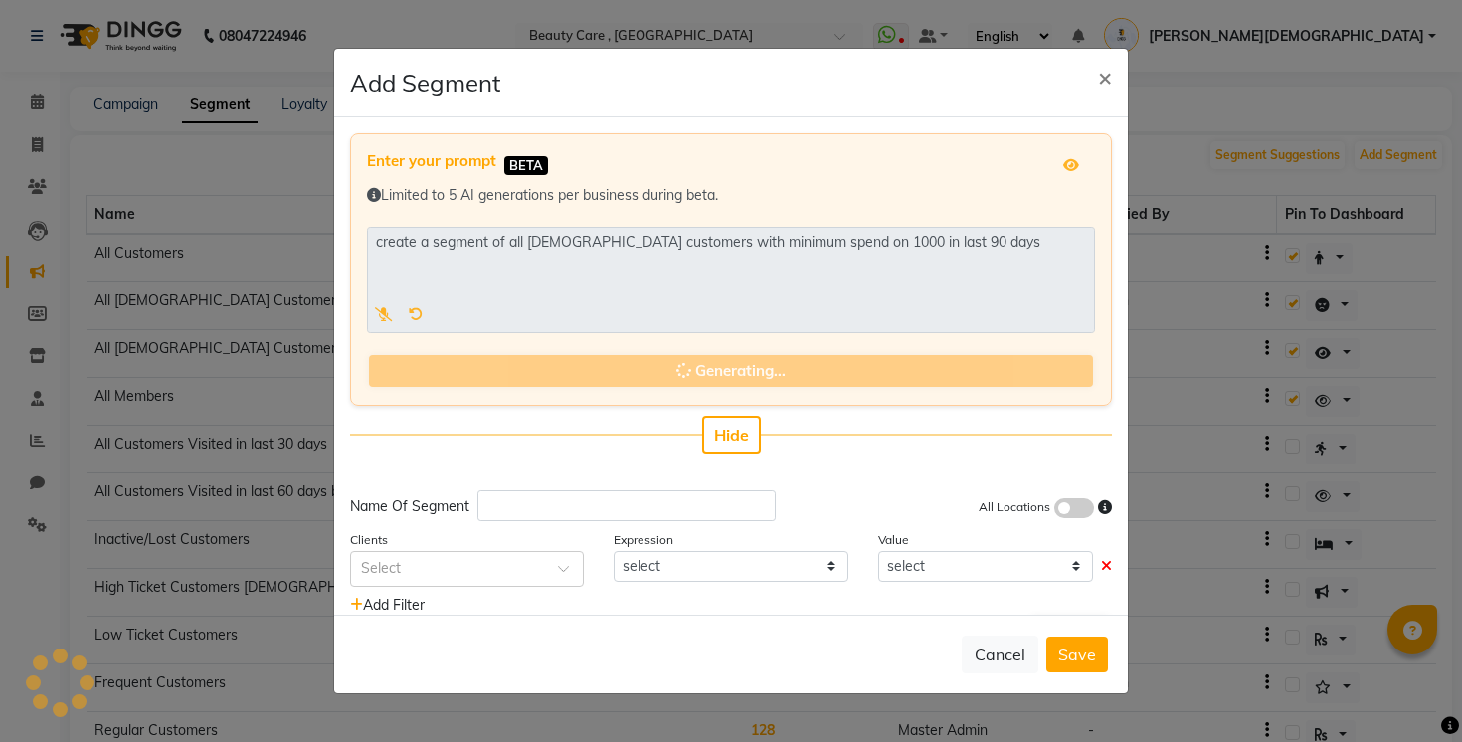
scroll to position [48, 0]
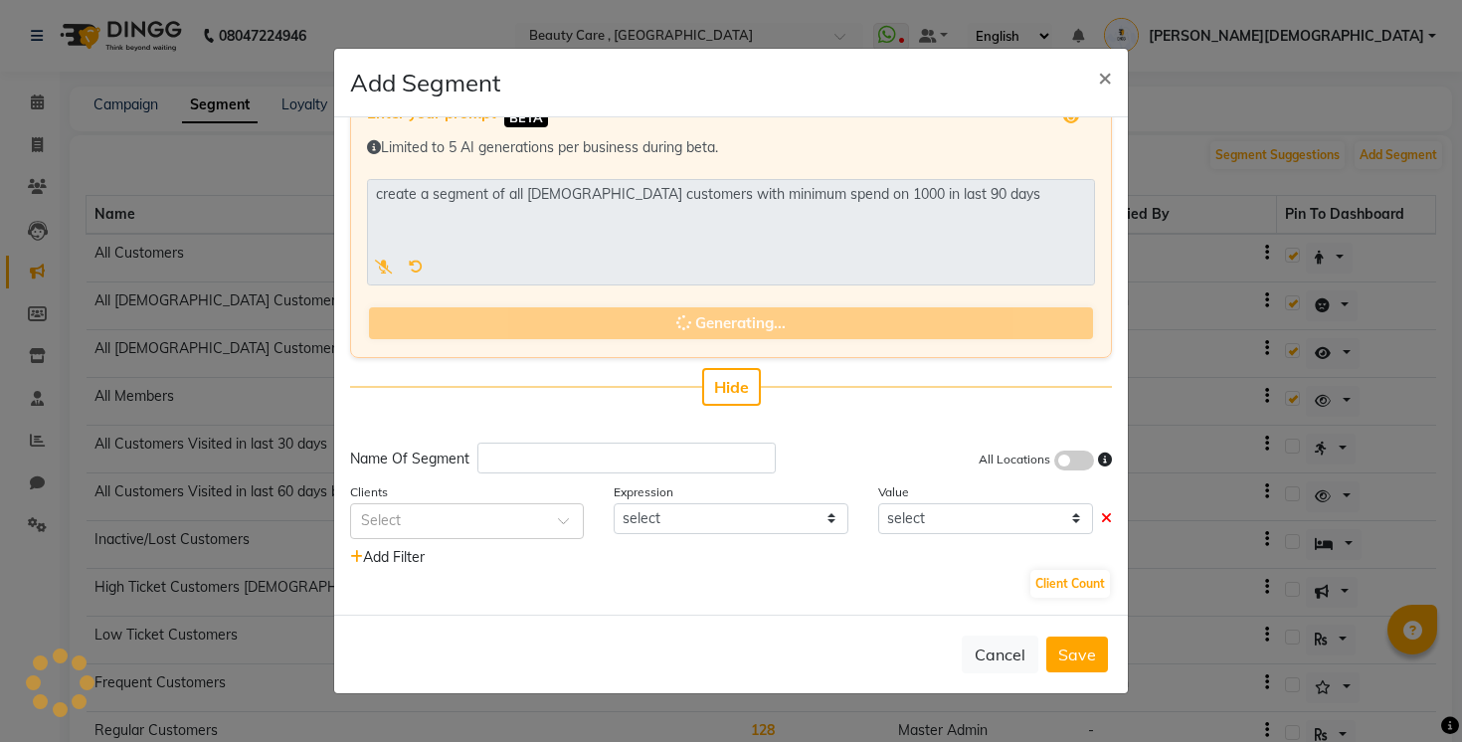
type input "High Spending Male Customers"
select select ">="
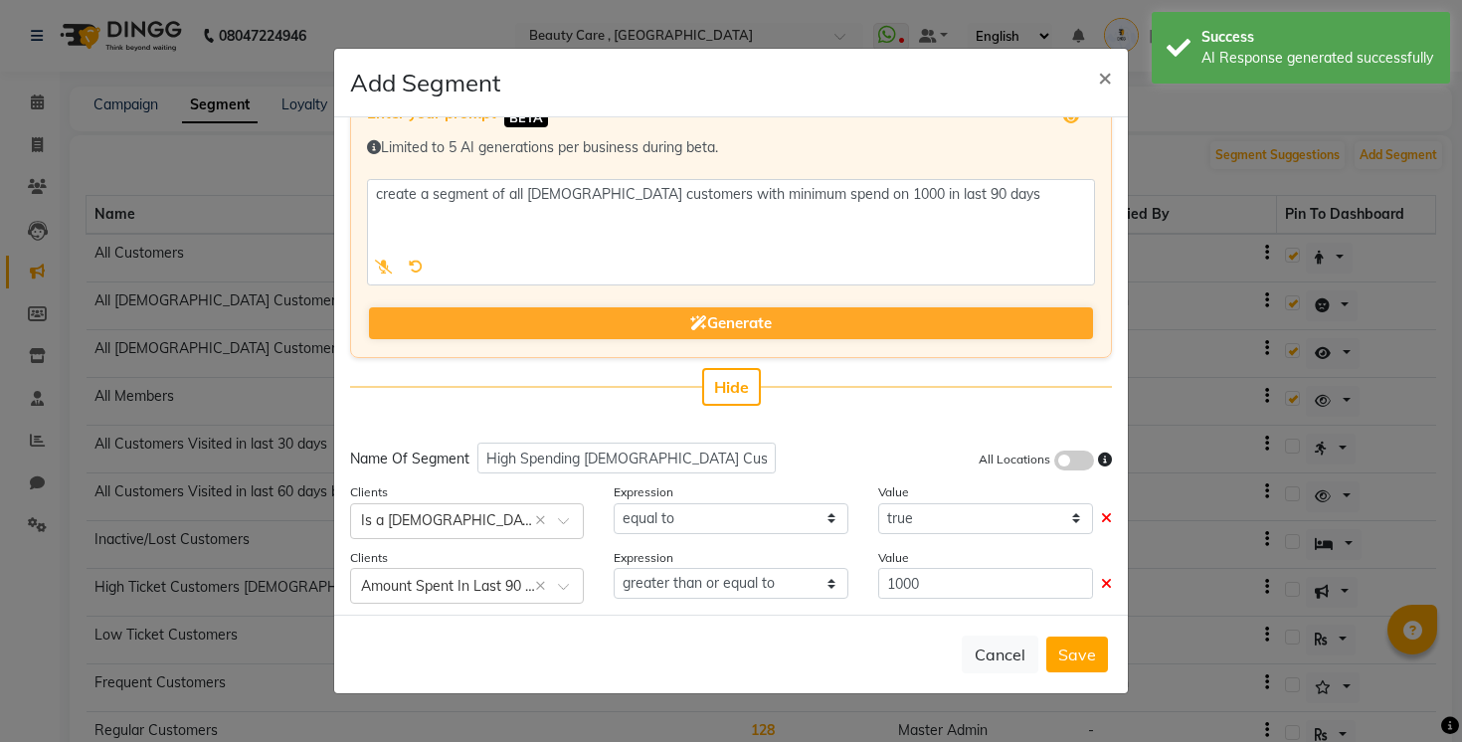
scroll to position [113, 0]
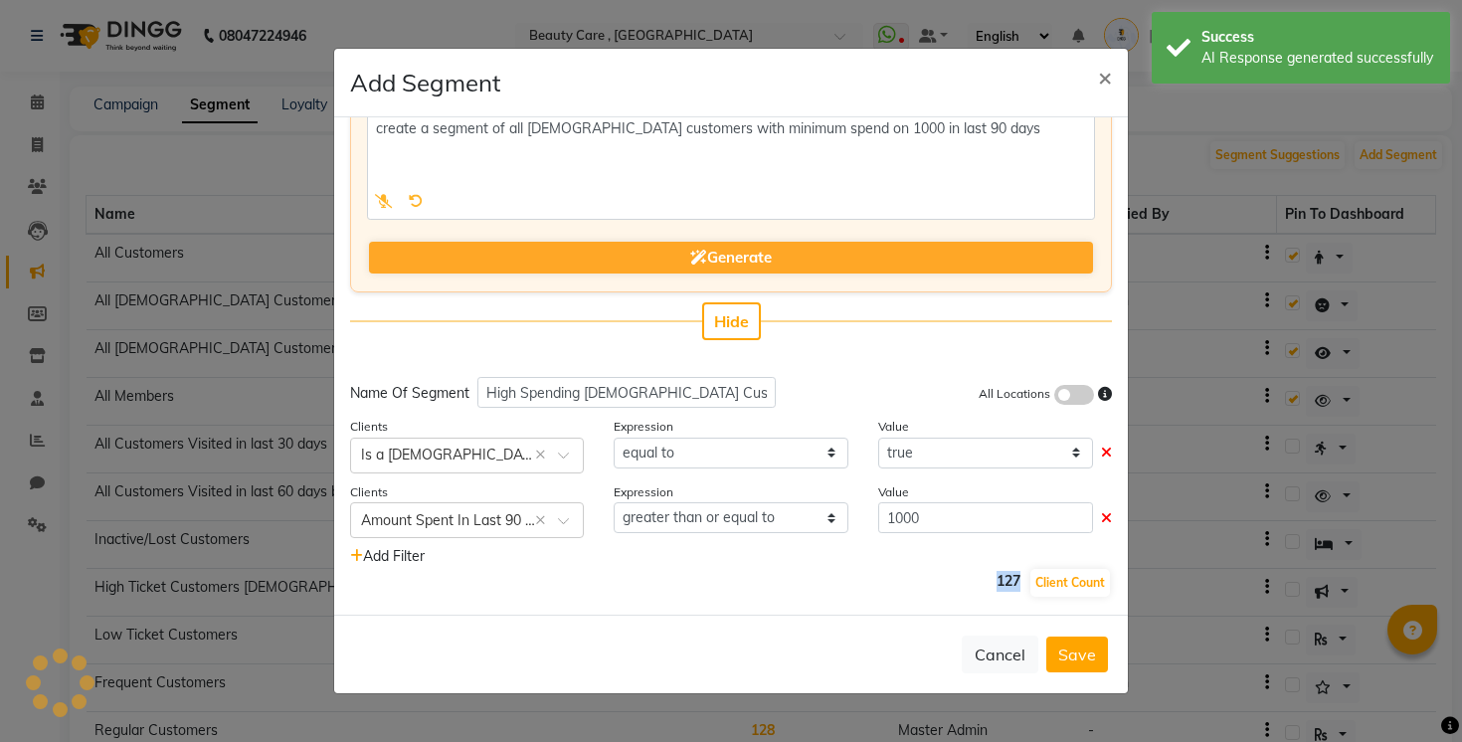
drag, startPoint x: 1021, startPoint y: 580, endPoint x: 989, endPoint y: 582, distance: 31.9
click at [989, 581] on div "127 Client Count" at bounding box center [731, 583] width 762 height 32
click at [989, 582] on div "127 Client Count" at bounding box center [731, 583] width 762 height 32
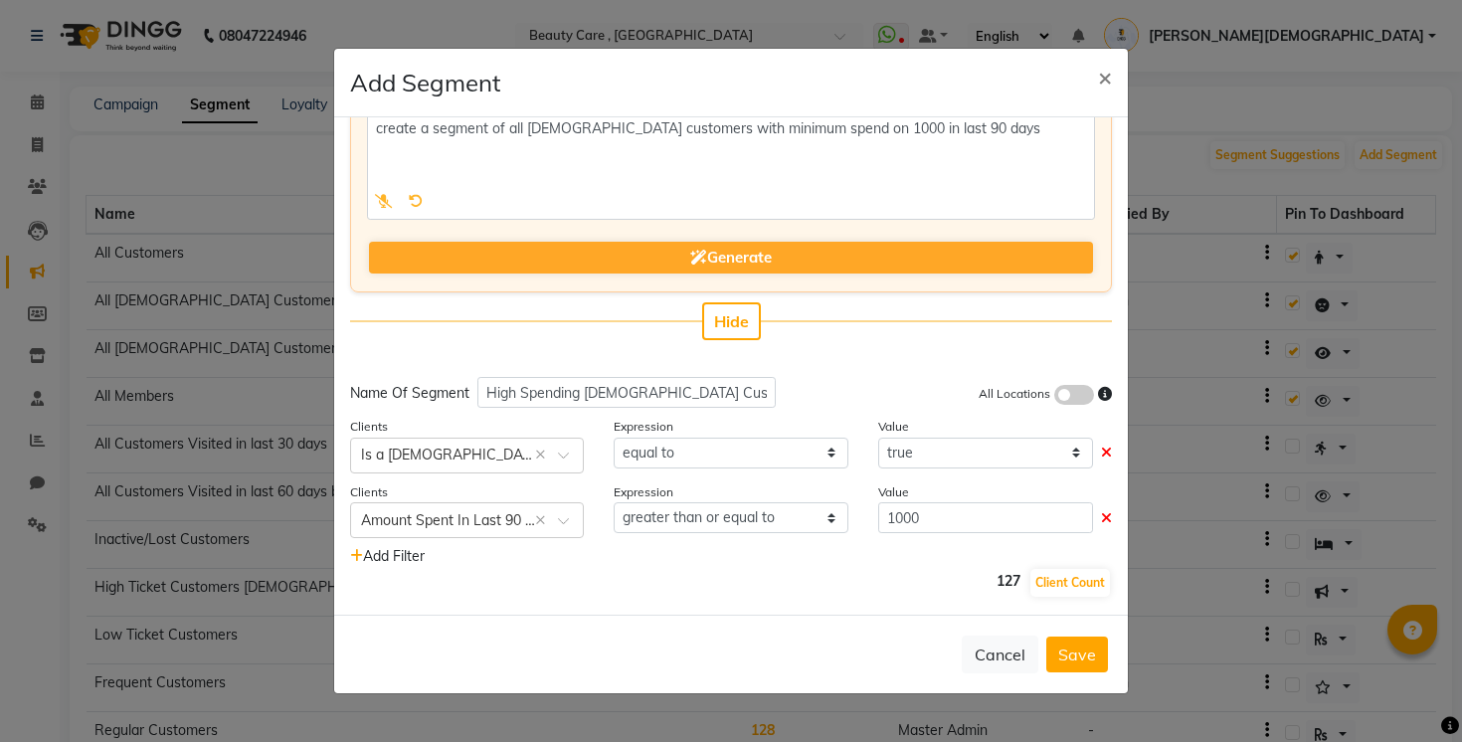
scroll to position [0, 0]
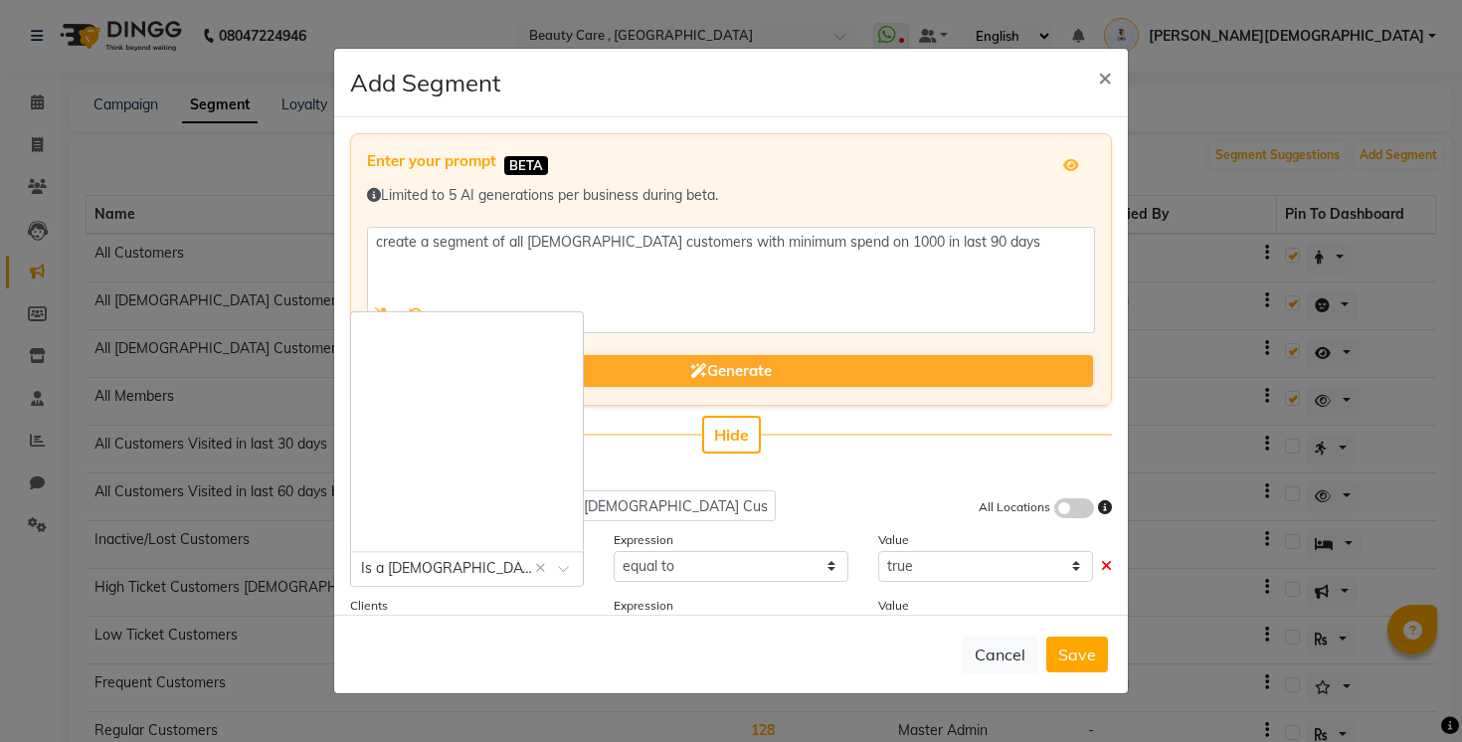
click at [457, 570] on input "text" at bounding box center [447, 567] width 172 height 21
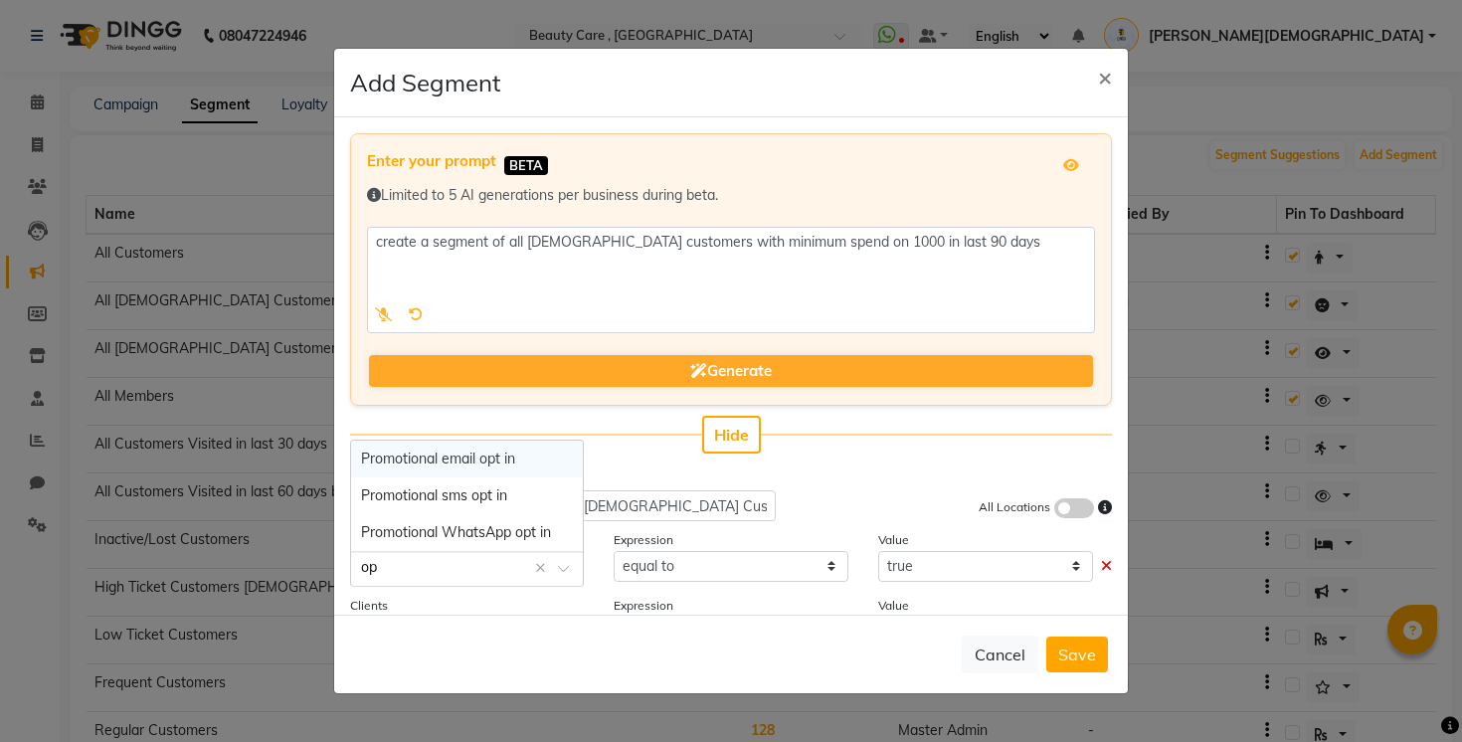
type input "o"
type input "s"
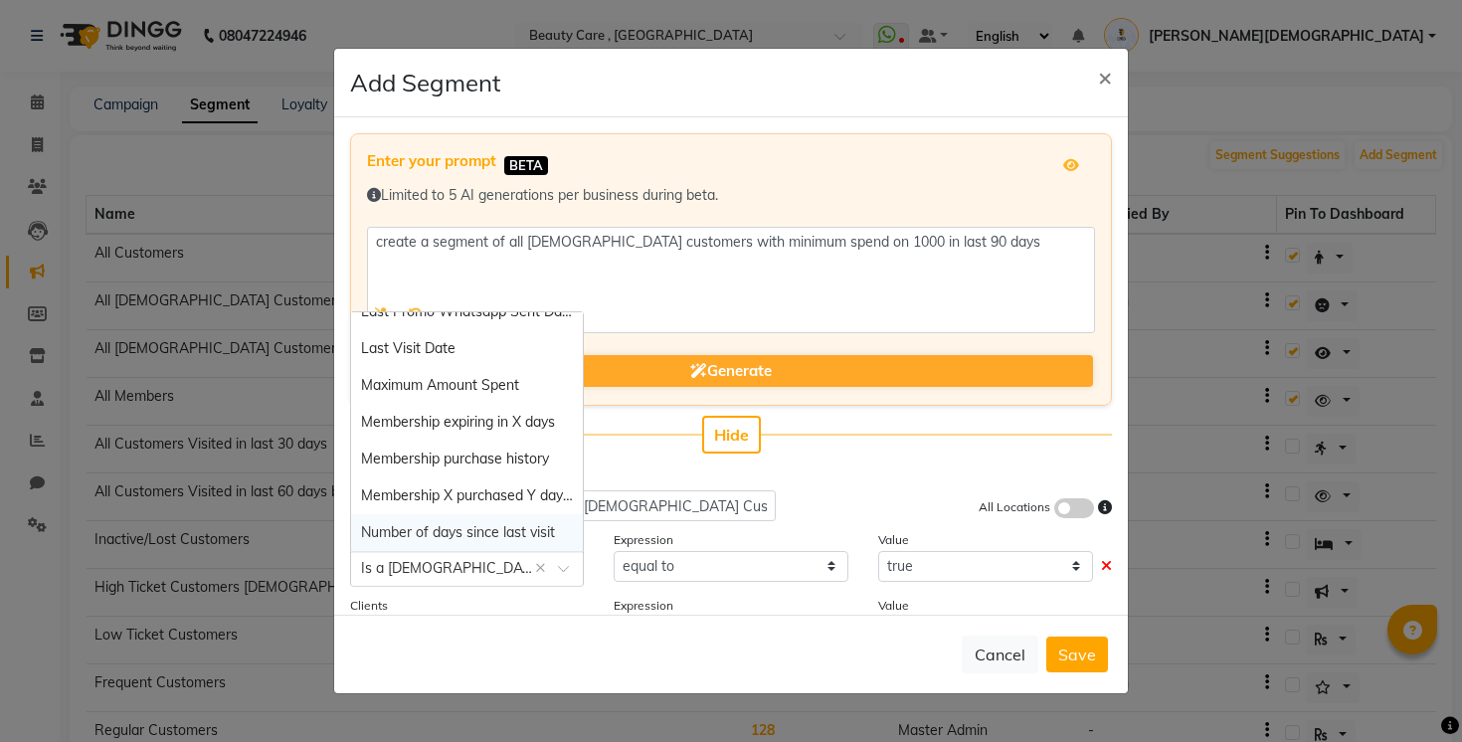
scroll to position [1451, 0]
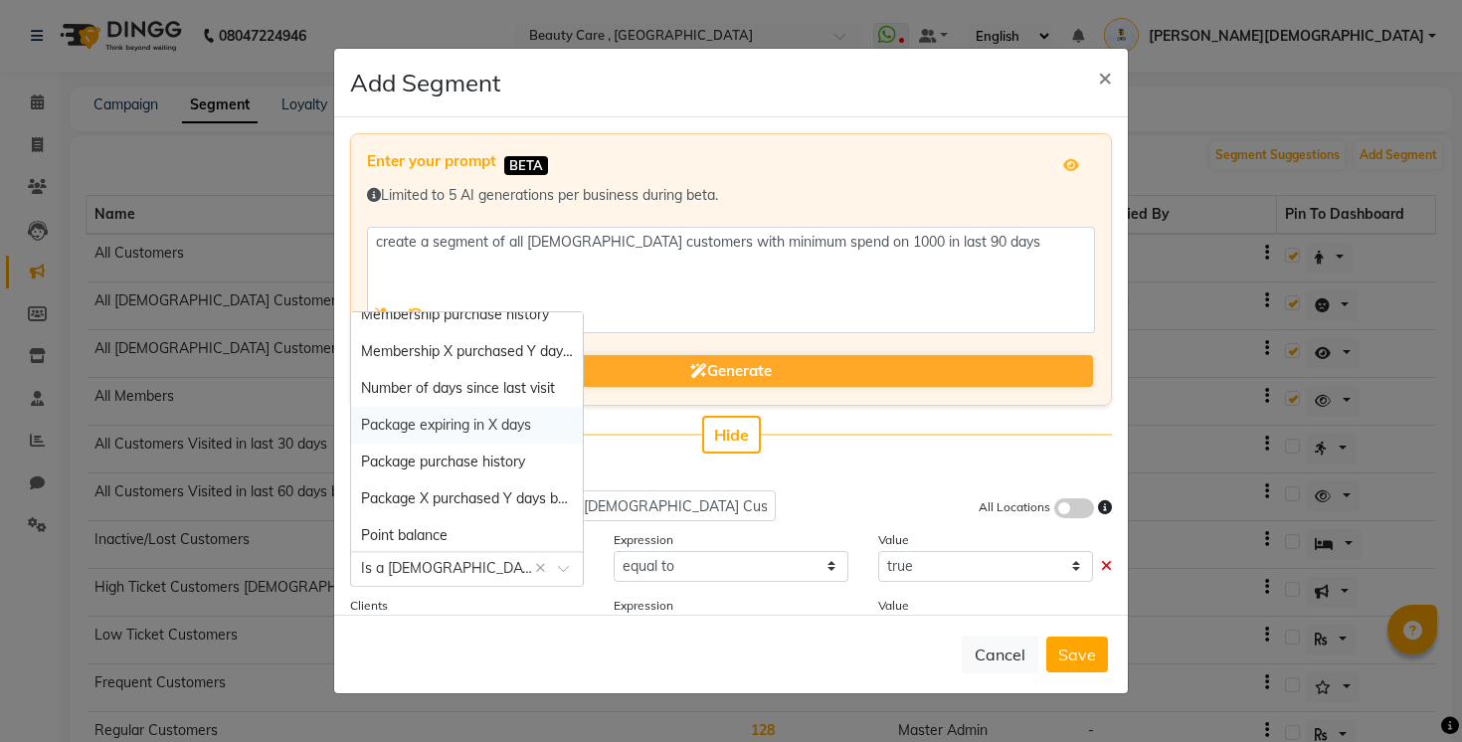
click at [1072, 461] on div "Enter your prompt BETA Limited to 5 AI generations per business during beta. Ge…" at bounding box center [730, 365] width 793 height 497
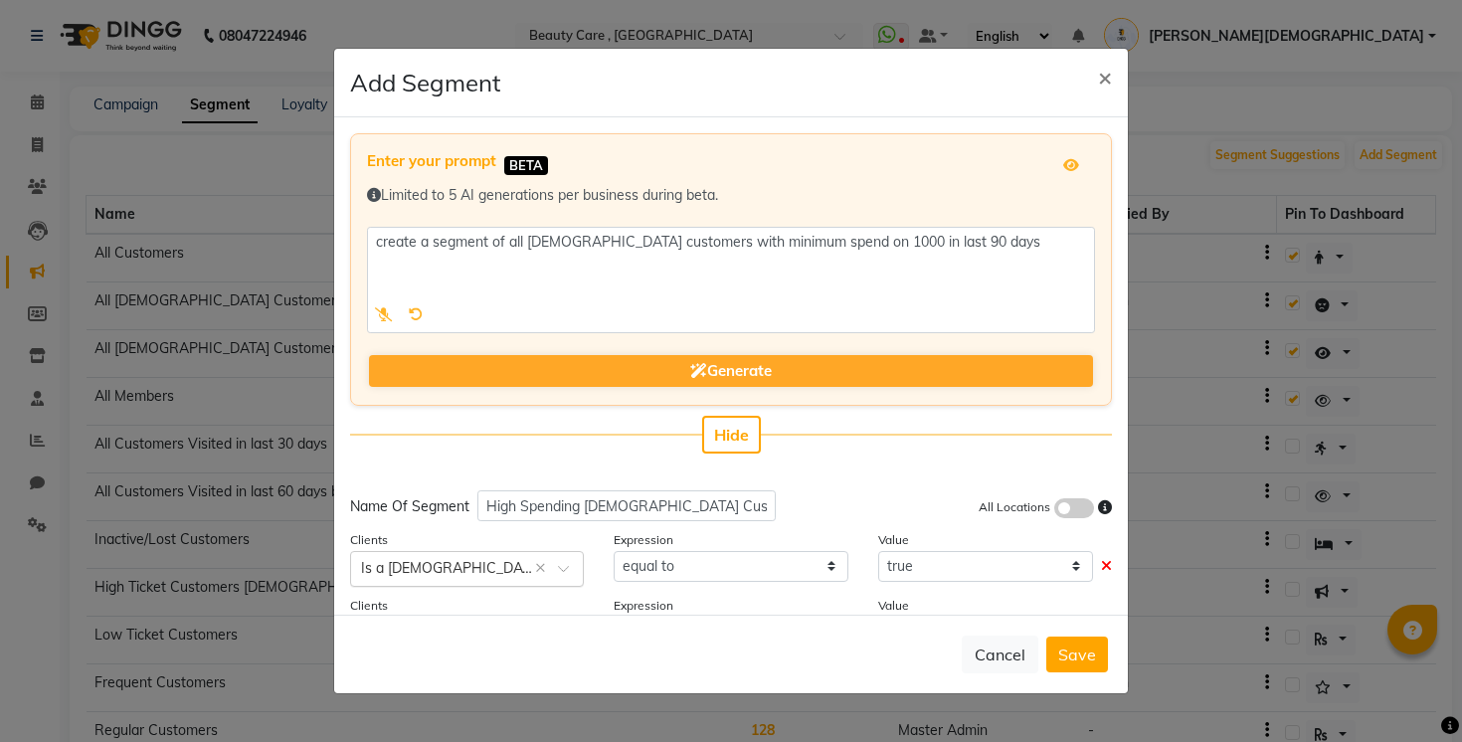
click at [451, 573] on input "text" at bounding box center [447, 567] width 172 height 21
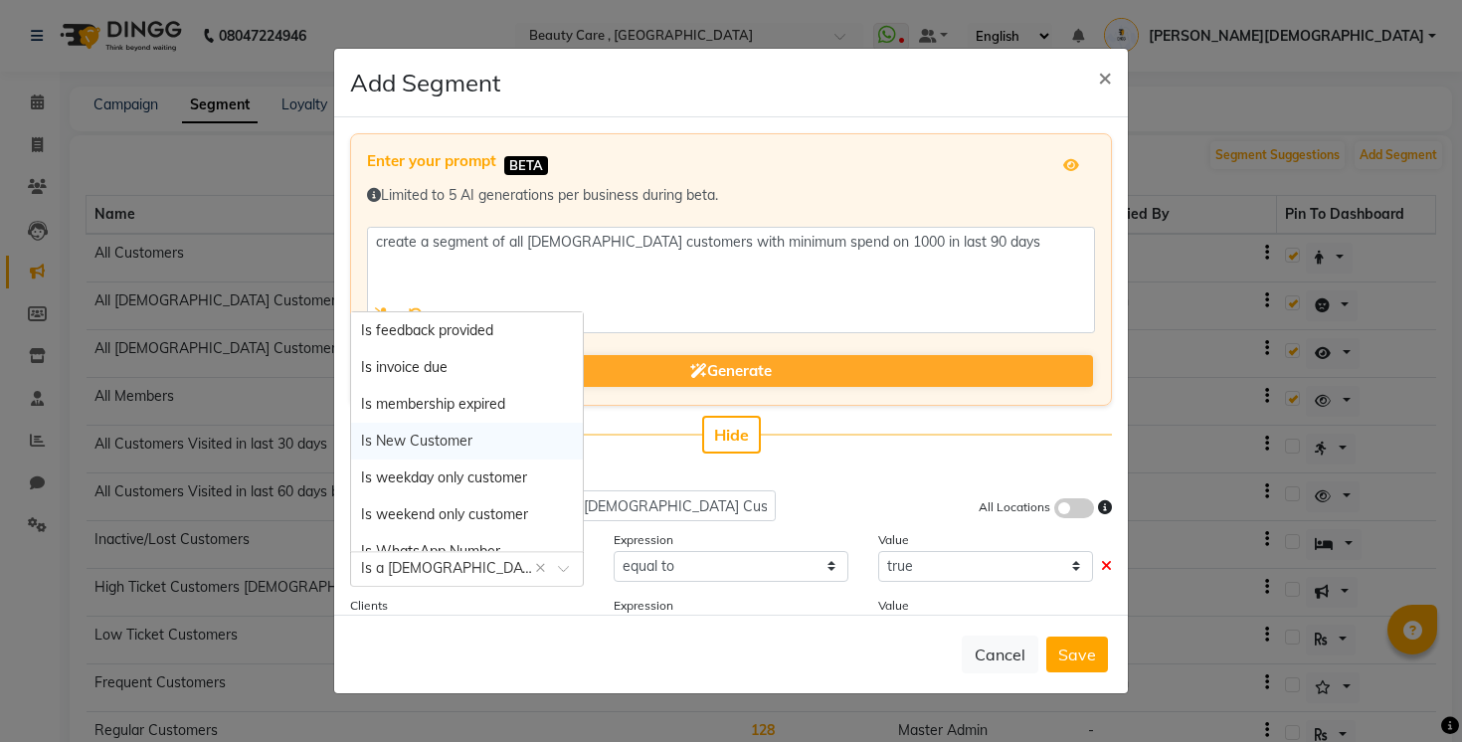
scroll to position [837, 0]
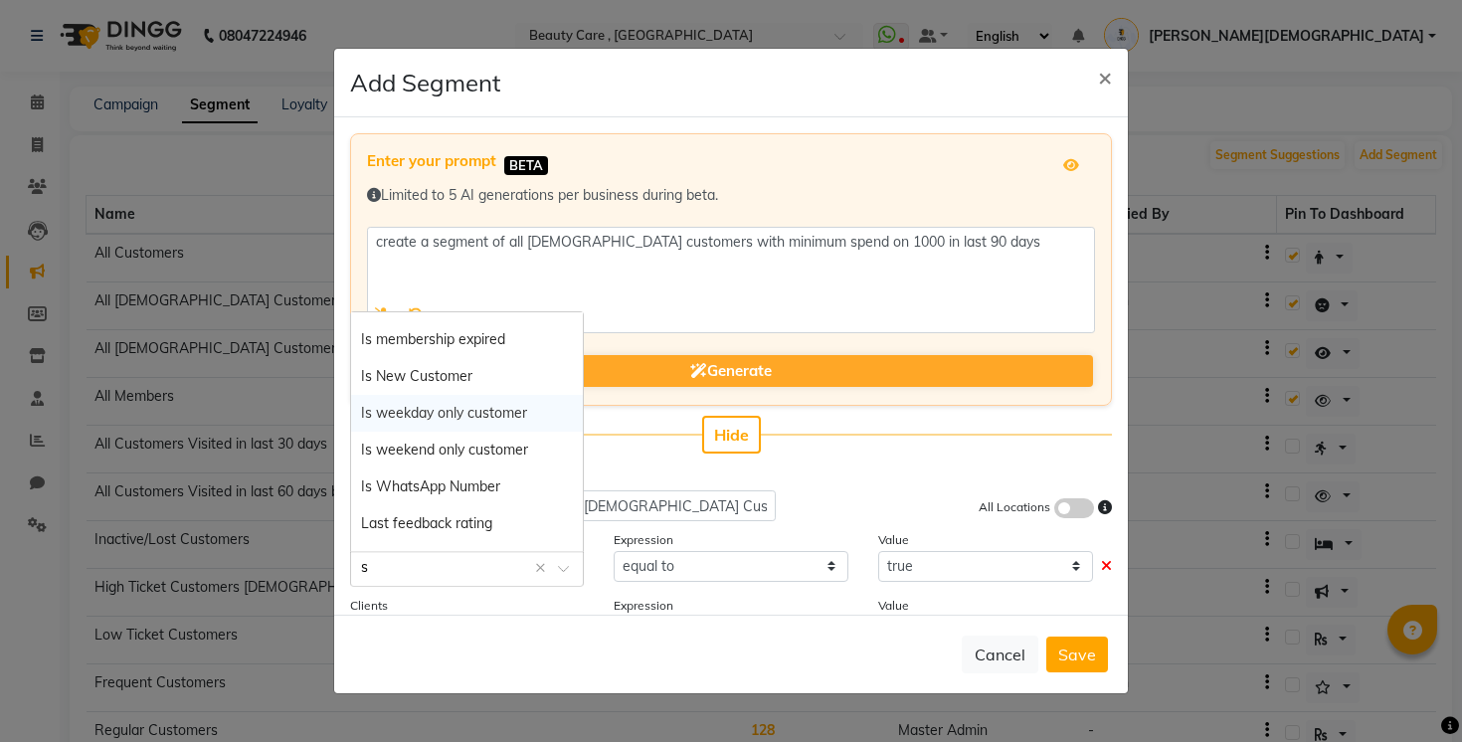
type input "st"
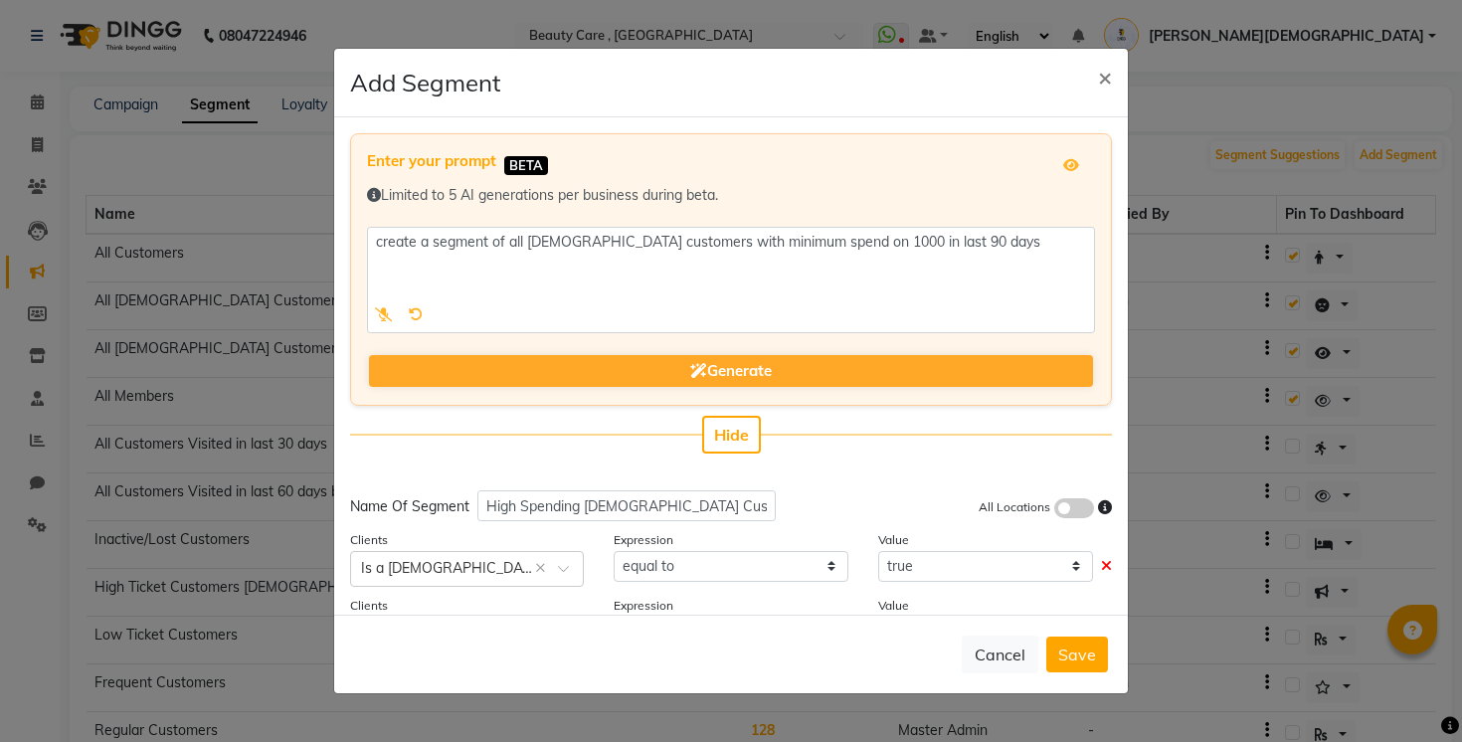
click at [807, 468] on div "Enter your prompt BETA Limited to 5 AI generations per business during beta. Ge…" at bounding box center [730, 365] width 793 height 497
click at [1100, 87] on span "×" at bounding box center [1105, 77] width 14 height 30
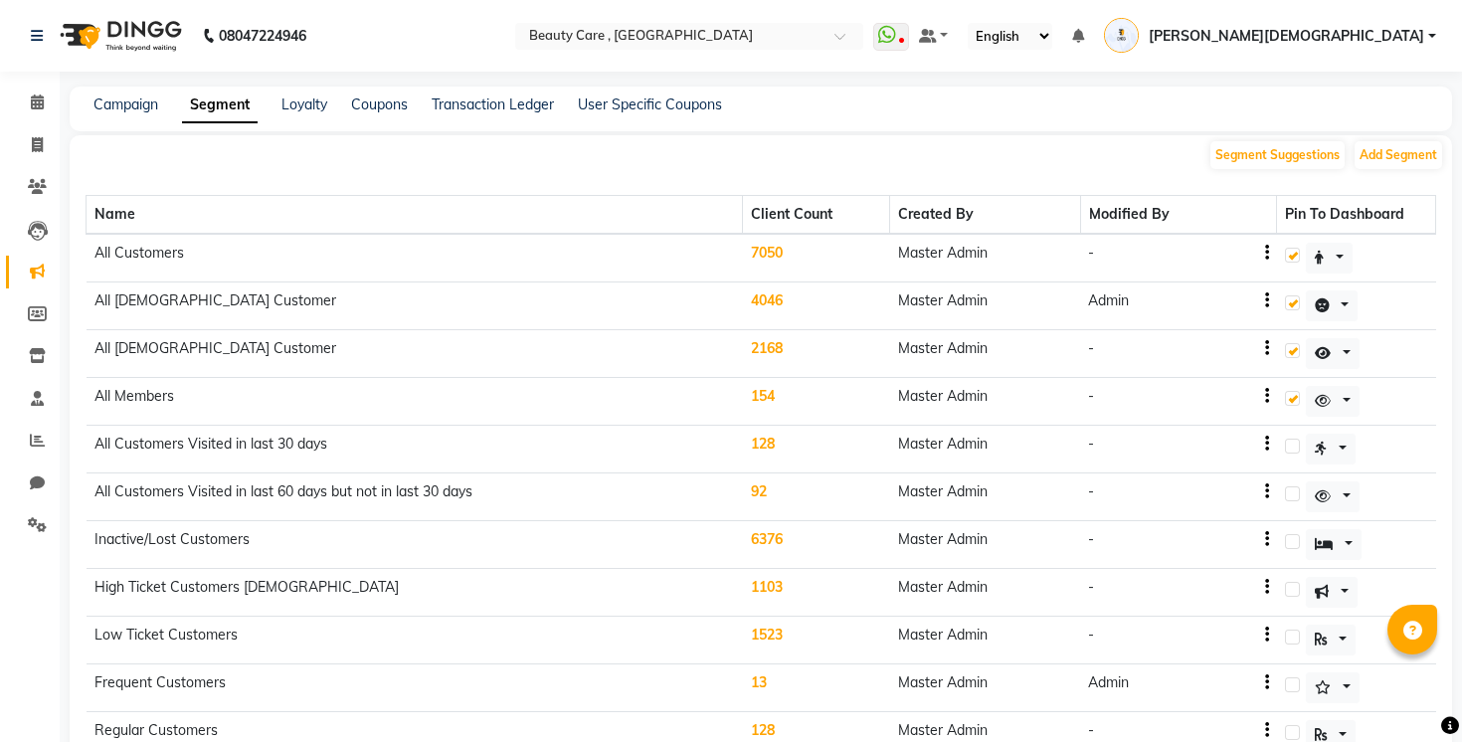
click at [1003, 165] on div "Segment Suggestions Add Segment" at bounding box center [761, 153] width 1382 height 36
click at [38, 262] on span at bounding box center [37, 272] width 35 height 23
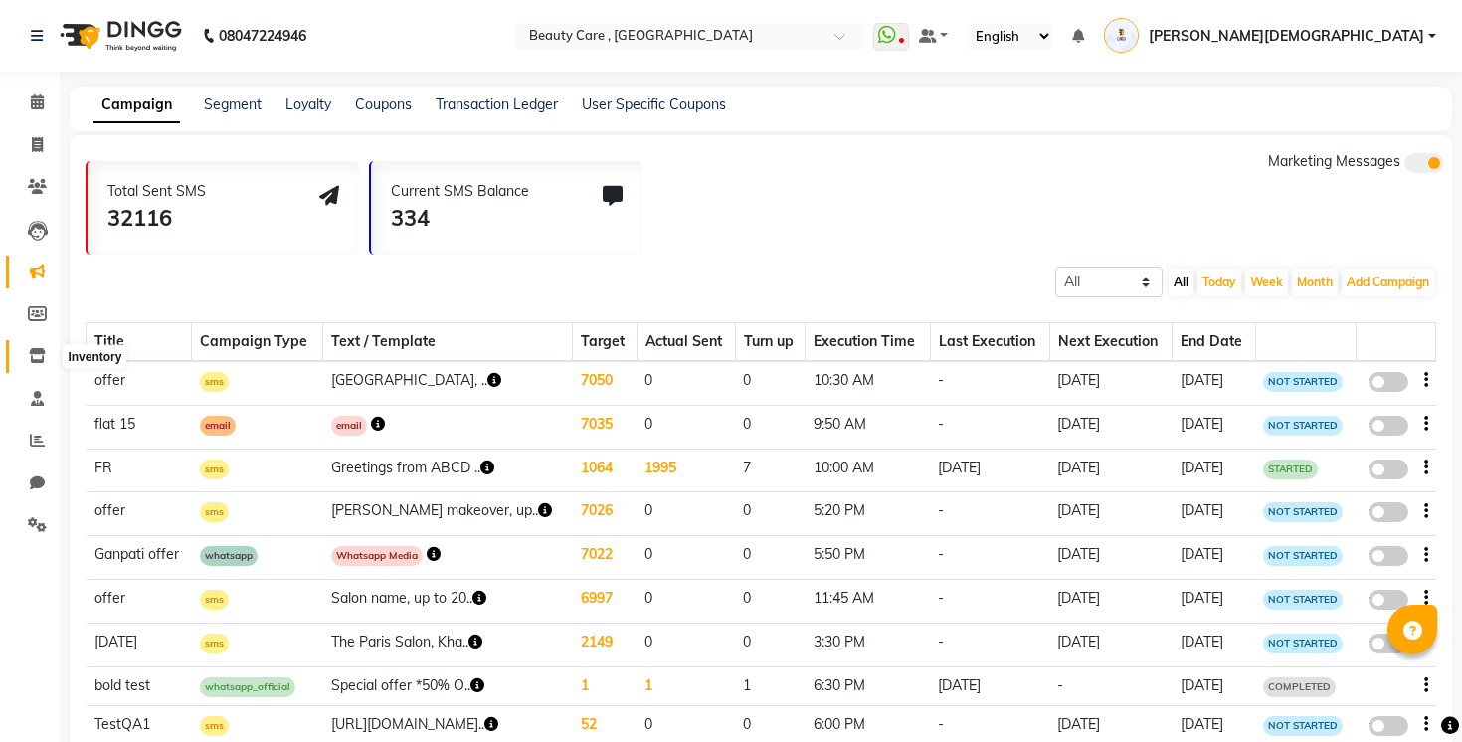
click at [41, 360] on icon at bounding box center [37, 355] width 17 height 15
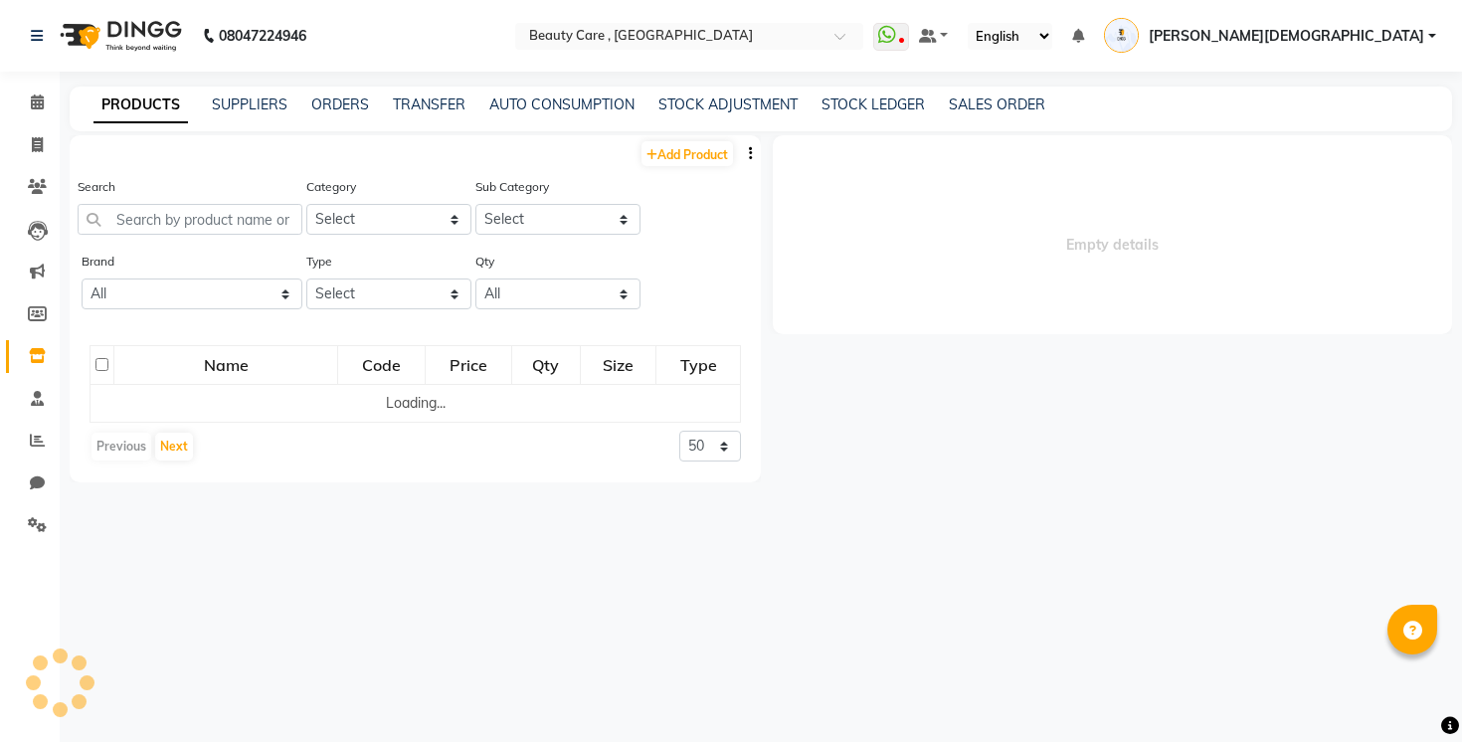
select select
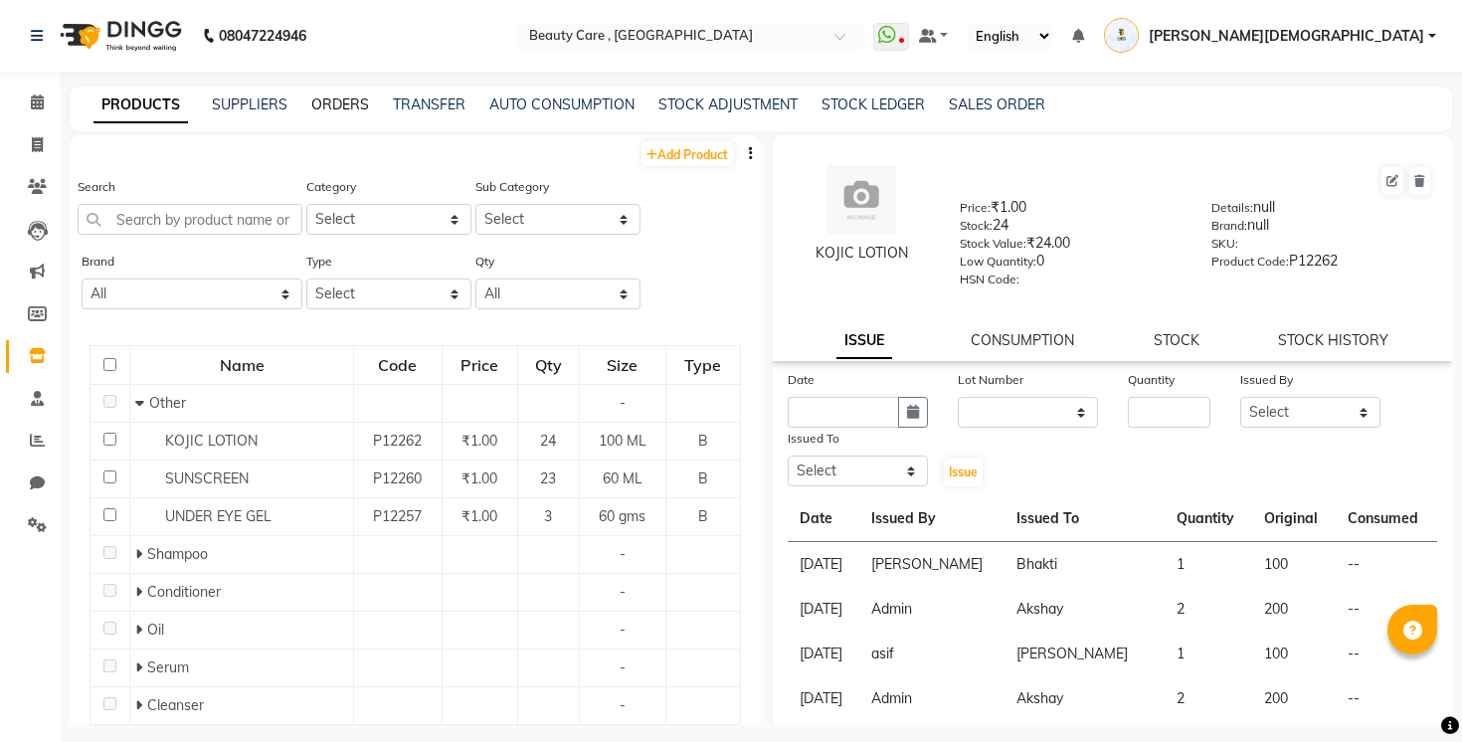
click at [334, 96] on link "ORDERS" at bounding box center [340, 104] width 58 height 18
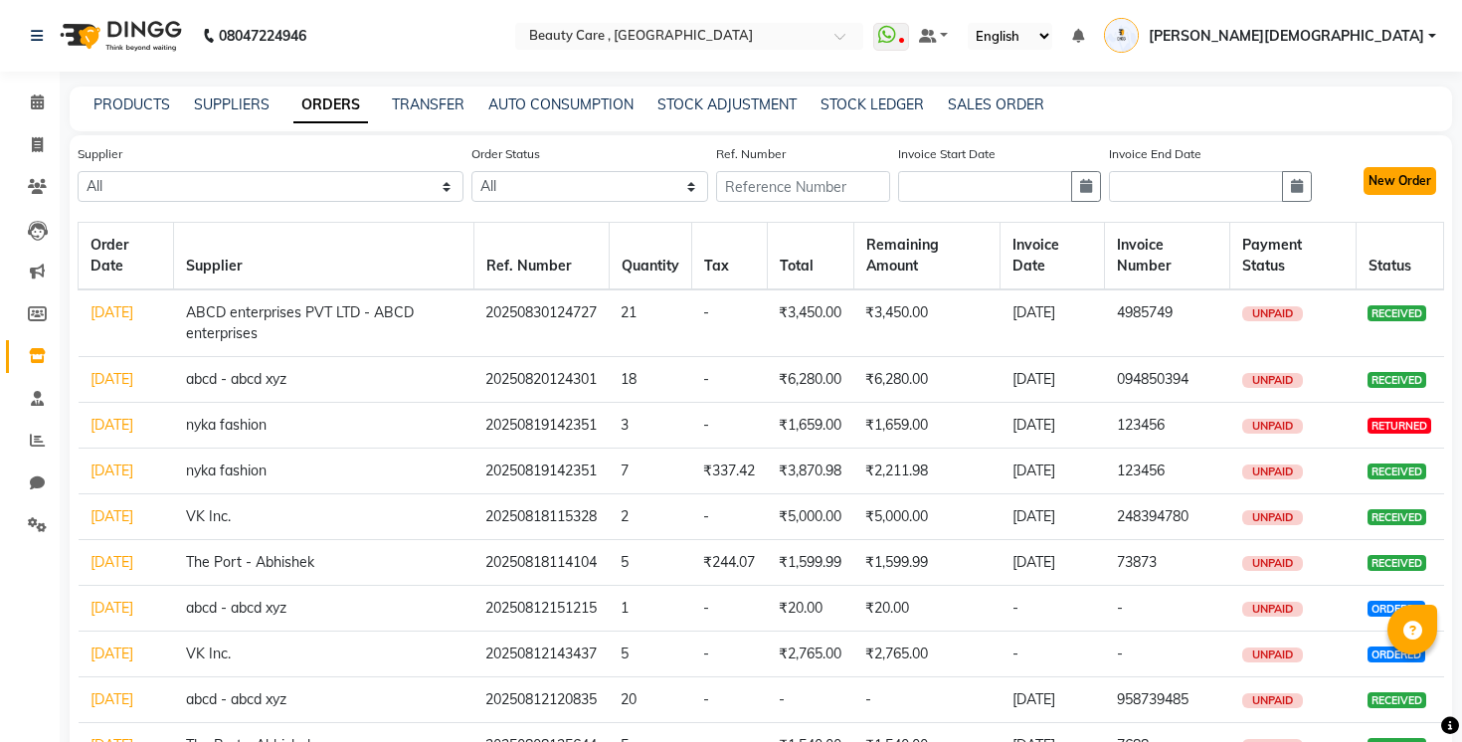
click at [1372, 169] on button "New Order" at bounding box center [1399, 181] width 73 height 28
select select "true"
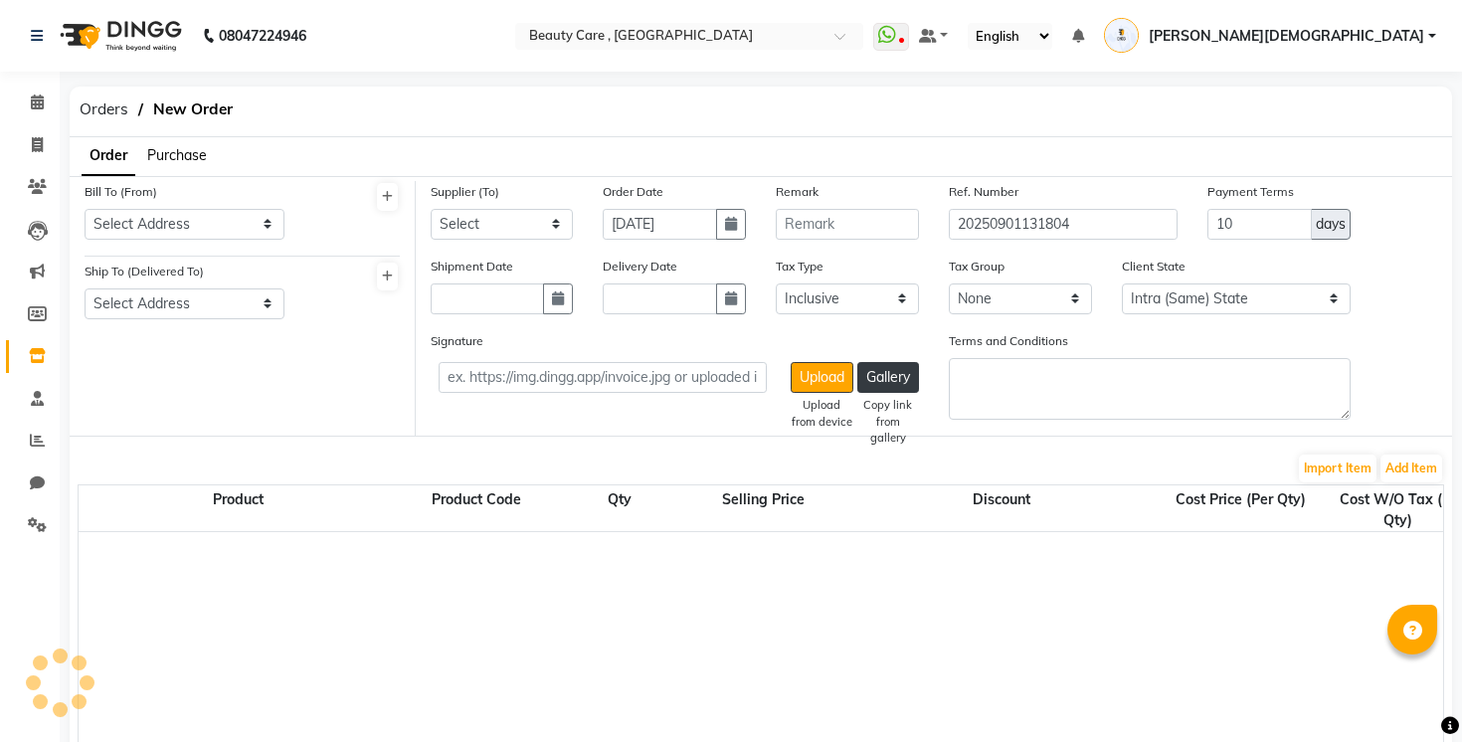
click at [175, 145] on li "Purchase" at bounding box center [177, 155] width 60 height 21
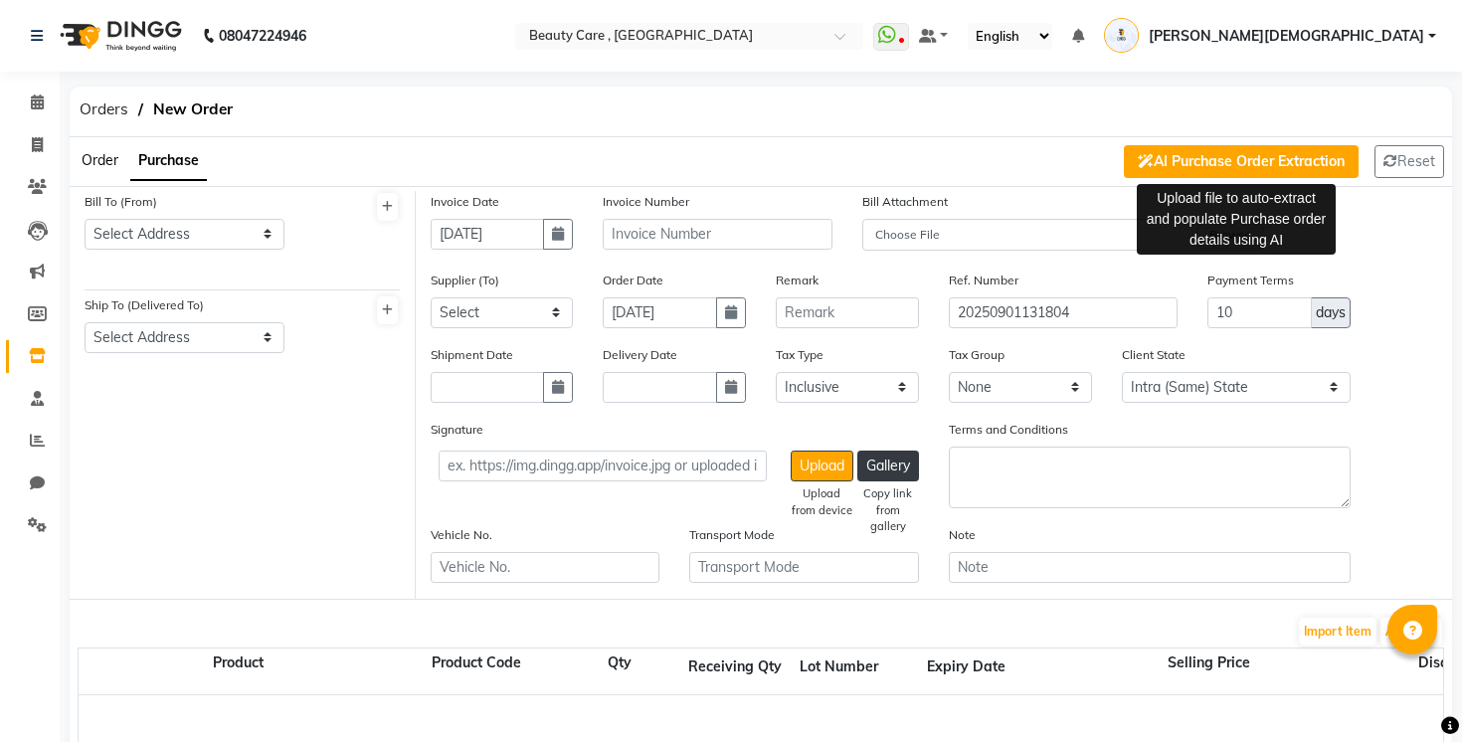
click at [1213, 159] on button "AI Purchase Order Extraction" at bounding box center [1241, 161] width 235 height 33
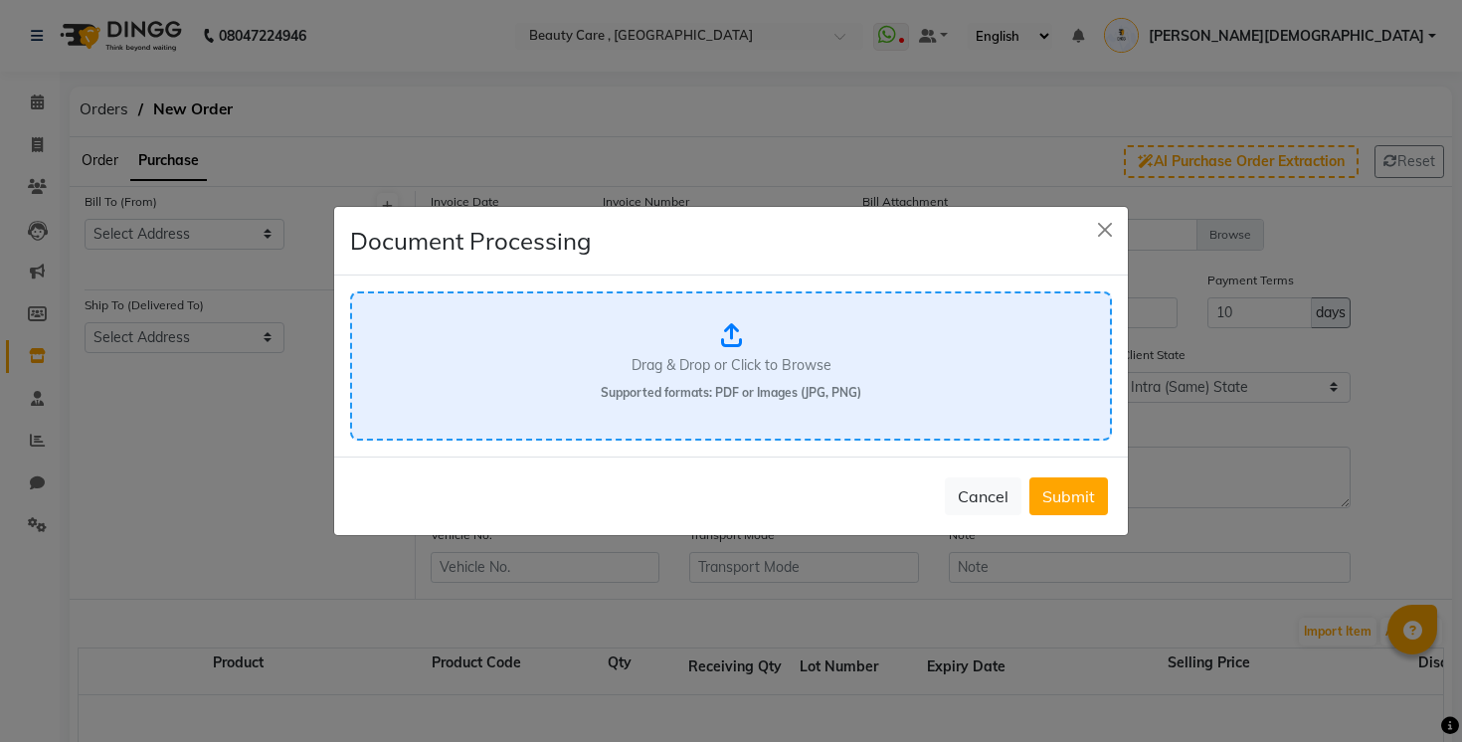
click at [721, 327] on icon at bounding box center [731, 335] width 21 height 24
click at [981, 497] on button "Cancel" at bounding box center [983, 496] width 77 height 38
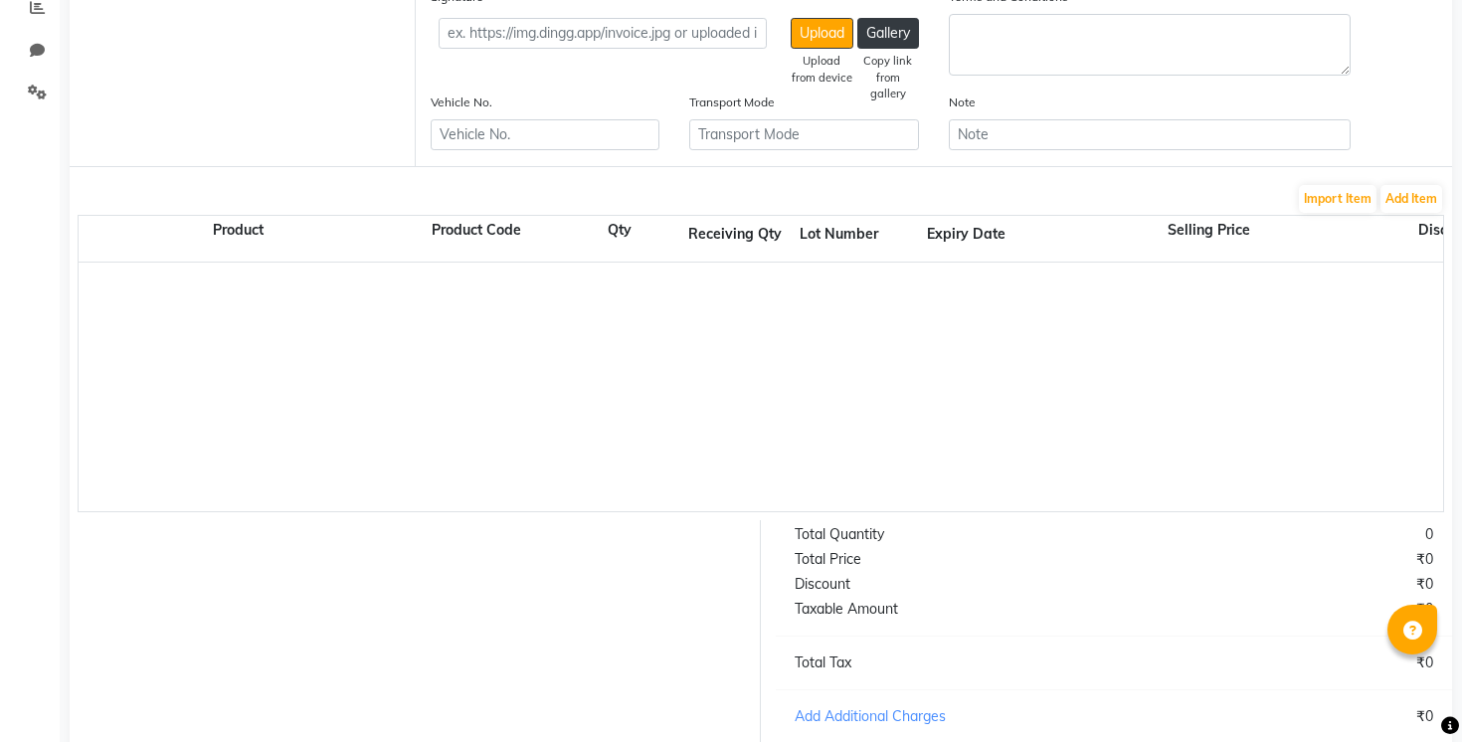
scroll to position [435, 0]
click at [1427, 197] on button "Add Item" at bounding box center [1411, 197] width 62 height 28
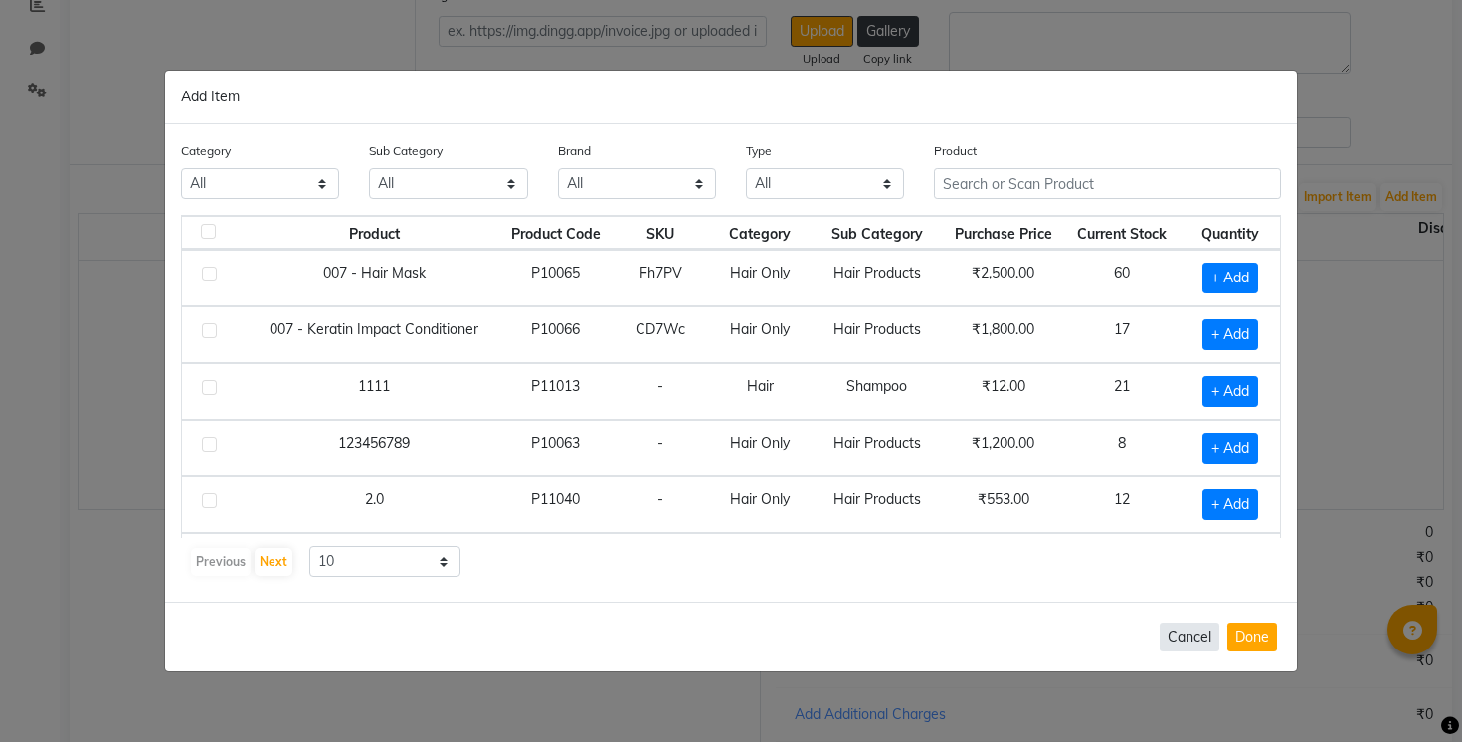
click at [1175, 627] on button "Cancel" at bounding box center [1189, 636] width 60 height 29
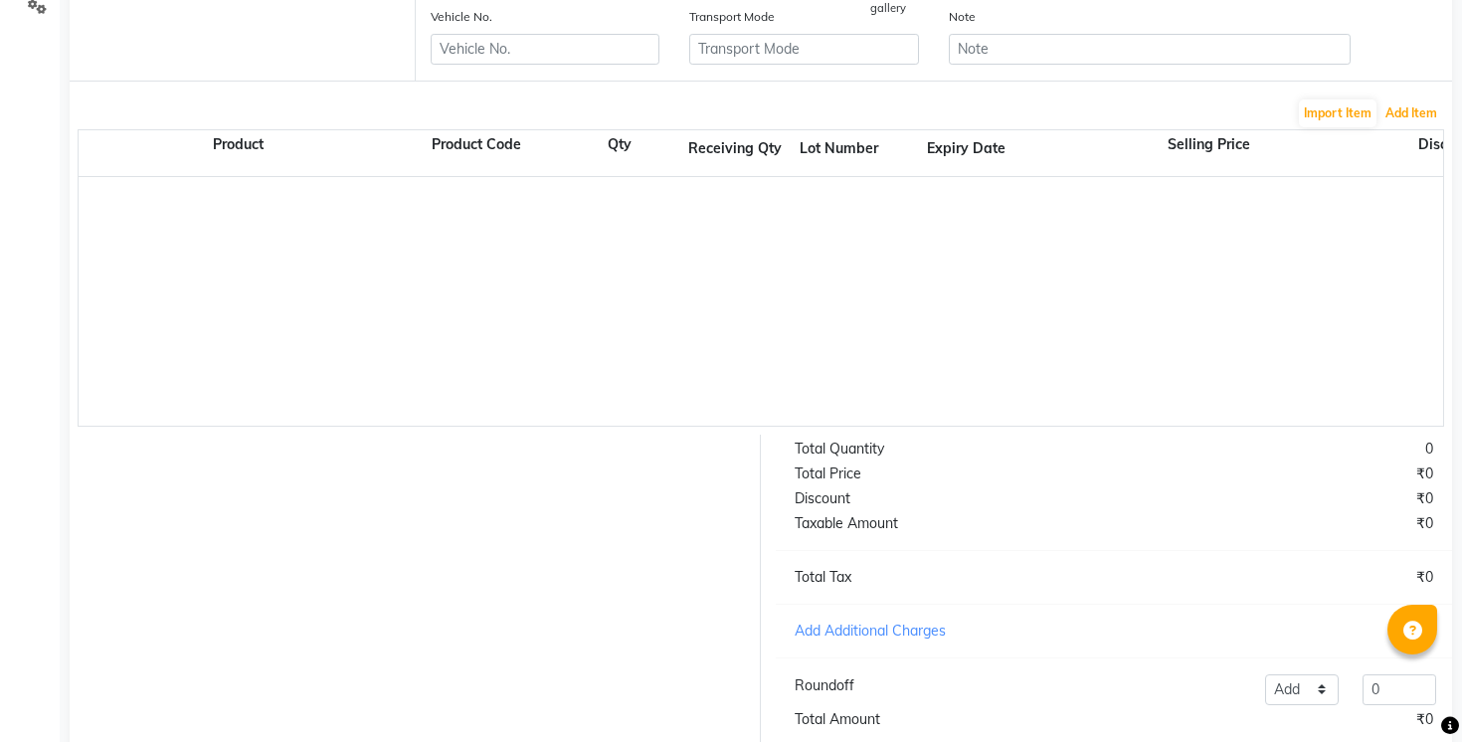
scroll to position [504, 0]
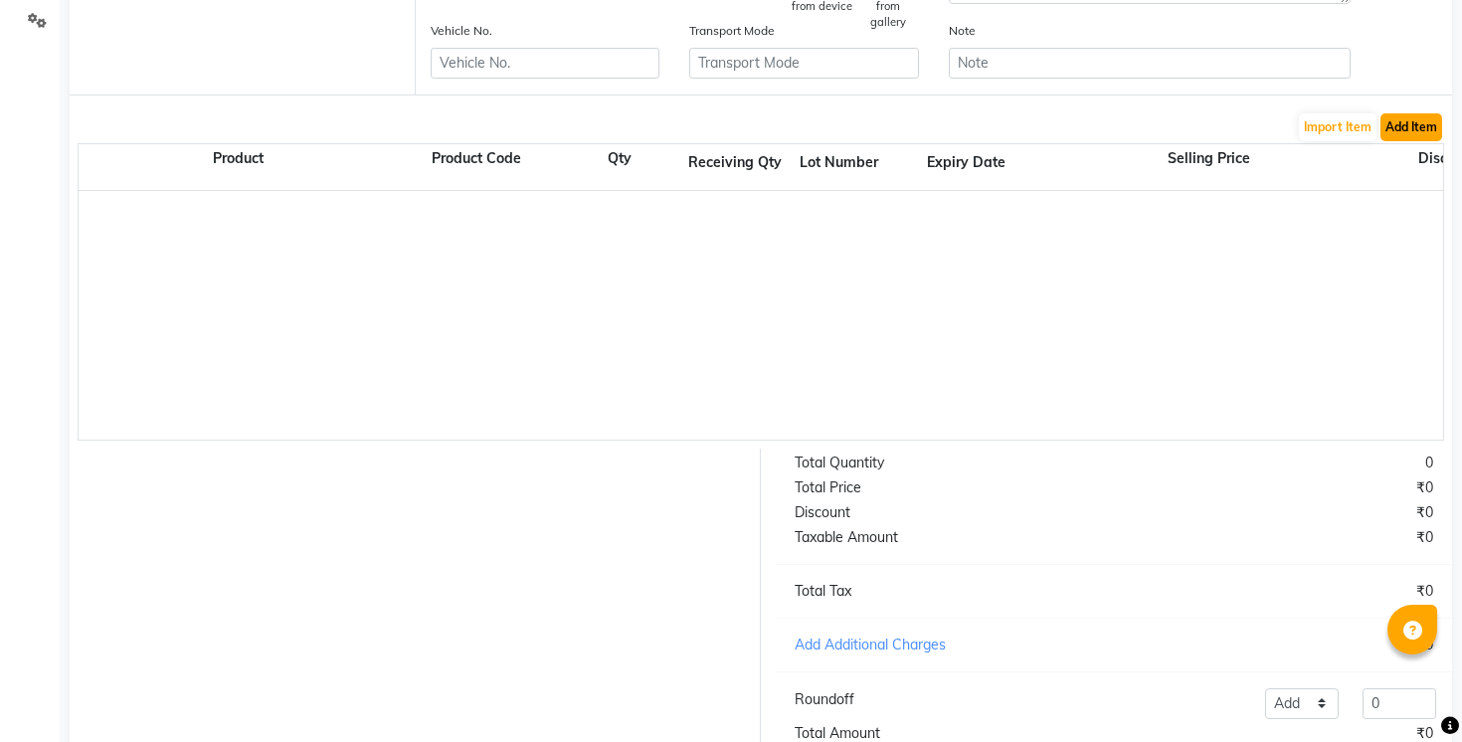
click at [1398, 137] on button "Add Item" at bounding box center [1411, 127] width 62 height 28
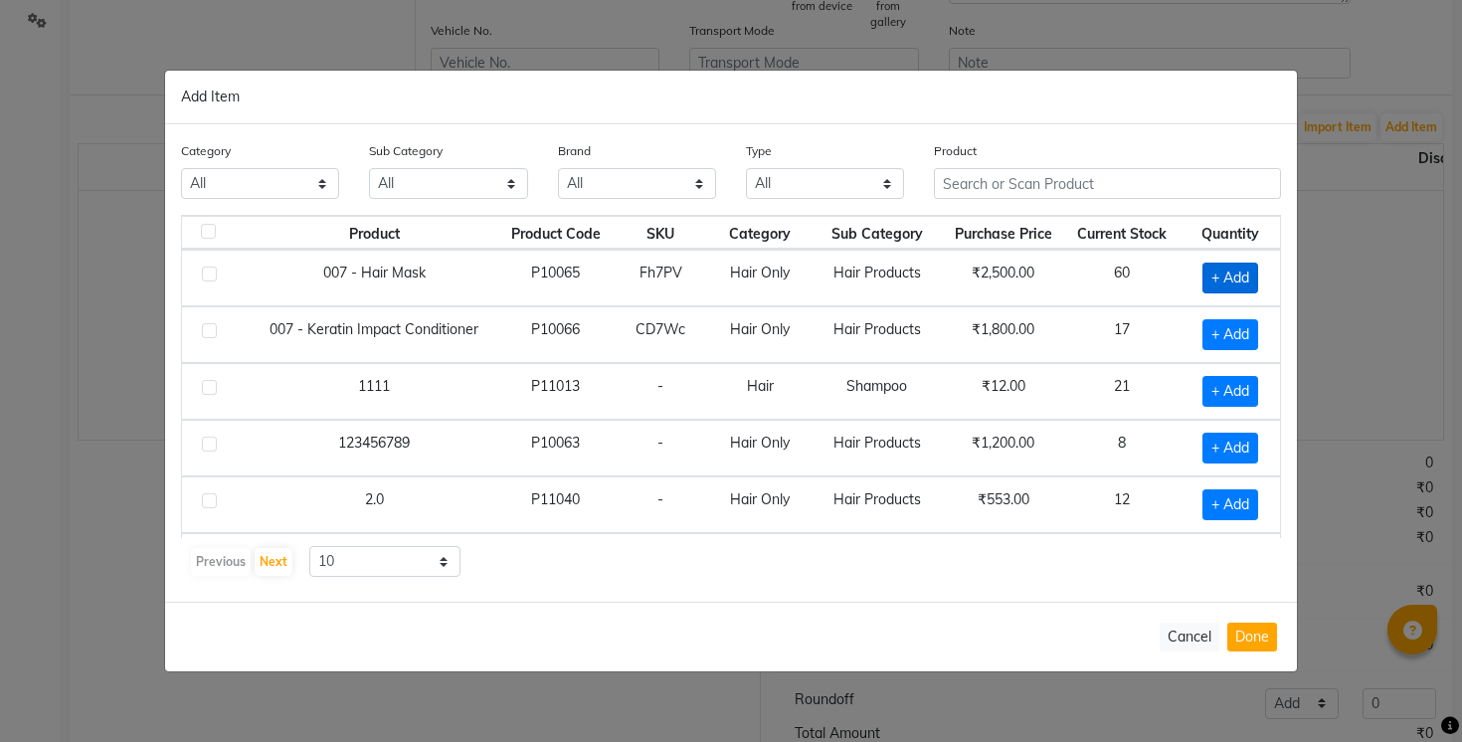
click at [1235, 267] on span "+ Add" at bounding box center [1230, 277] width 56 height 31
checkbox input "true"
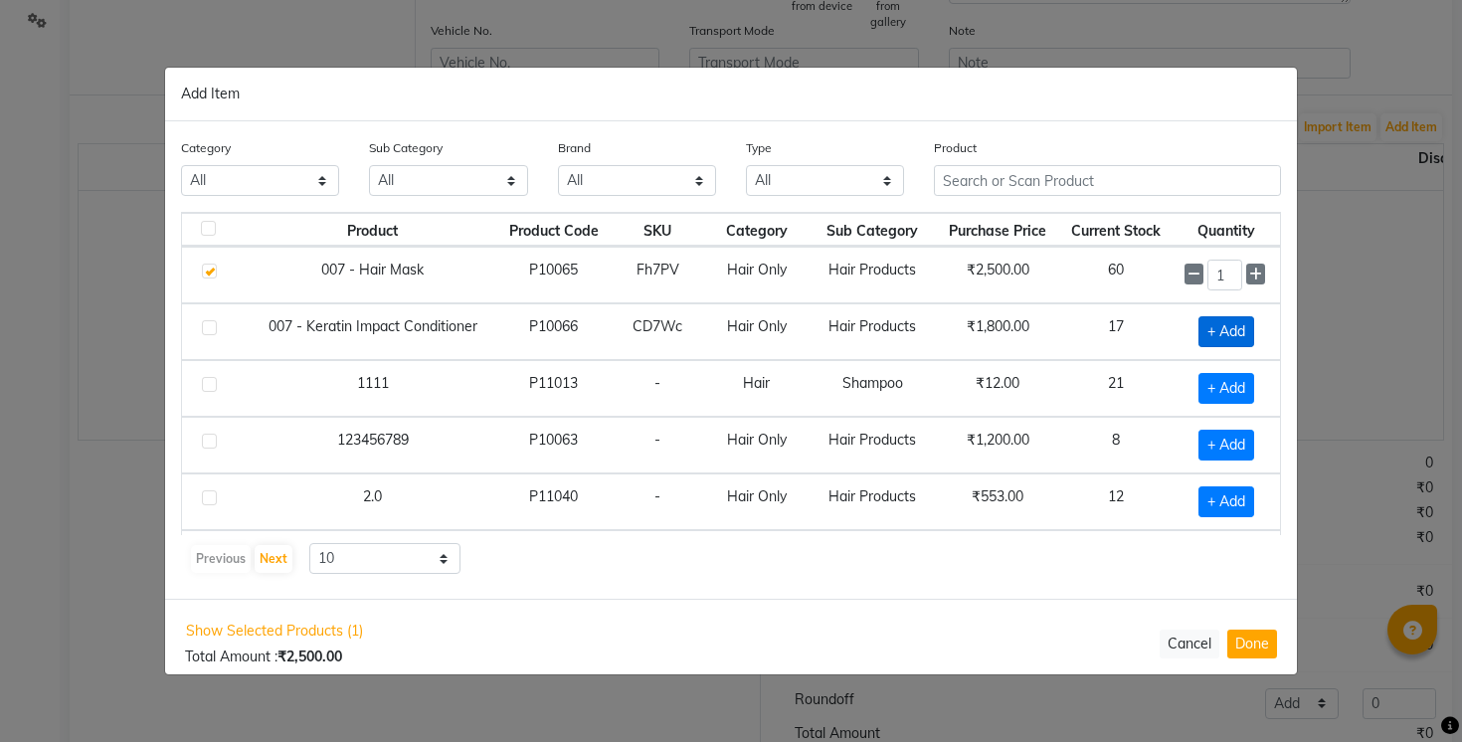
click at [1233, 341] on span "+ Add" at bounding box center [1226, 331] width 56 height 31
checkbox input "true"
click at [1233, 398] on span "+ Add" at bounding box center [1226, 388] width 56 height 31
checkbox input "true"
click at [1230, 462] on td "+ Add" at bounding box center [1225, 445] width 107 height 57
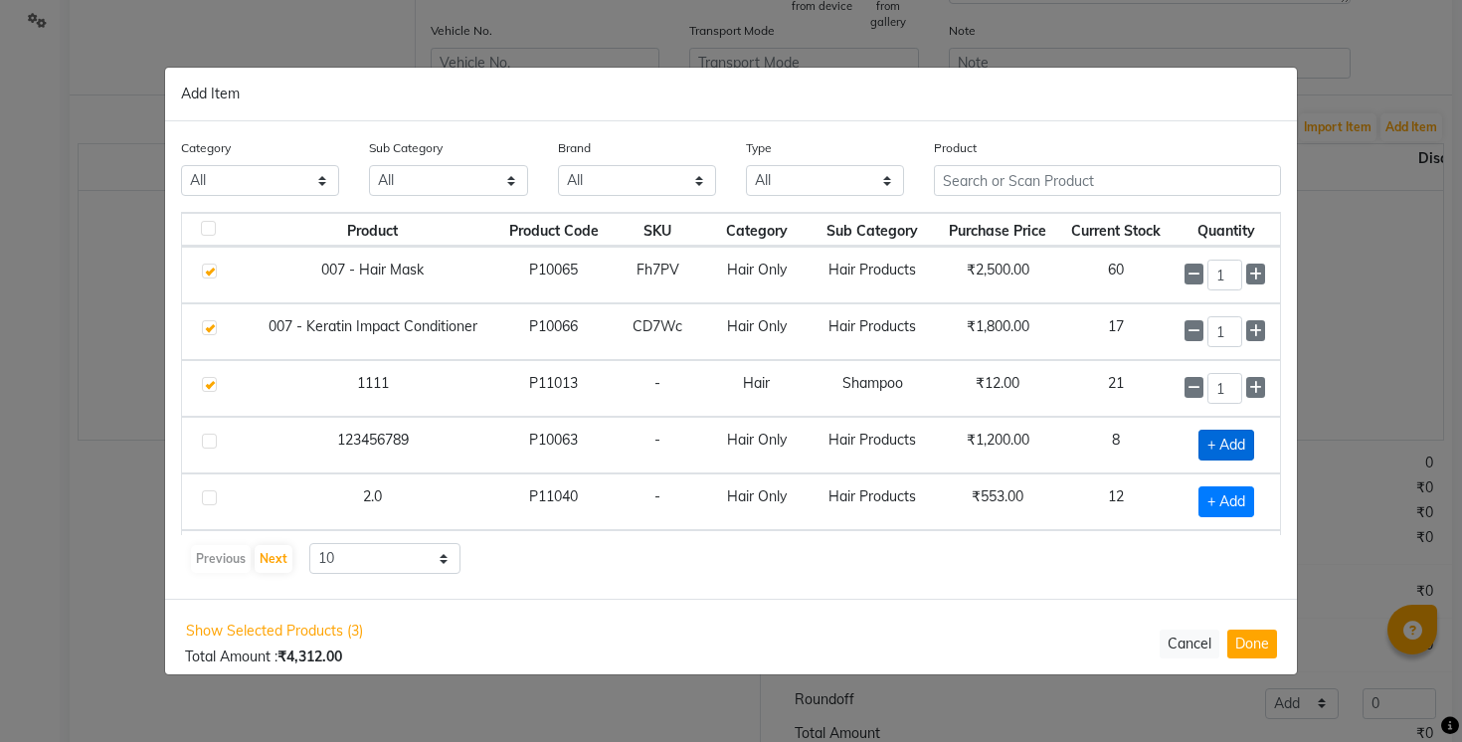
click at [1226, 436] on span "+ Add" at bounding box center [1226, 445] width 56 height 31
checkbox input "true"
click at [1226, 481] on td "+ Add" at bounding box center [1225, 501] width 107 height 57
click at [1228, 491] on span "+ Add" at bounding box center [1226, 501] width 56 height 31
checkbox input "true"
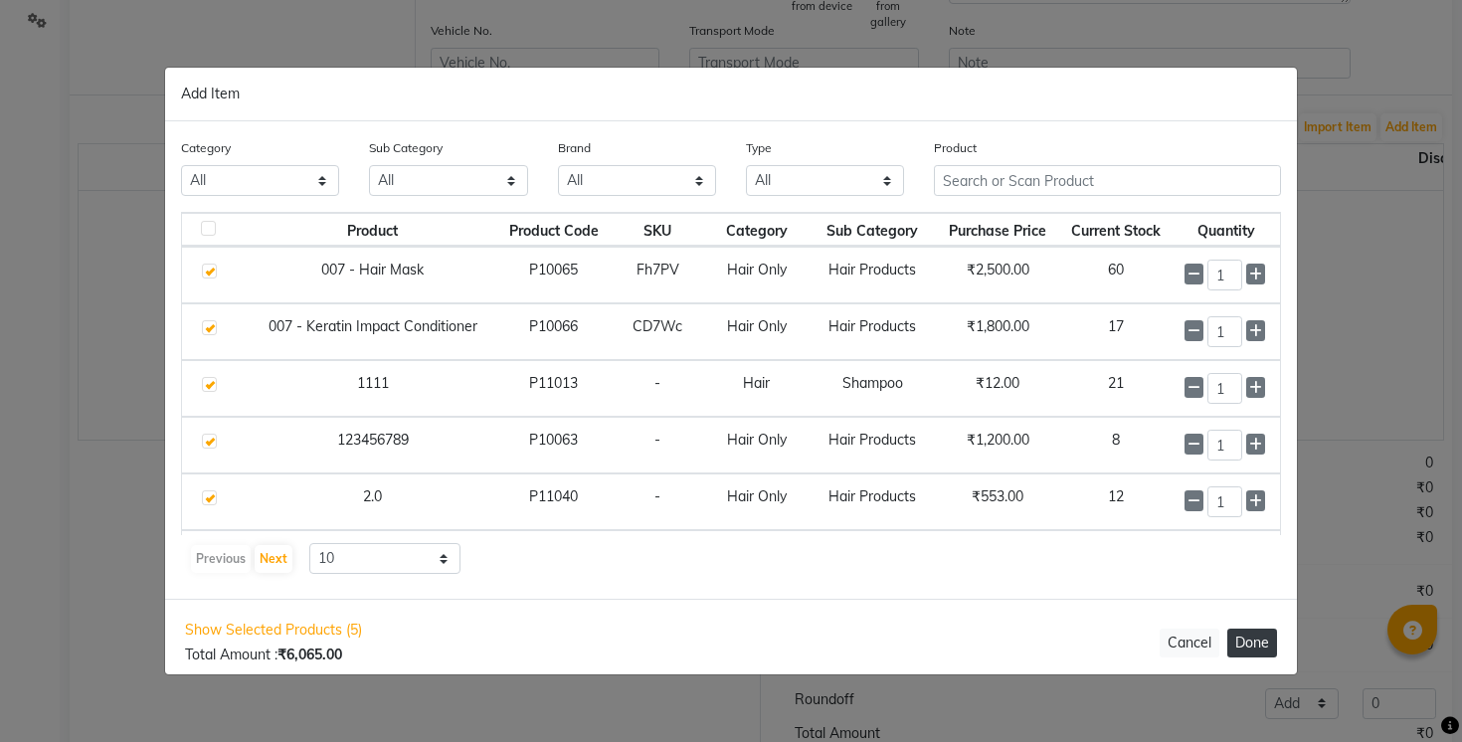
click at [1251, 628] on button "Done" at bounding box center [1252, 642] width 50 height 29
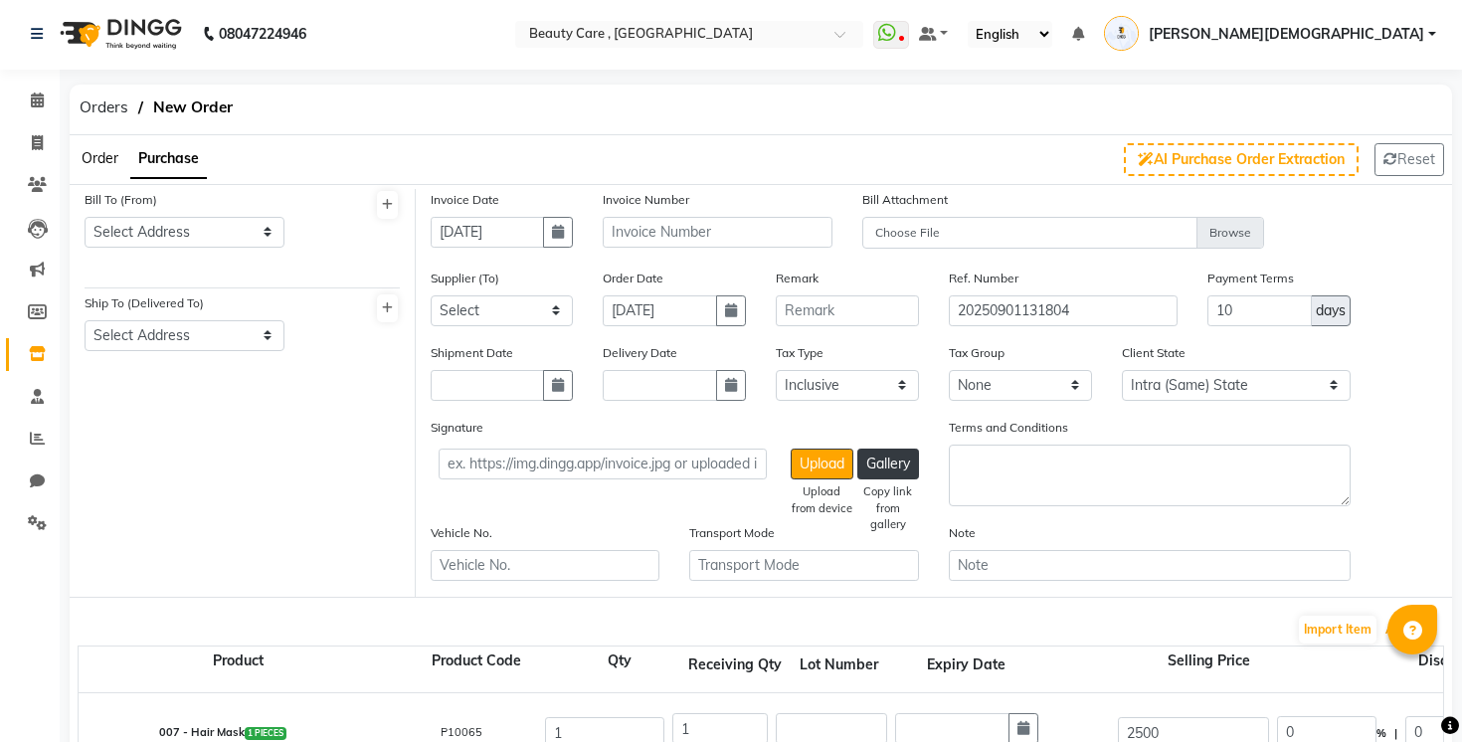
scroll to position [0, 0]
click at [289, 109] on ol "Orders New Order" at bounding box center [287, 109] width 434 height 36
click at [30, 306] on icon at bounding box center [37, 313] width 19 height 15
select select
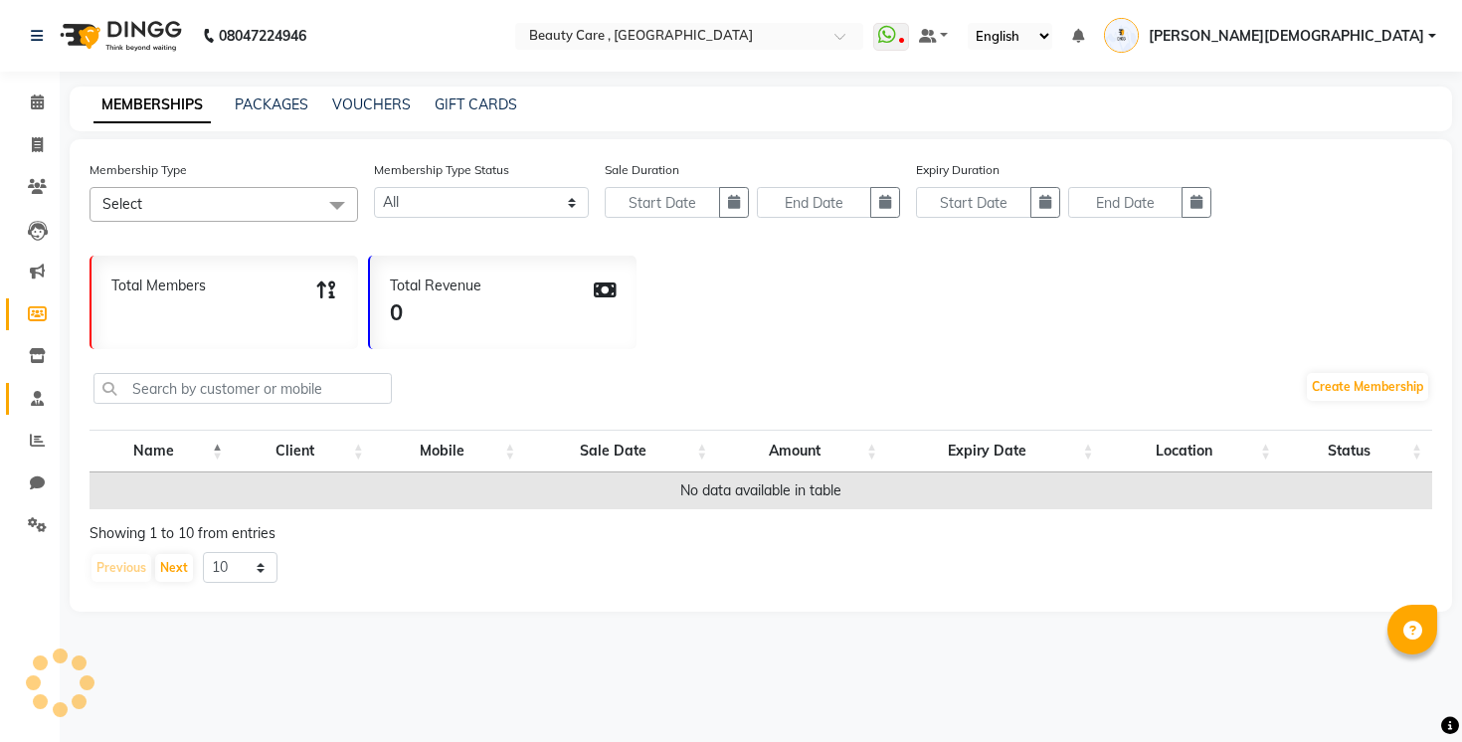
click at [46, 391] on span at bounding box center [37, 399] width 35 height 23
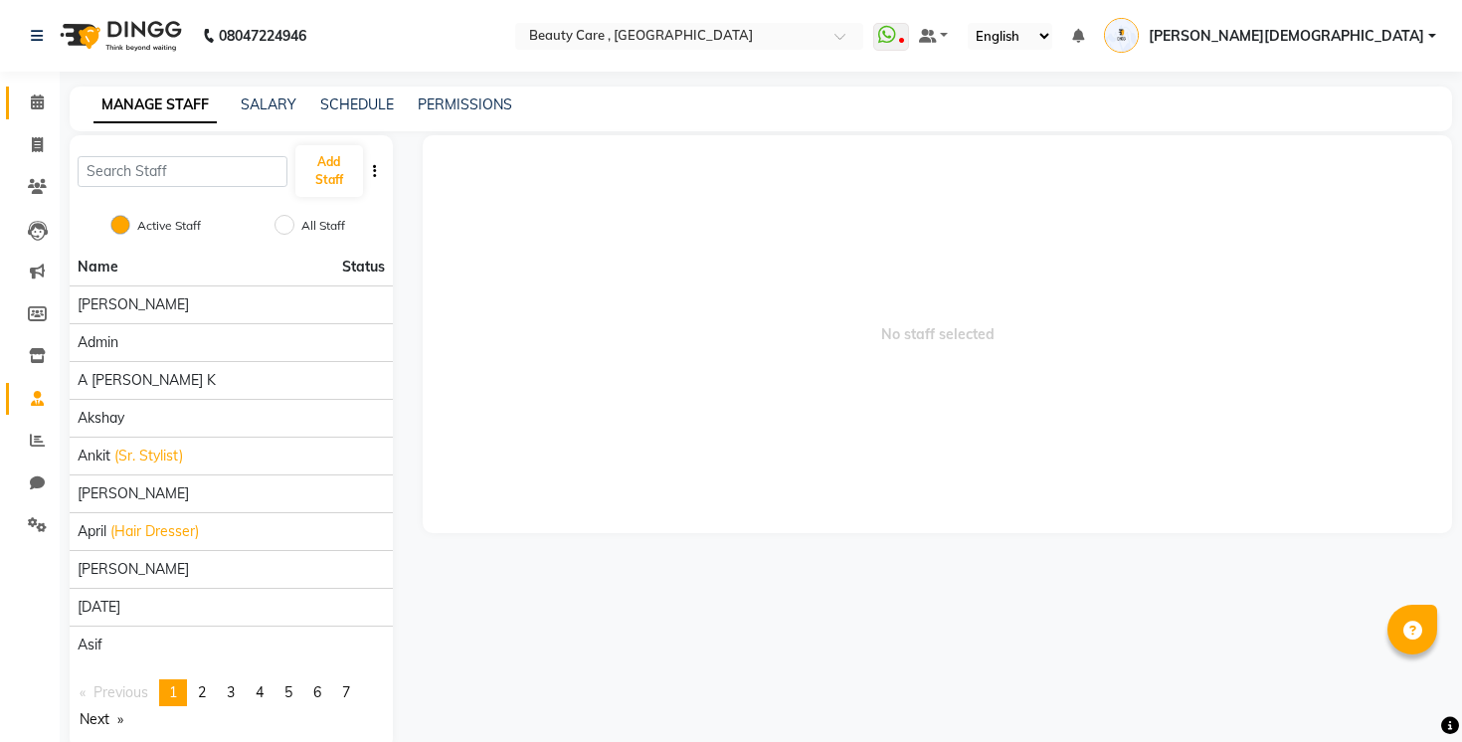
click at [41, 87] on link "Calendar" at bounding box center [30, 103] width 48 height 33
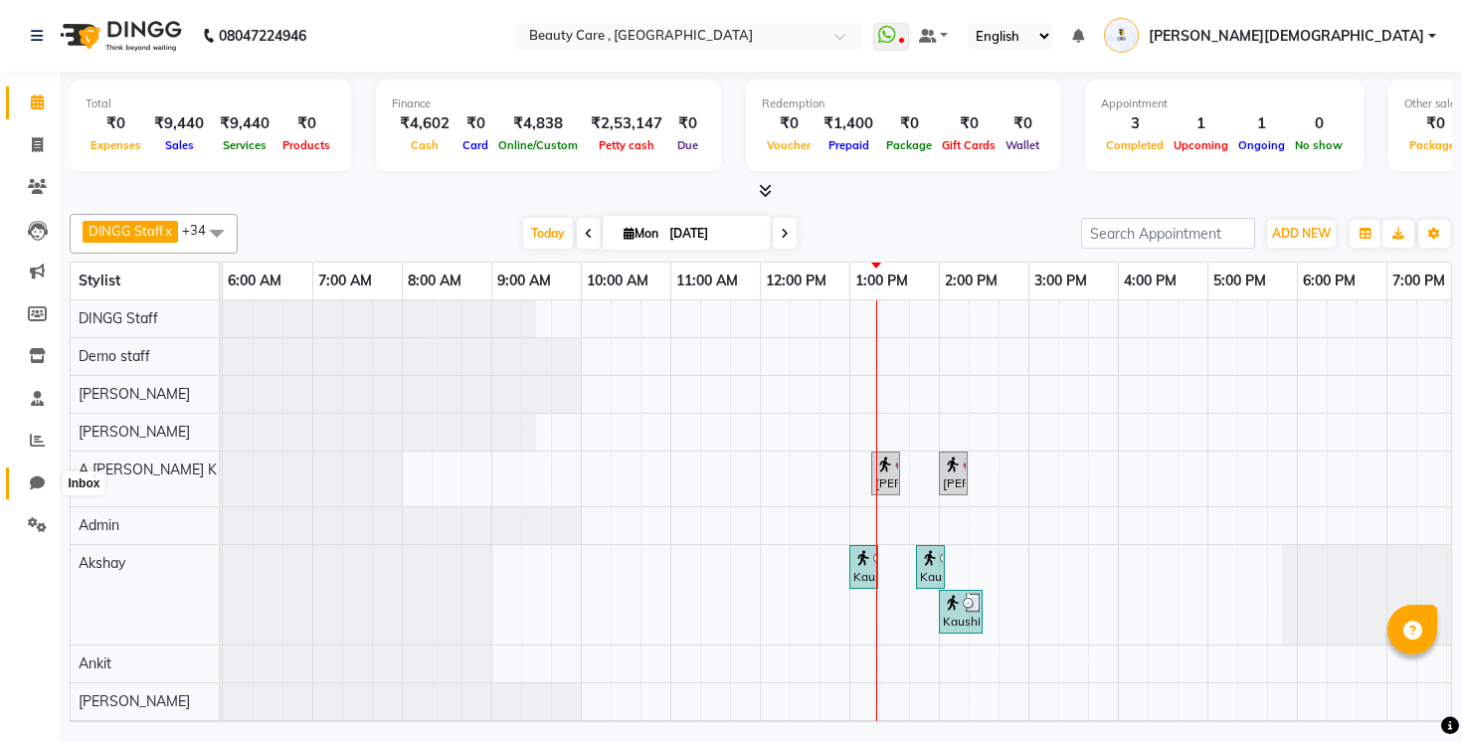
click at [29, 484] on span at bounding box center [37, 483] width 35 height 23
select select "100"
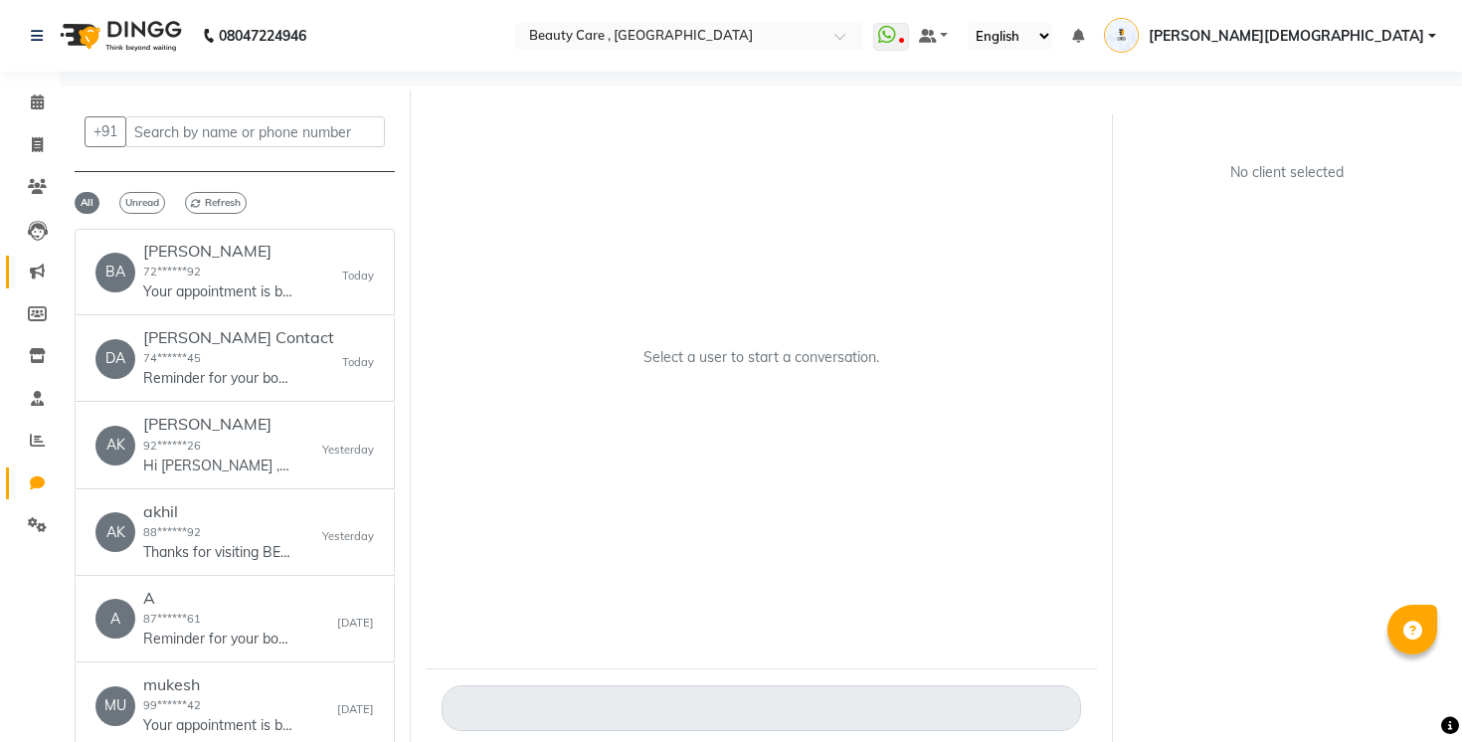
click at [41, 284] on link "Marketing" at bounding box center [30, 272] width 48 height 33
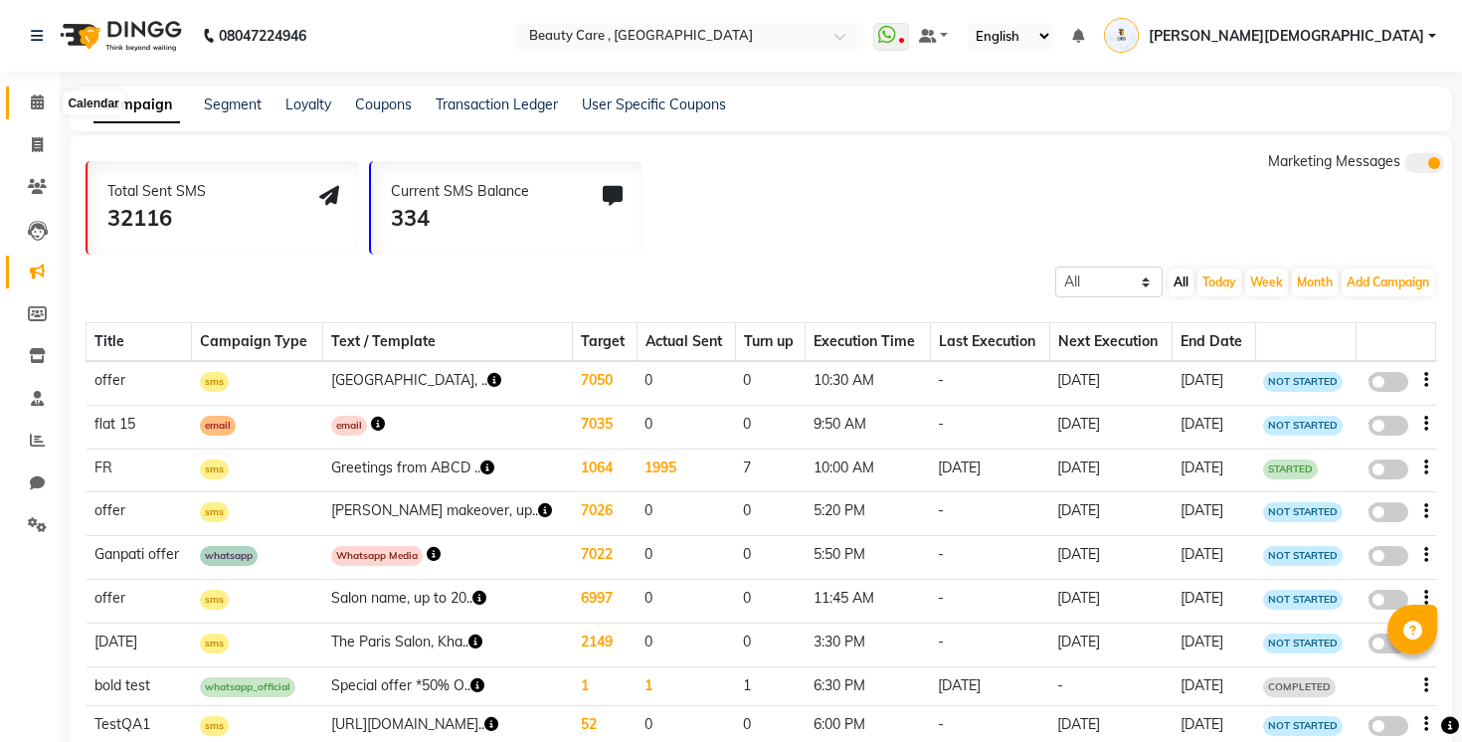
click at [22, 104] on span at bounding box center [37, 102] width 35 height 23
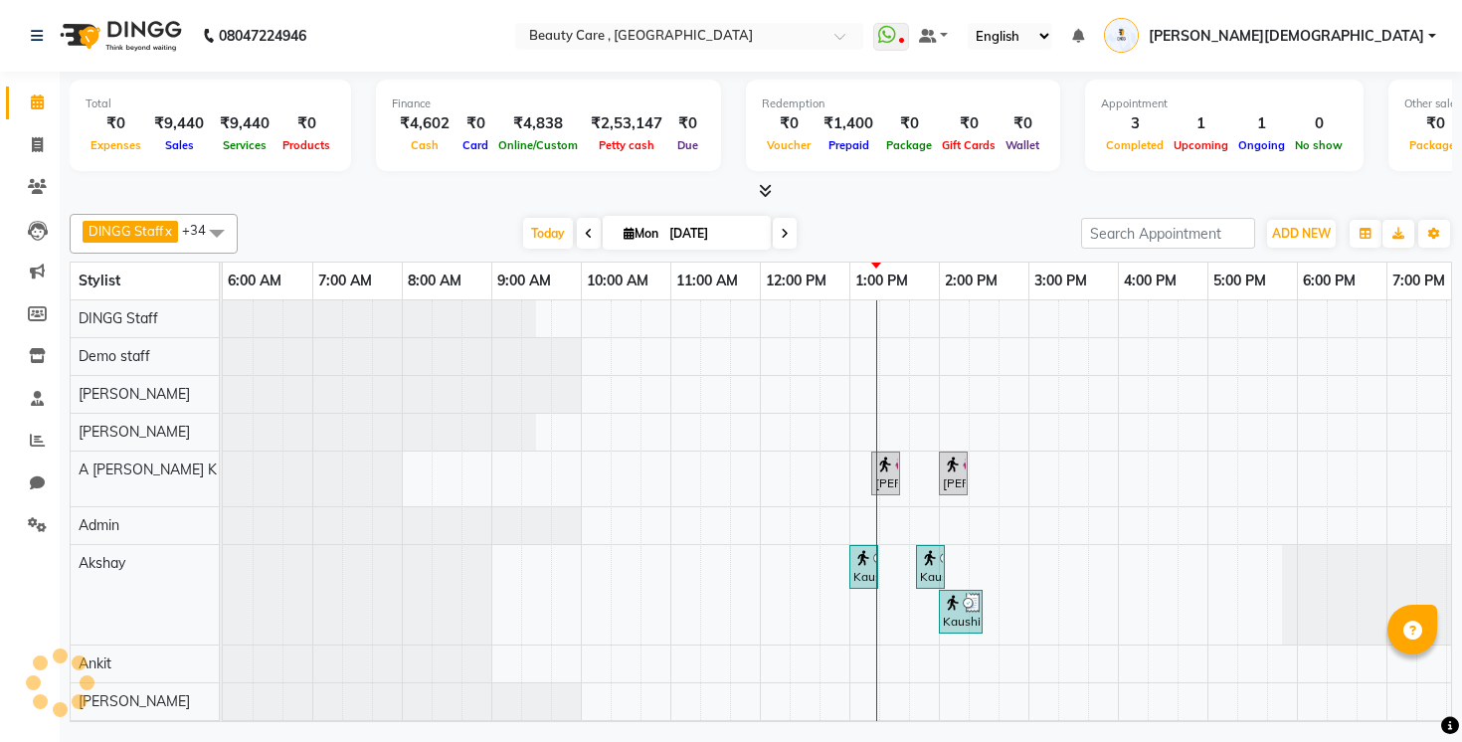
scroll to position [0, 204]
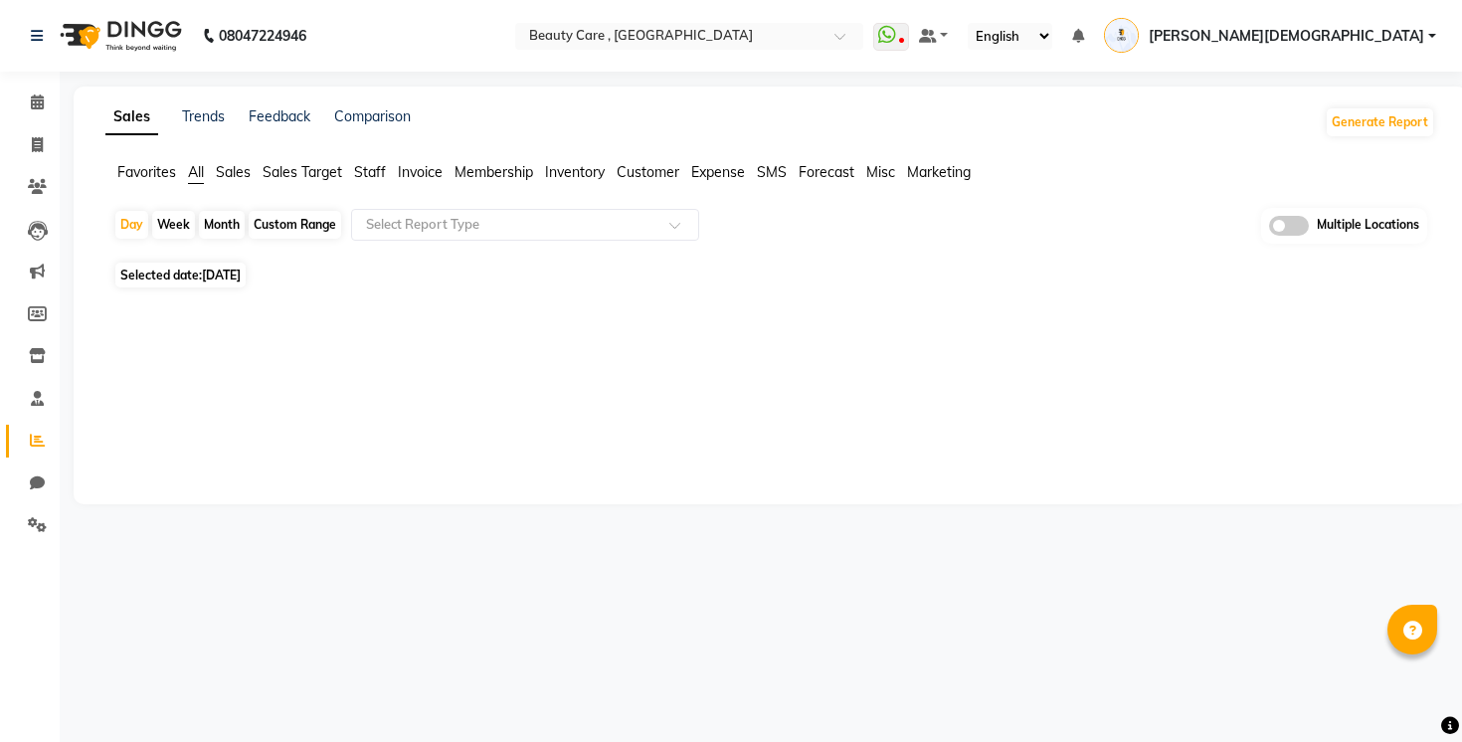
click at [28, 547] on li "Completed InProgress Upcoming Dropped Tentative Check-In Confirm" at bounding box center [30, 552] width 60 height 10
click at [20, 517] on span at bounding box center [37, 525] width 35 height 23
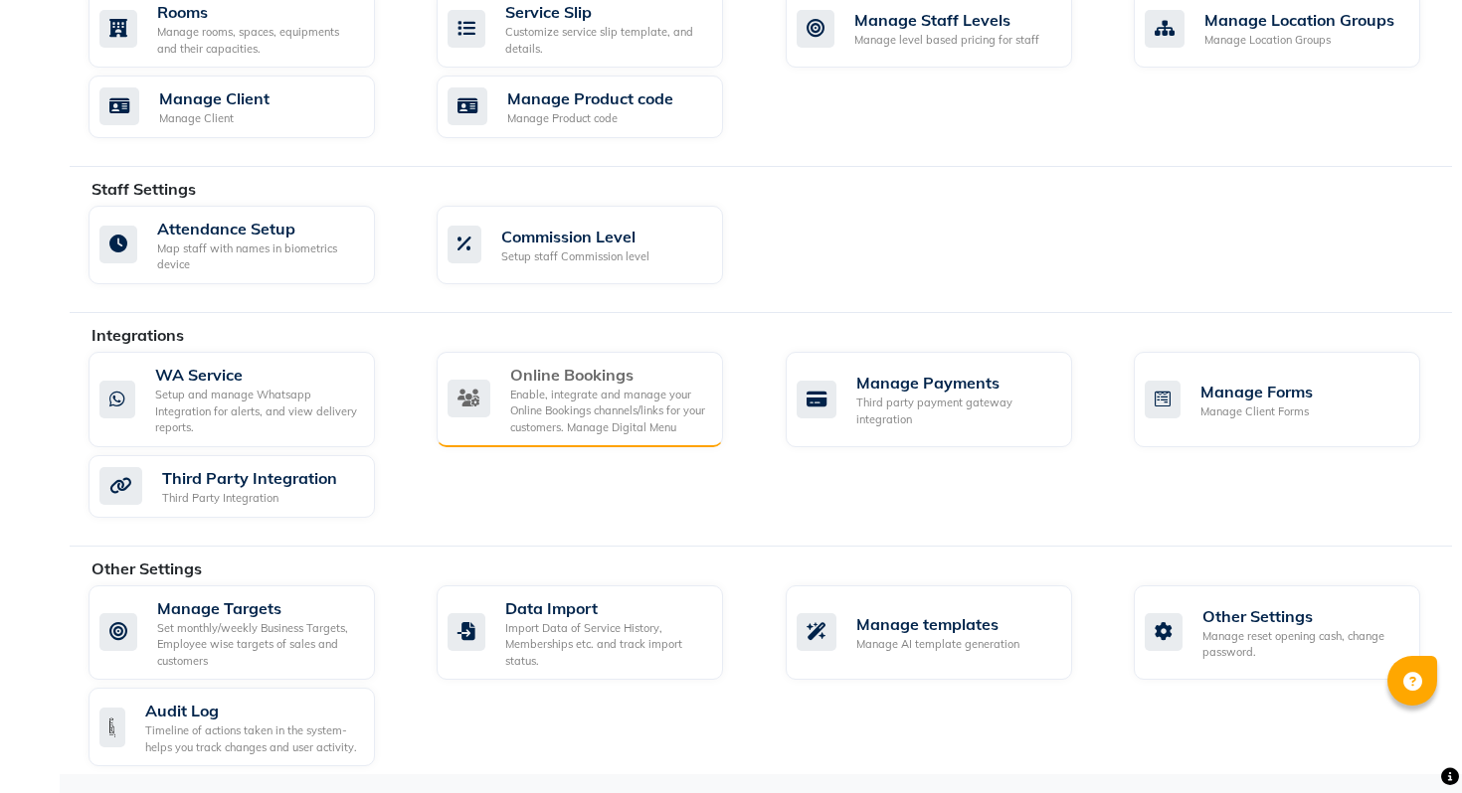
scroll to position [929, 0]
click at [579, 389] on div "Enable, integrate and manage your Online Bookings channels/links for your custo…" at bounding box center [608, 411] width 197 height 50
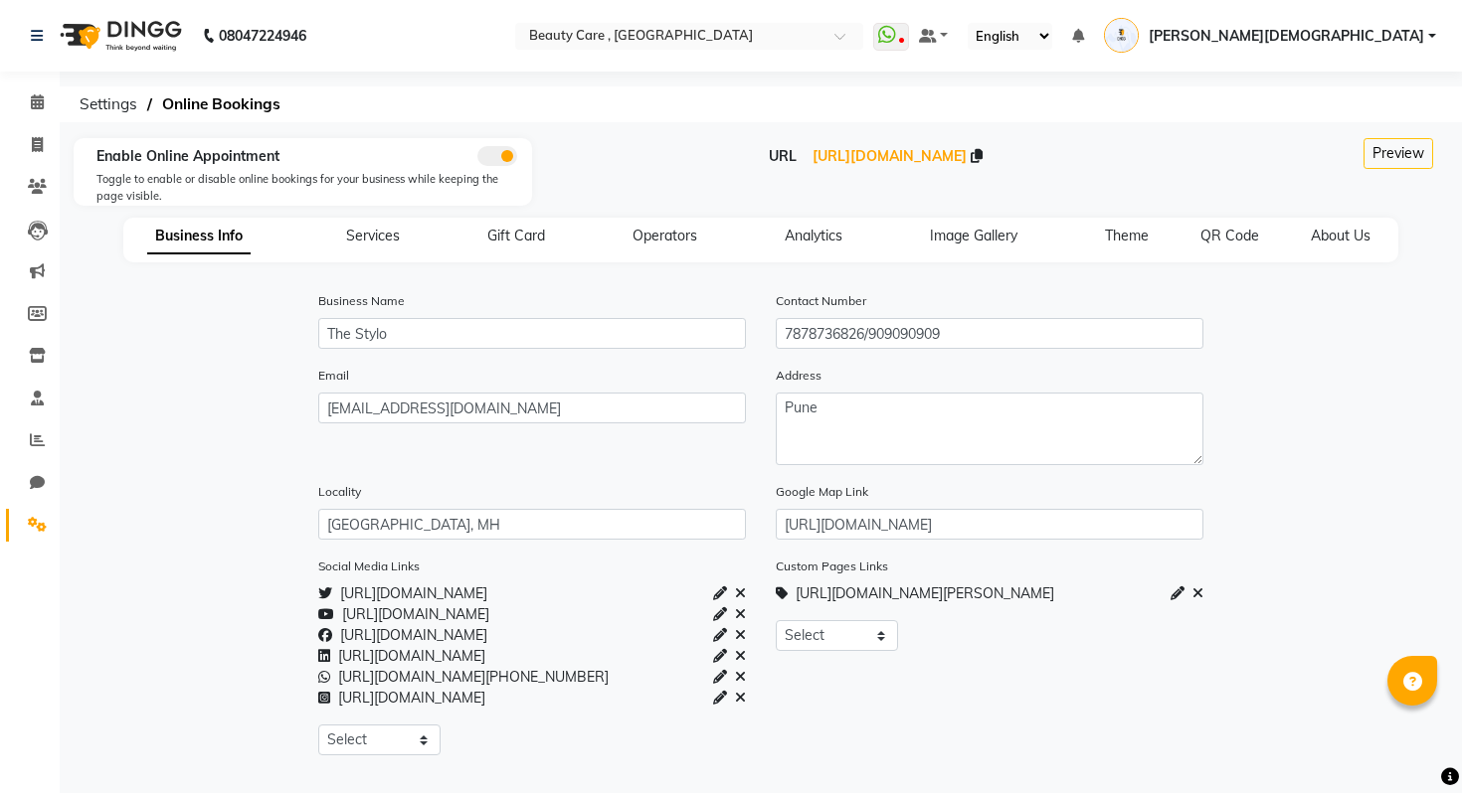
click at [763, 166] on div "URL [URL][DOMAIN_NAME]" at bounding box center [875, 156] width 657 height 21
click at [812, 155] on span "[URL][DOMAIN_NAME]" at bounding box center [889, 156] width 154 height 18
click at [42, 76] on div "Calendar Invoice Clients Leads Marketing Members Inventory Staff Reports Chat S…" at bounding box center [134, 637] width 268 height 1160
click at [42, 104] on icon at bounding box center [37, 101] width 13 height 15
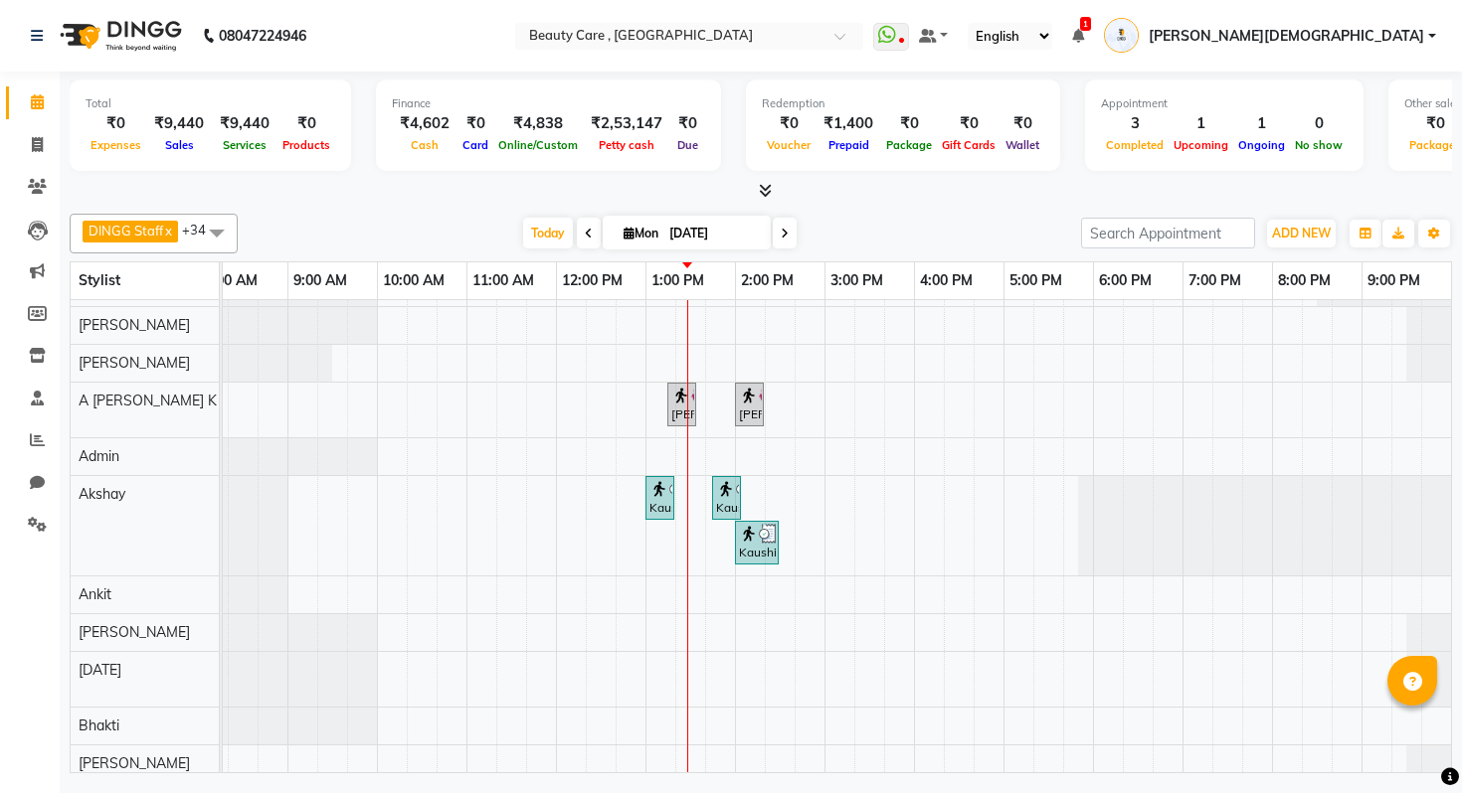
scroll to position [31, 0]
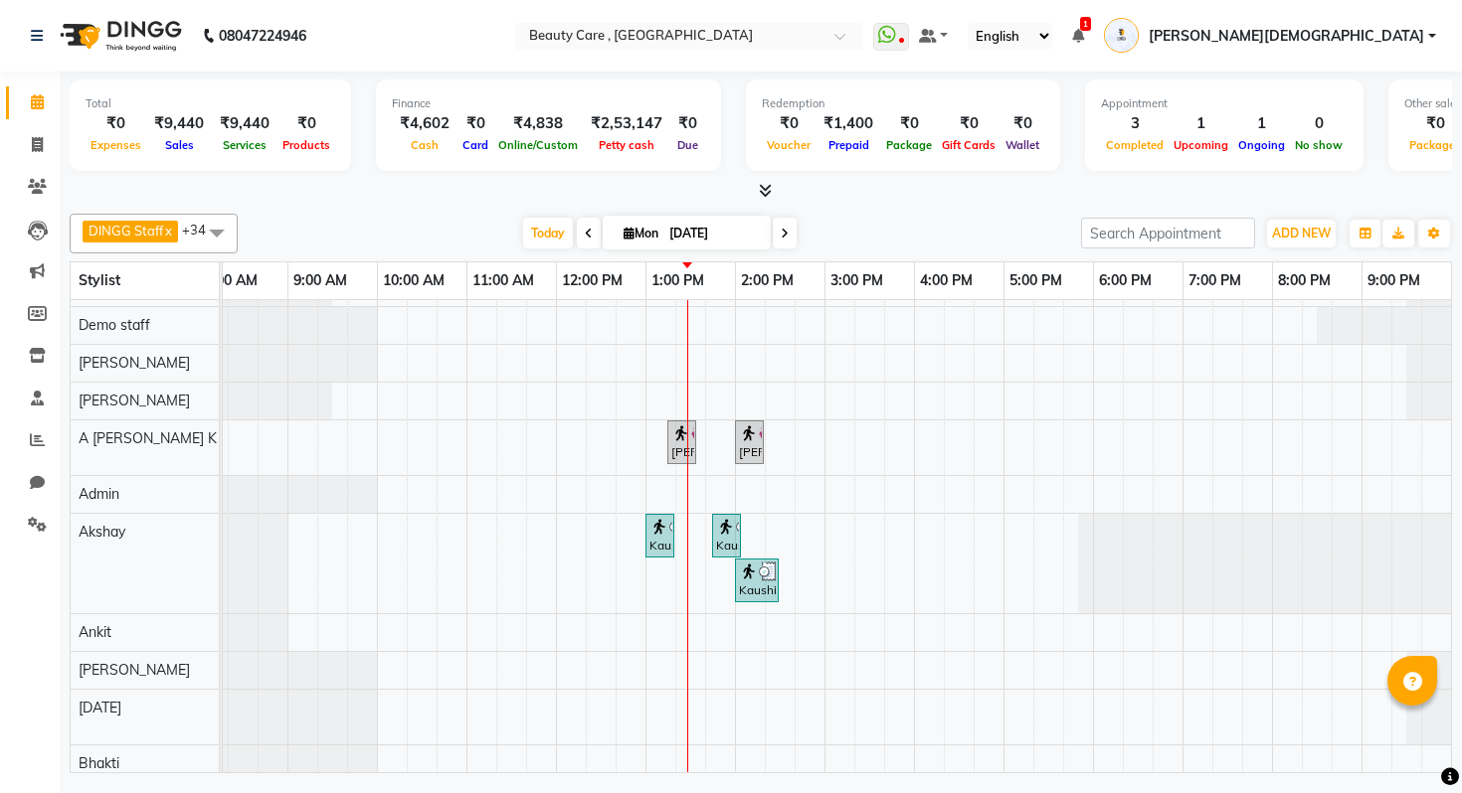
click at [788, 230] on icon at bounding box center [785, 234] width 8 height 12
type input "[DATE]"
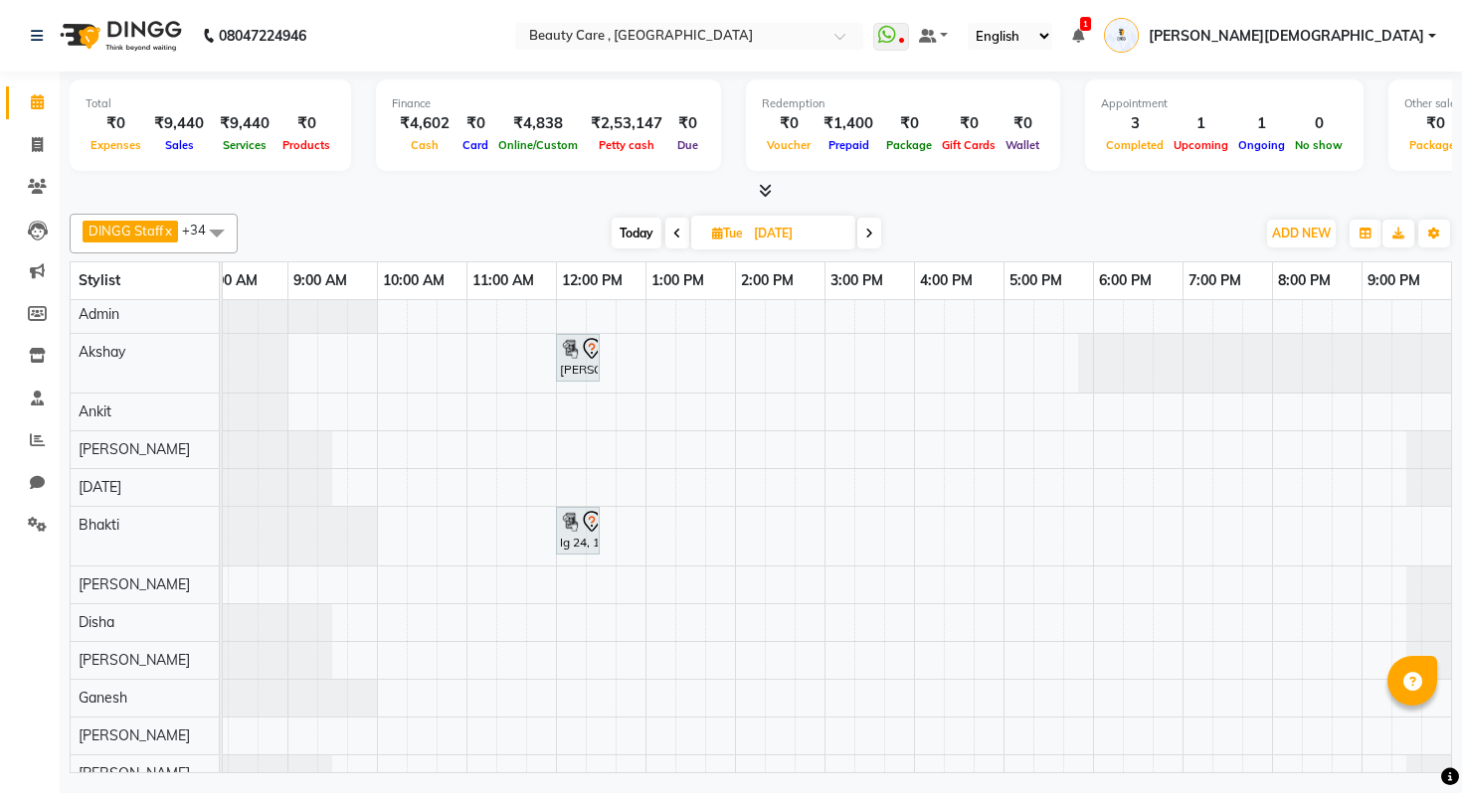
scroll to position [196, 0]
click at [1084, 35] on icon at bounding box center [1078, 36] width 12 height 14
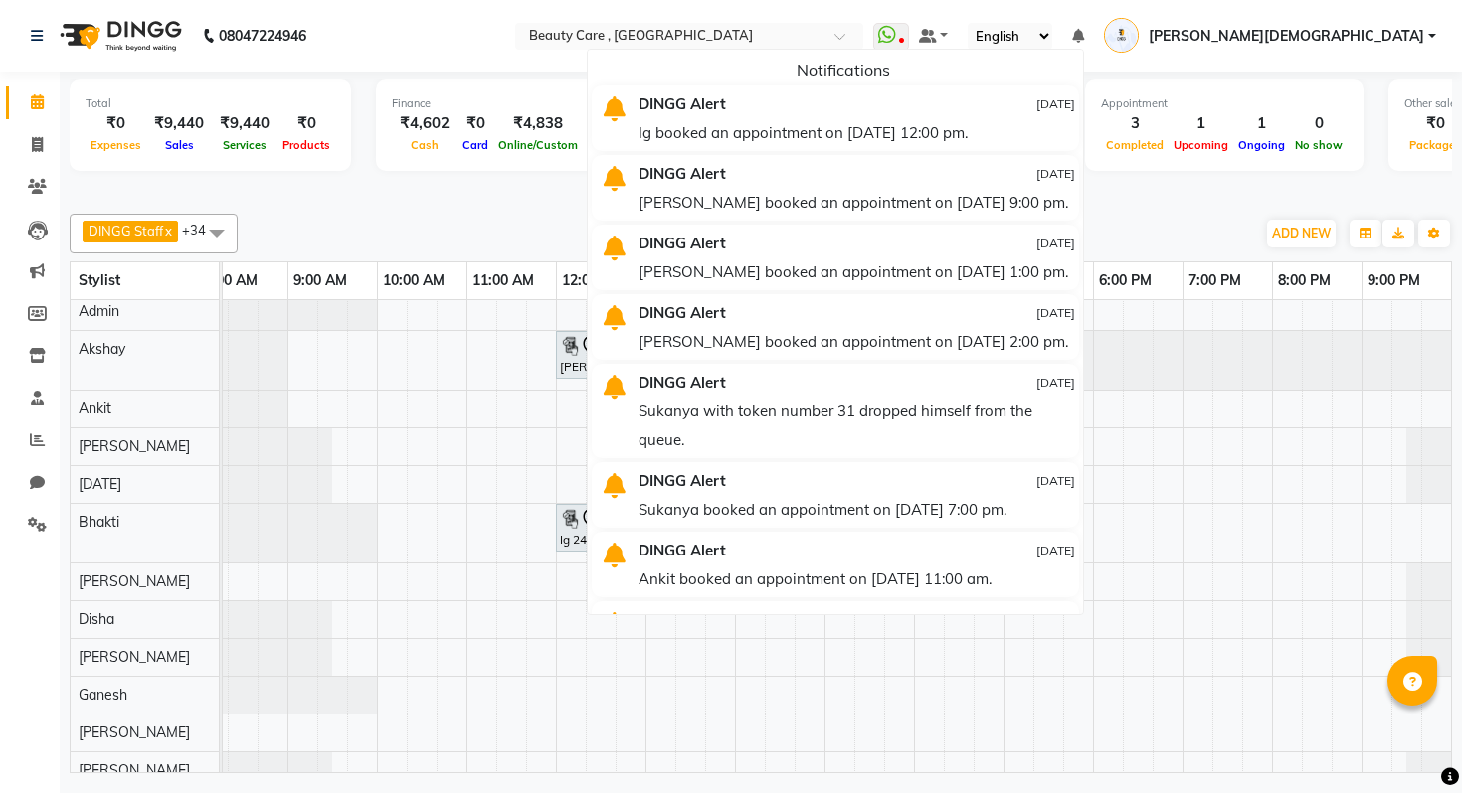
click at [637, 202] on div "Total ₹0 Expenses ₹9,440 Sales ₹9,440 Services ₹0 Products Finance ₹4,602 Cash …" at bounding box center [761, 425] width 1402 height 707
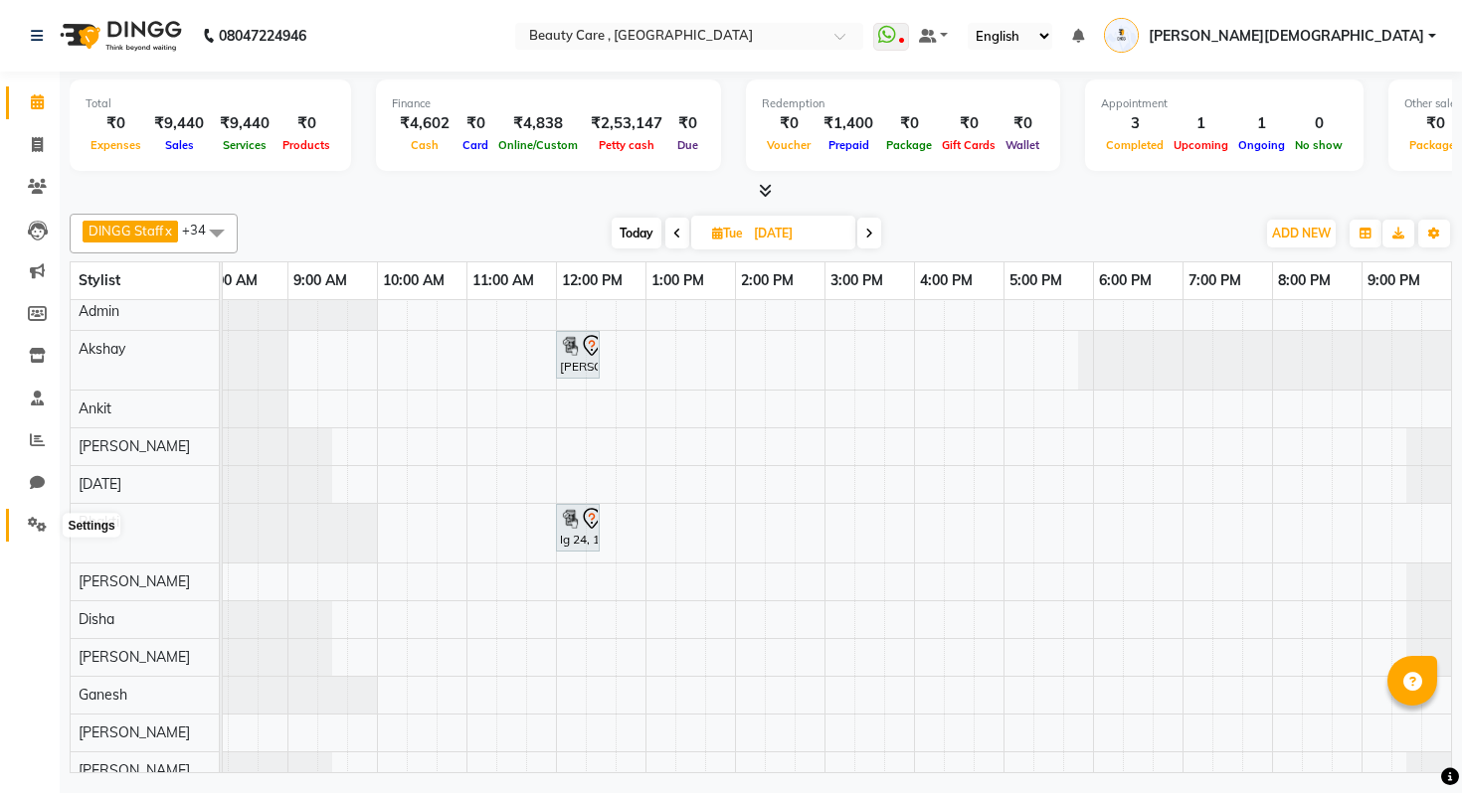
click at [38, 522] on icon at bounding box center [37, 524] width 19 height 15
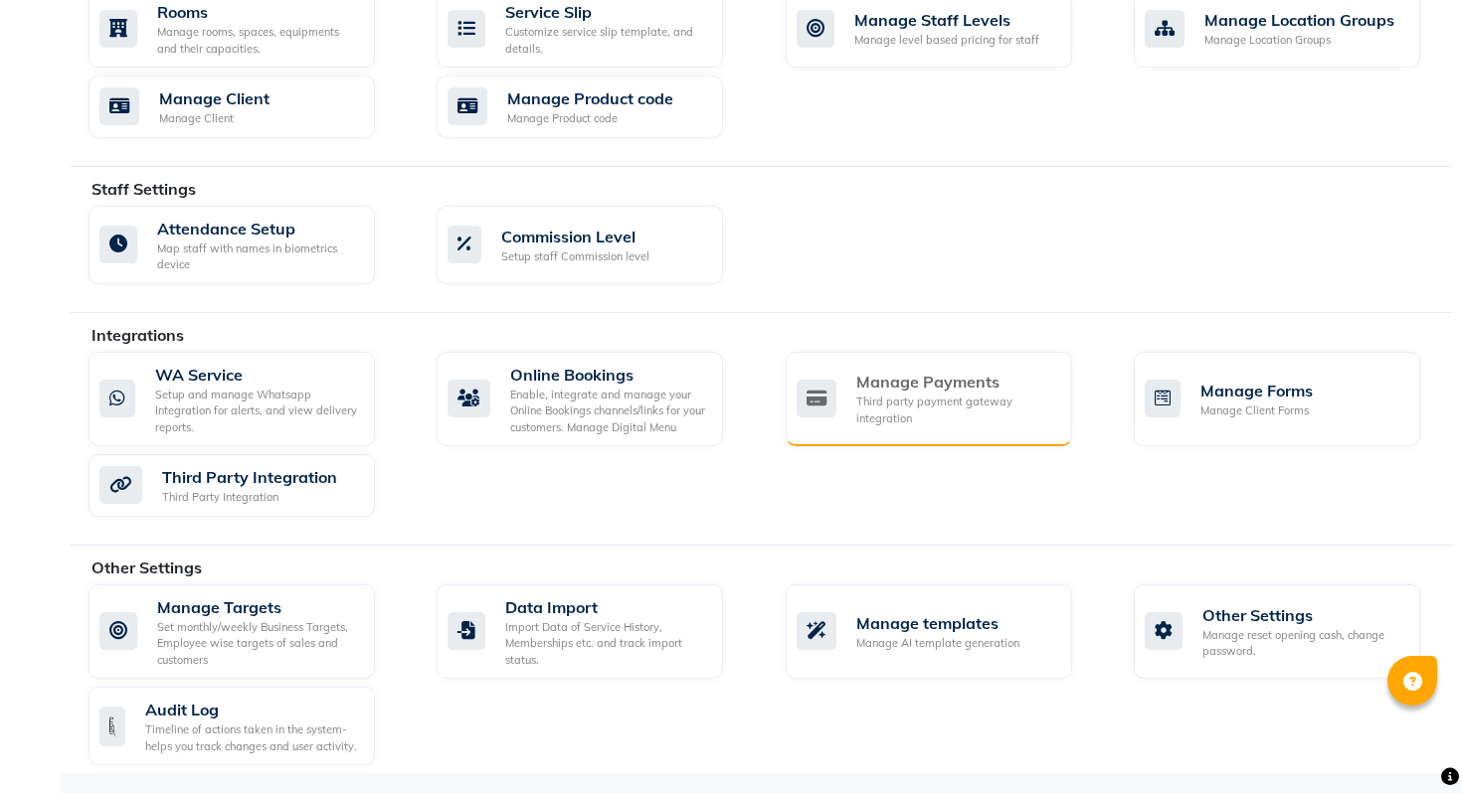
scroll to position [928, 0]
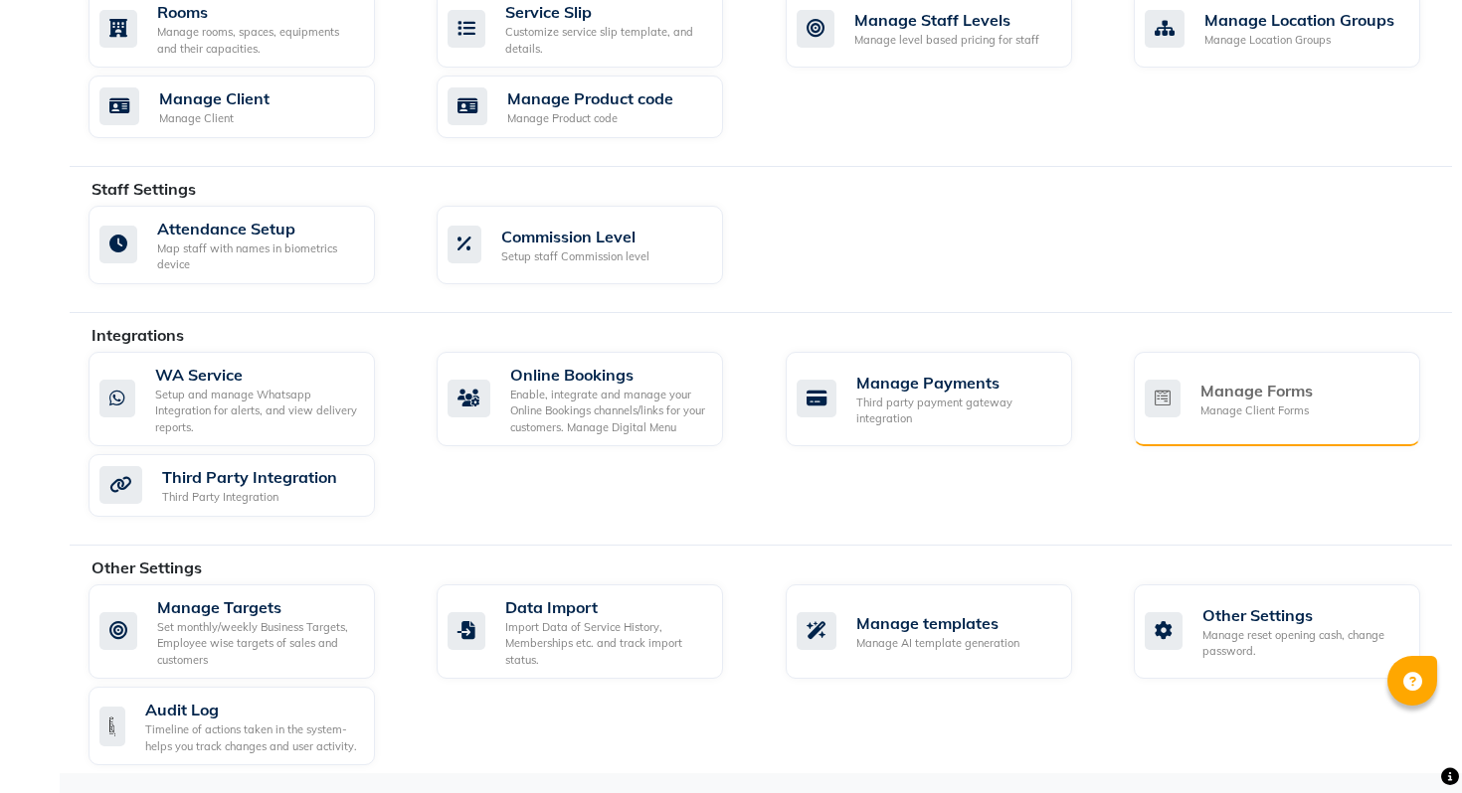
click at [1219, 398] on div "Manage Forms" at bounding box center [1256, 391] width 112 height 24
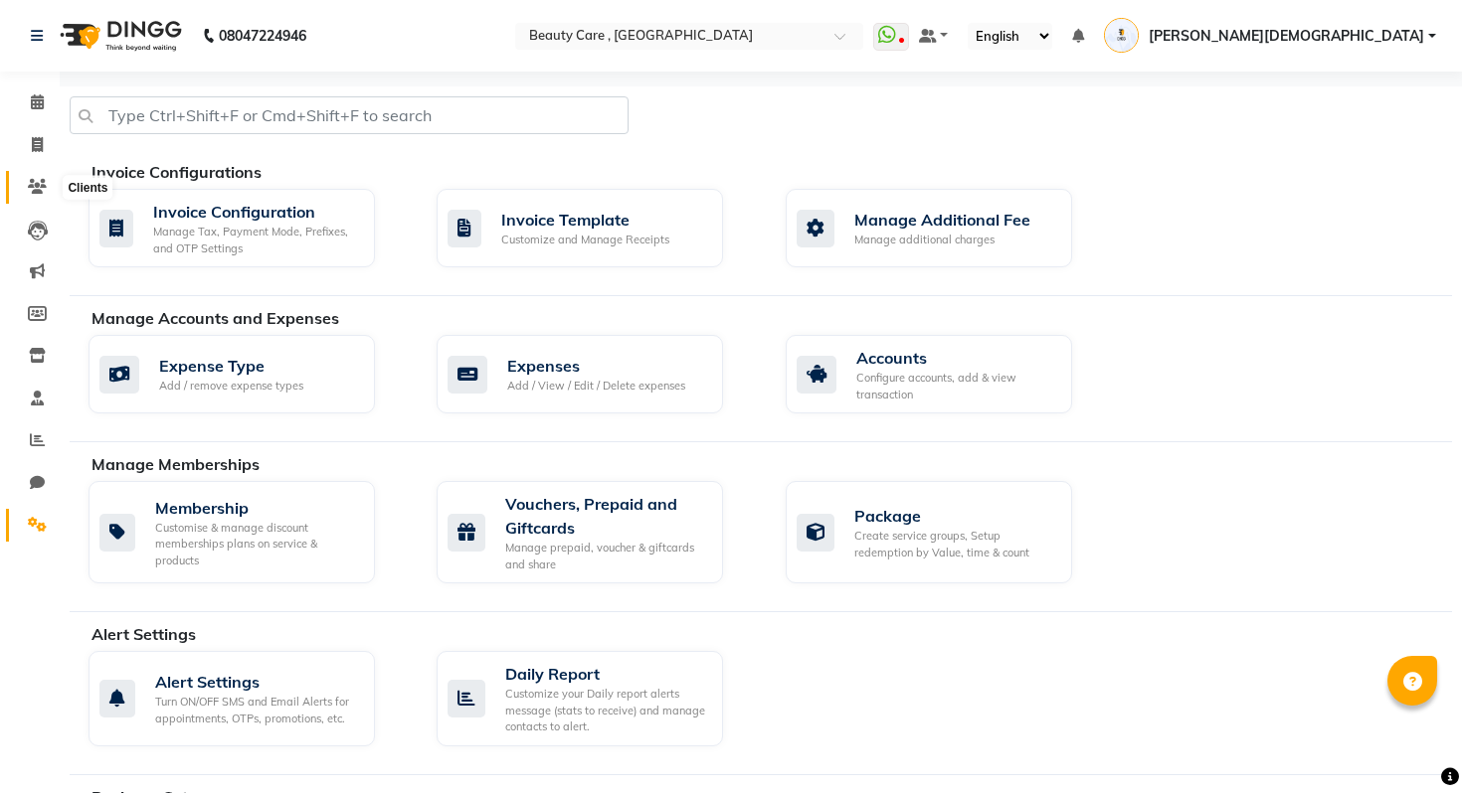
click at [35, 198] on span at bounding box center [37, 187] width 35 height 23
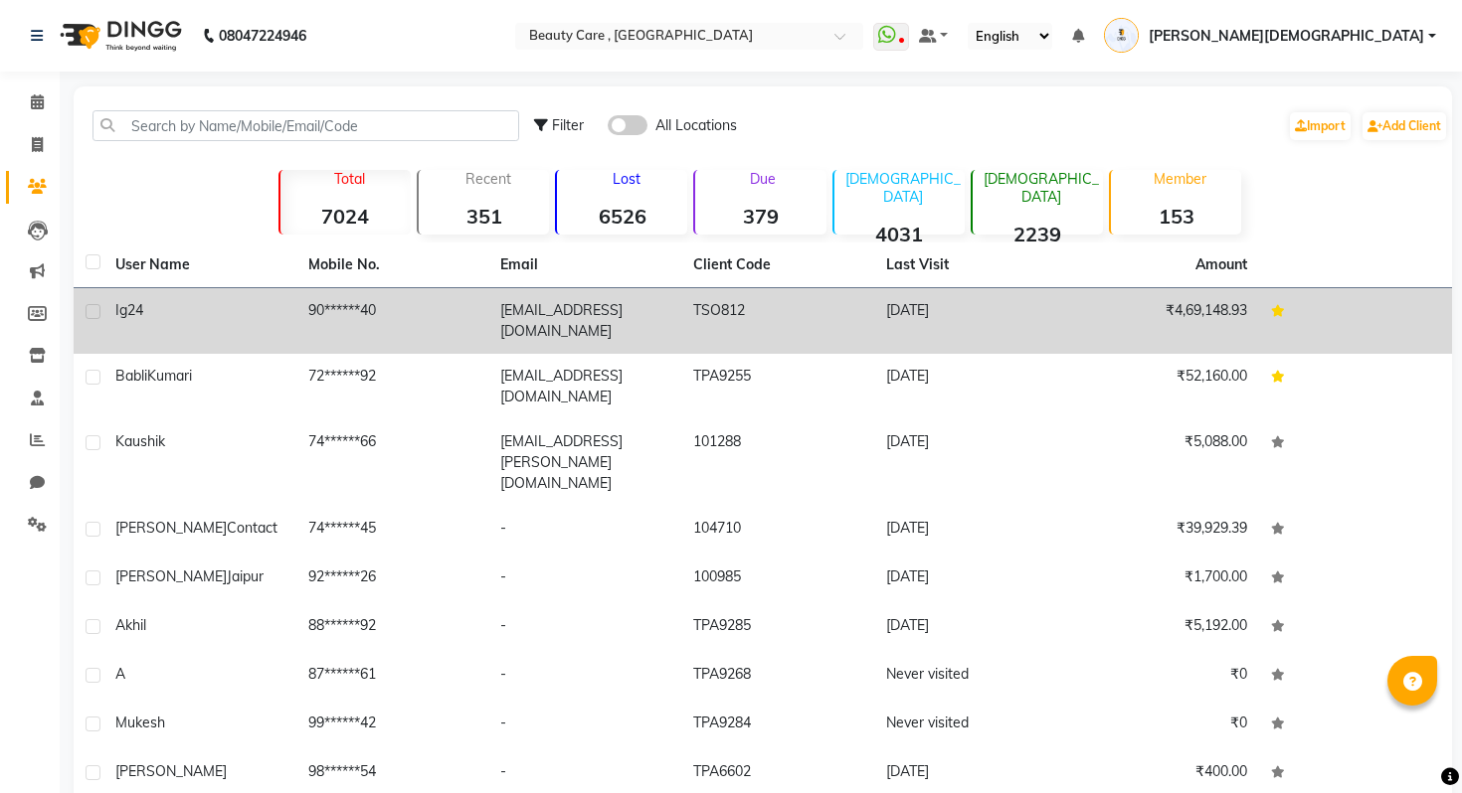
click at [374, 300] on td "90******40" at bounding box center [392, 321] width 193 height 66
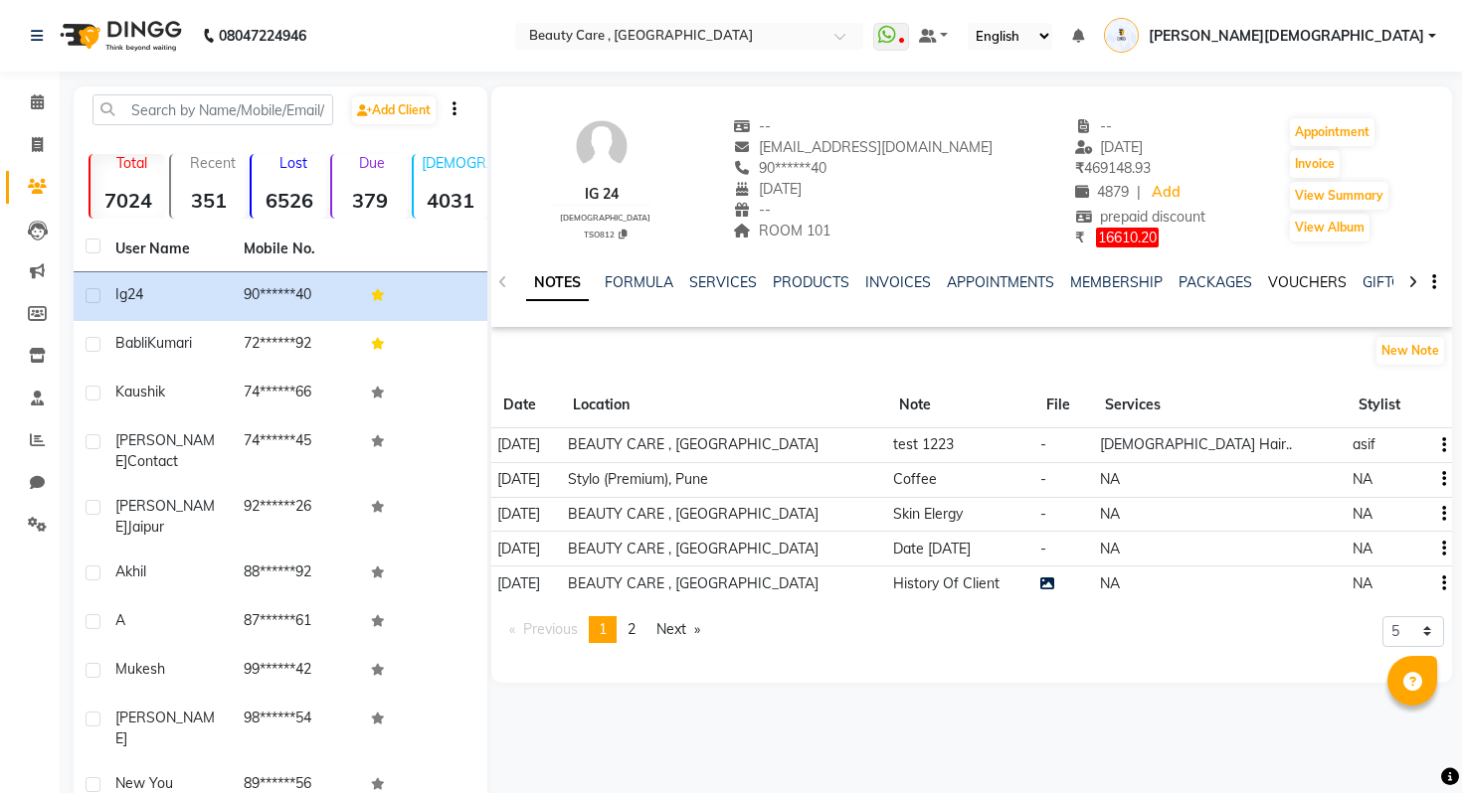
scroll to position [0, 385]
click at [1142, 293] on div "NOTES FORMULA SERVICES PRODUCTS INVOICES APPOINTMENTS MEMBERSHIP PACKAGES VOUCH…" at bounding box center [955, 294] width 875 height 45
click at [1141, 282] on link "FORMS" at bounding box center [1162, 282] width 50 height 18
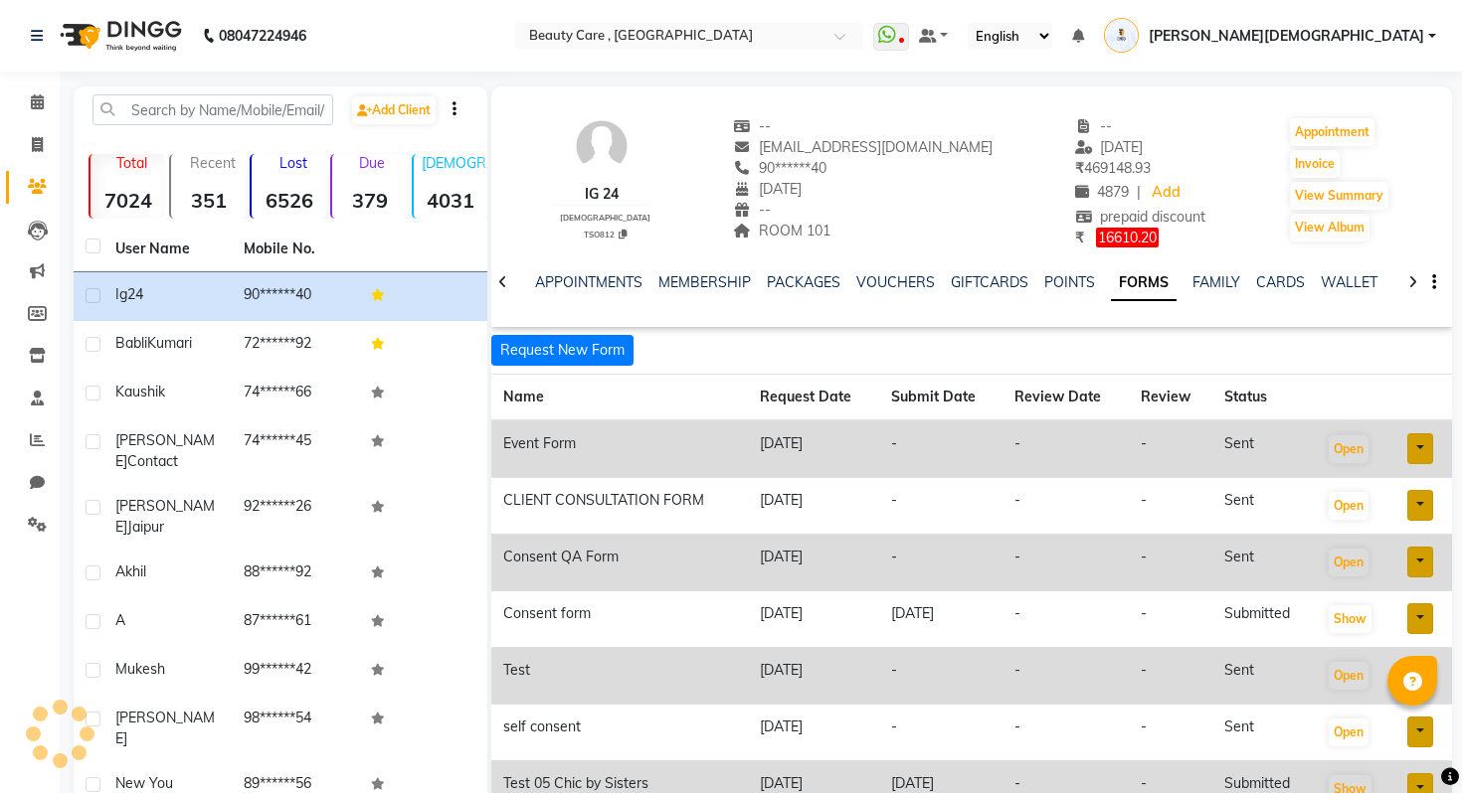
scroll to position [0, 218]
click at [1350, 446] on button "Open" at bounding box center [1348, 450] width 40 height 28
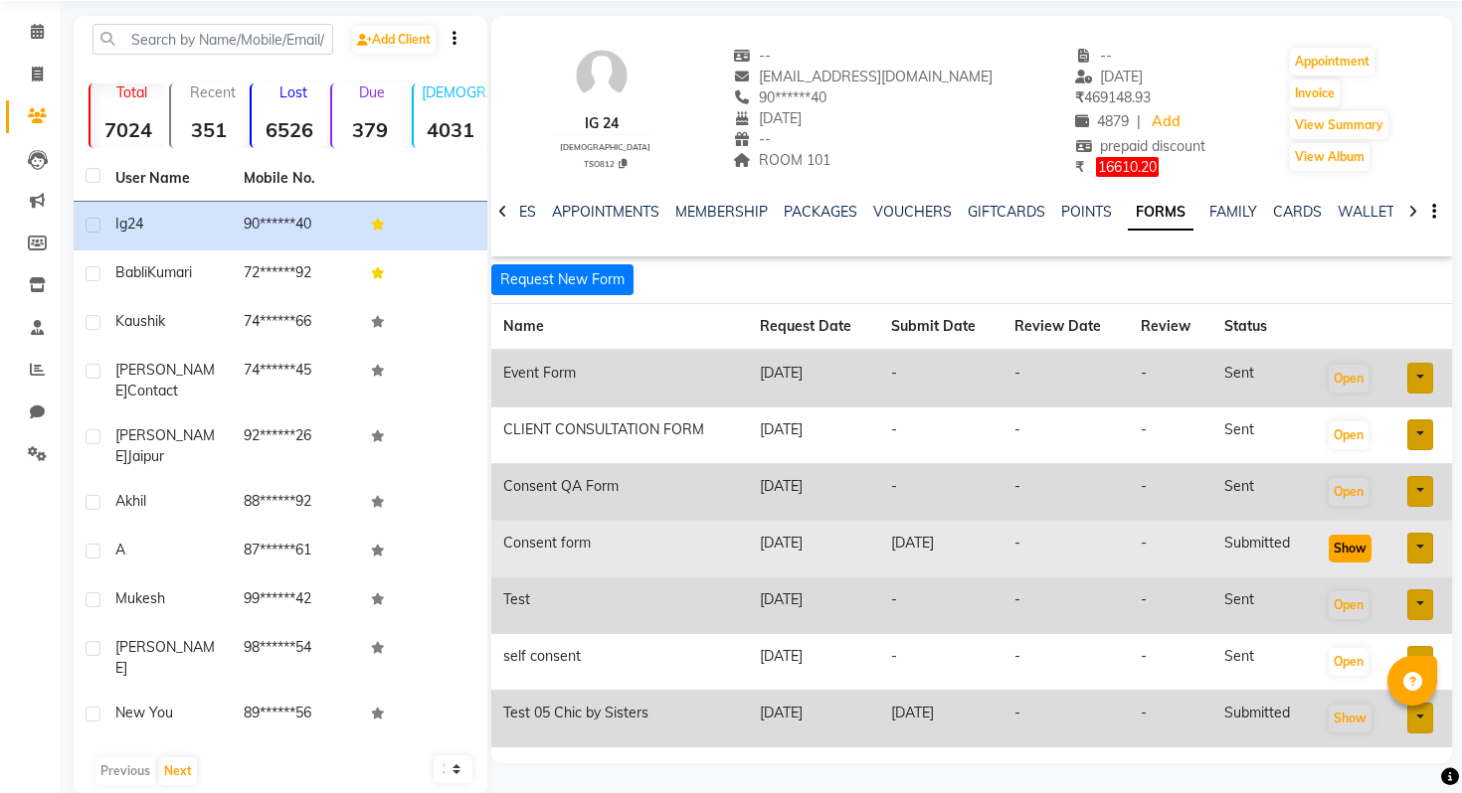
click at [1370, 556] on button "Show" at bounding box center [1349, 549] width 43 height 28
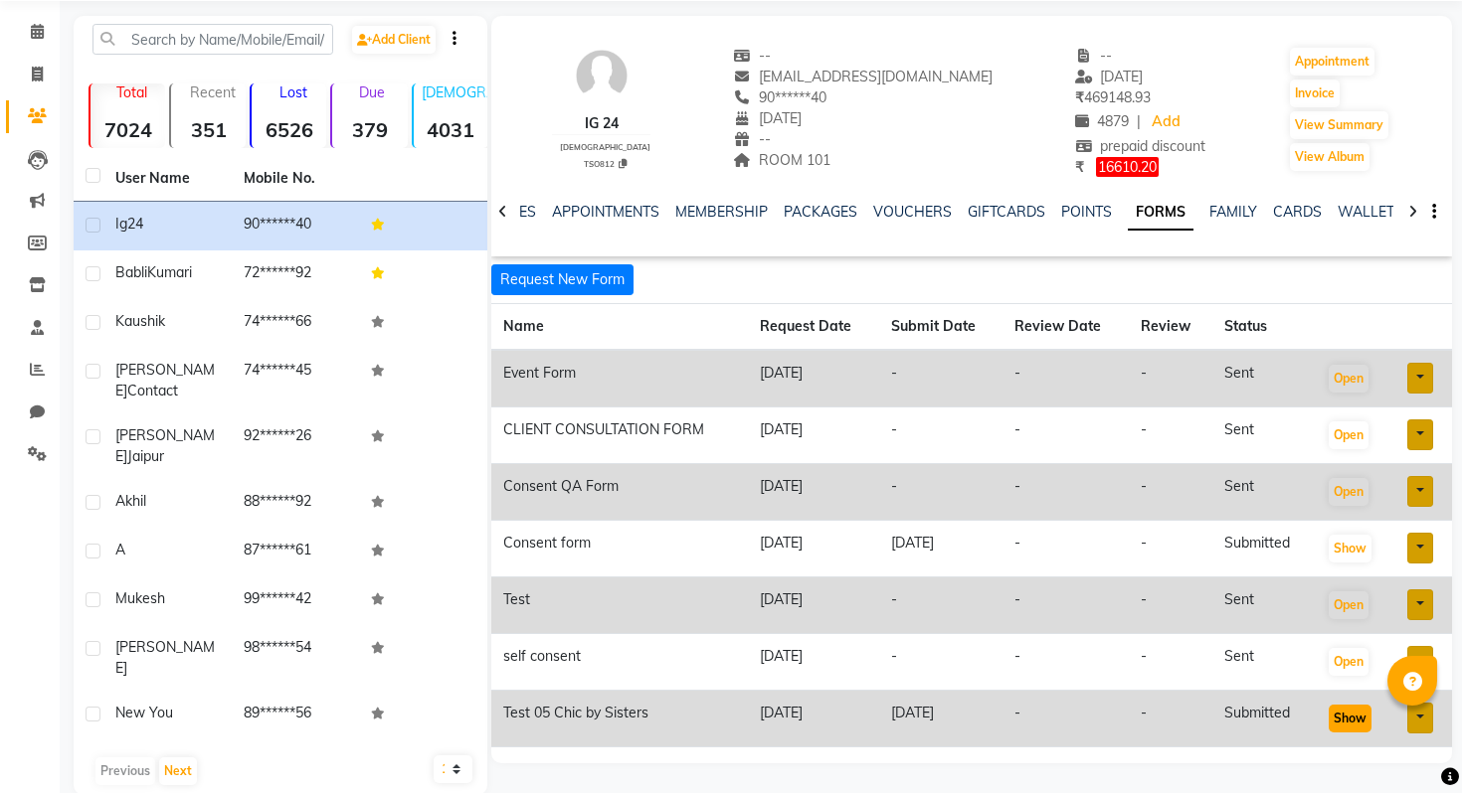
click at [1352, 715] on button "Show" at bounding box center [1349, 719] width 43 height 28
